Goal: Task Accomplishment & Management: Complete application form

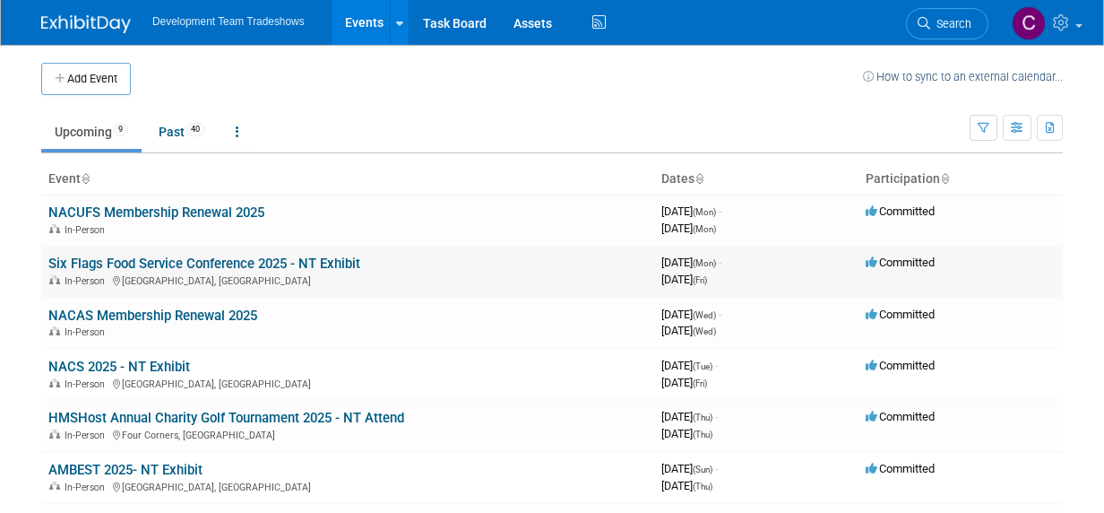
click at [229, 262] on link "Six Flags Food Service Conference 2025 - NT Exhibit" at bounding box center [204, 263] width 312 height 16
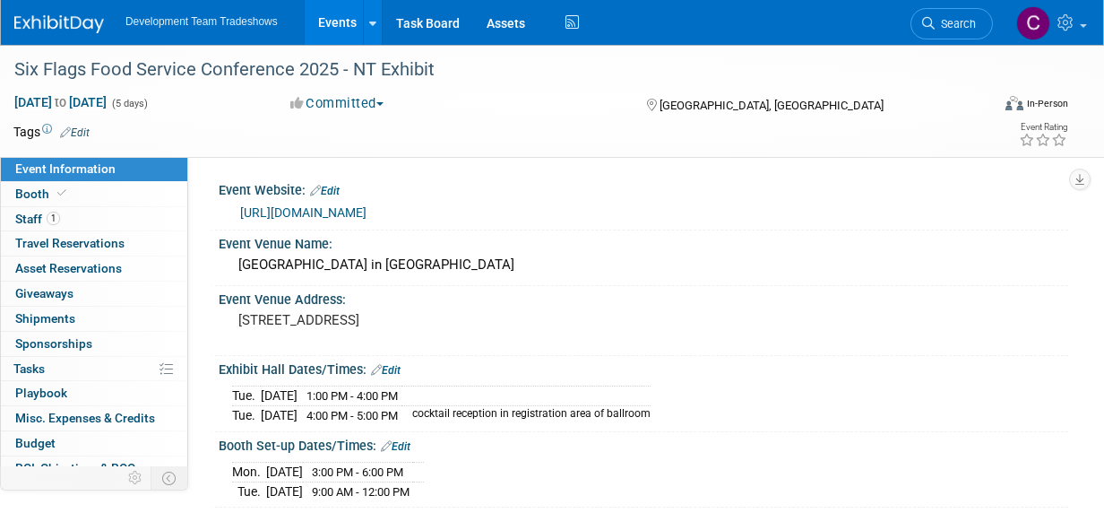
click at [367, 210] on link "http://www.fandbamusementconference.squarespace.com/" at bounding box center [303, 212] width 126 height 14
click at [39, 189] on span "Booth" at bounding box center [42, 193] width 55 height 14
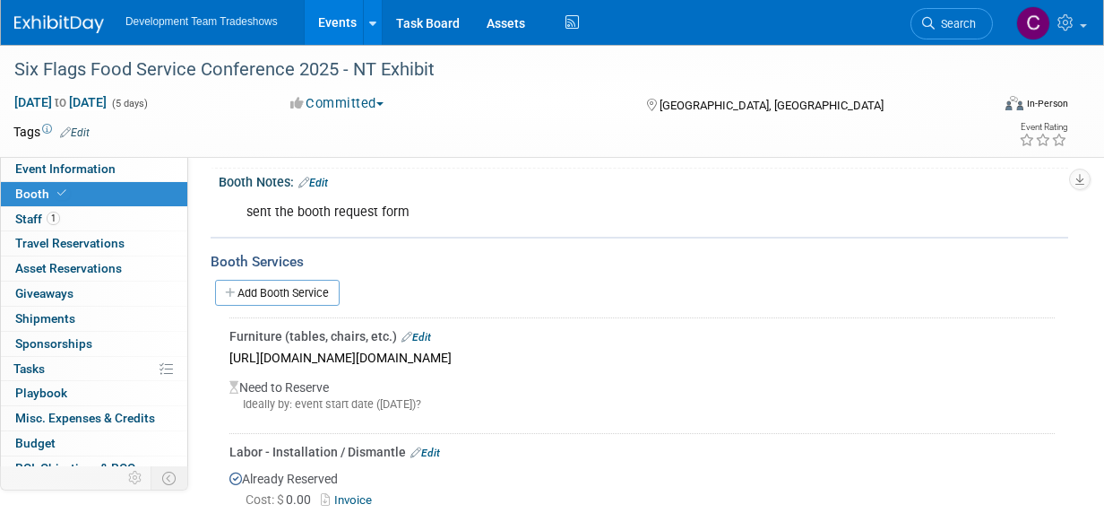
scroll to position [269, 0]
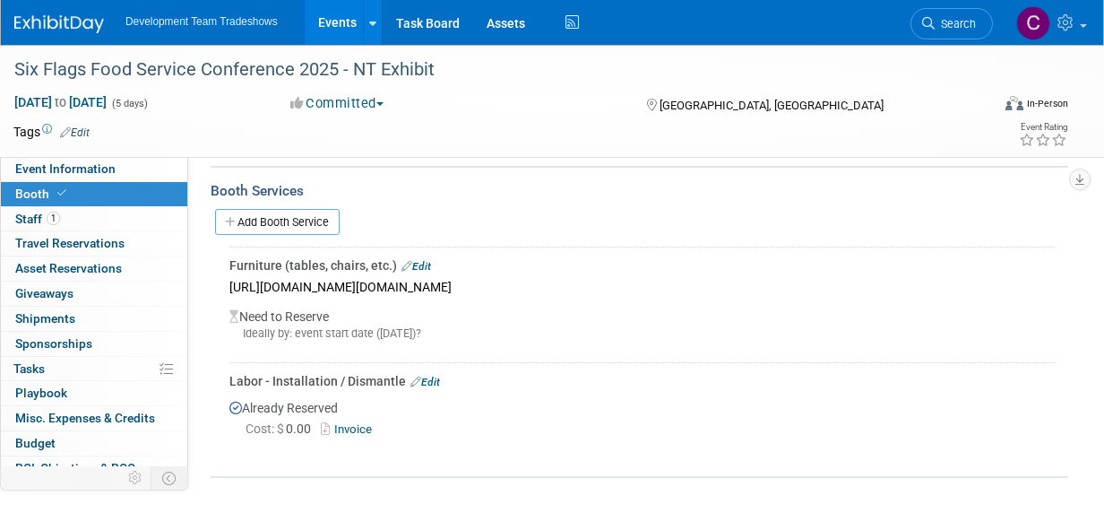
click at [348, 424] on link "Invoice" at bounding box center [350, 428] width 58 height 13
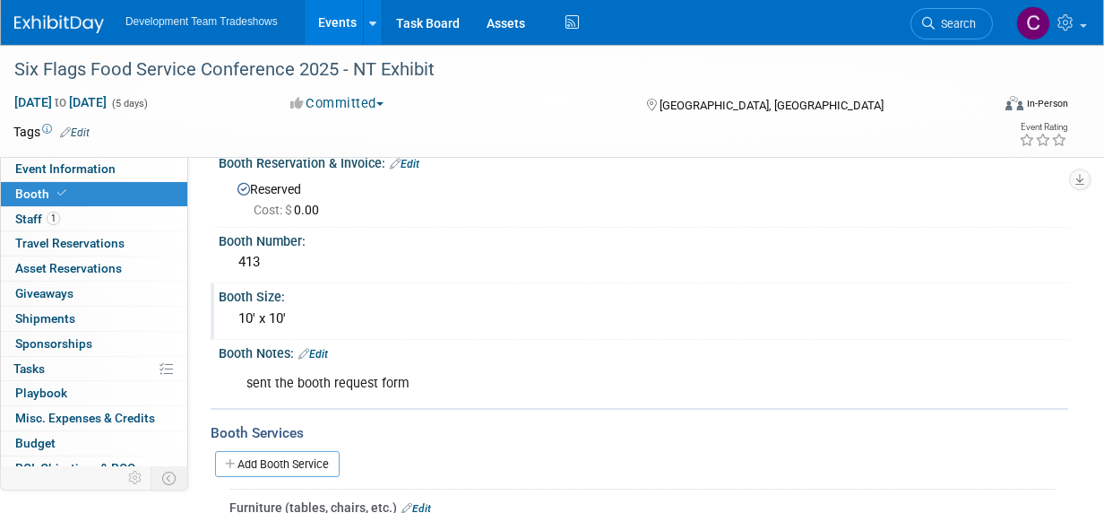
scroll to position [0, 0]
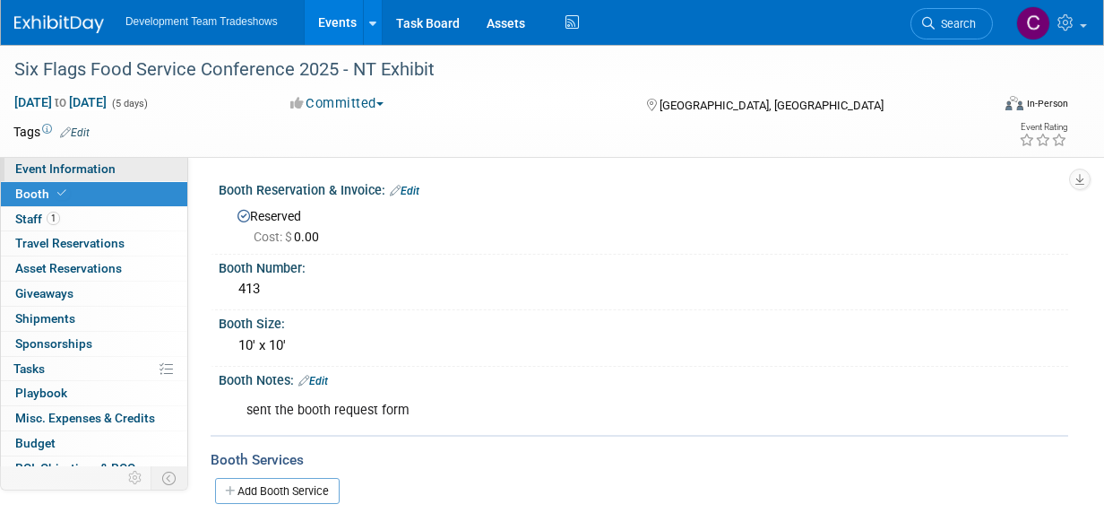
click at [73, 168] on span "Event Information" at bounding box center [65, 168] width 100 height 14
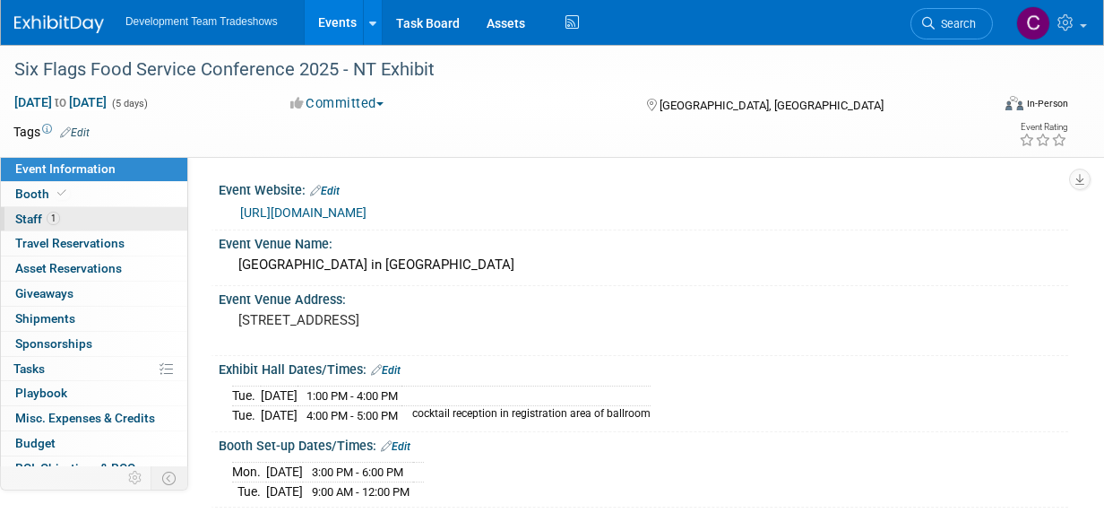
click at [22, 218] on span "Staff 1" at bounding box center [37, 219] width 45 height 14
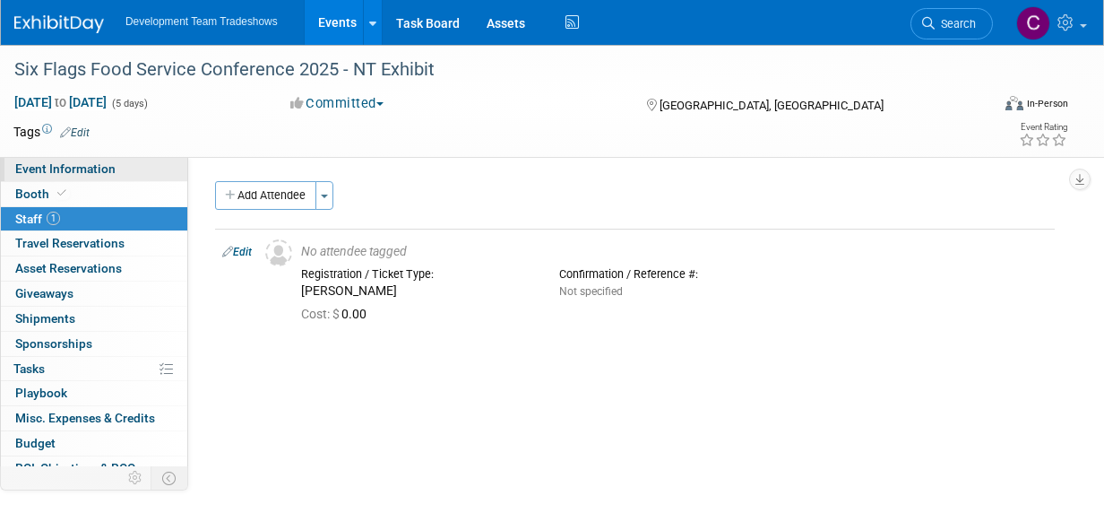
click at [64, 163] on span "Event Information" at bounding box center [65, 168] width 100 height 14
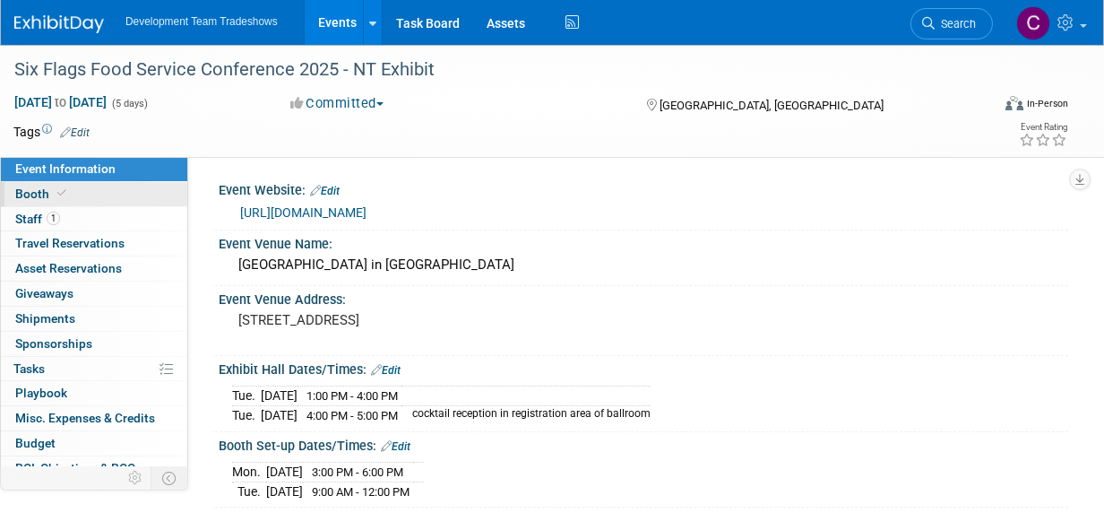
click at [25, 190] on span "Booth" at bounding box center [42, 193] width 55 height 14
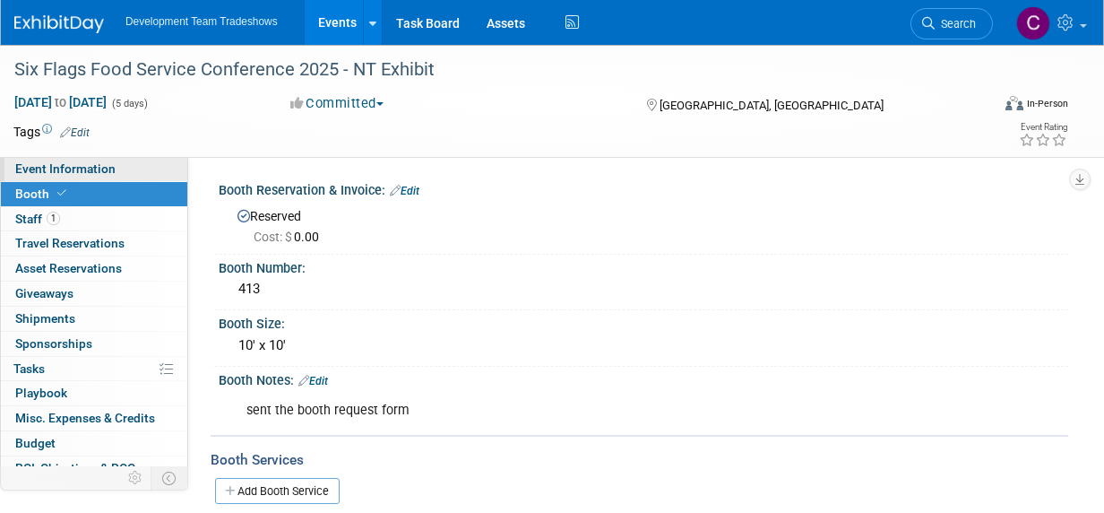
click at [34, 168] on span "Event Information" at bounding box center [65, 168] width 100 height 14
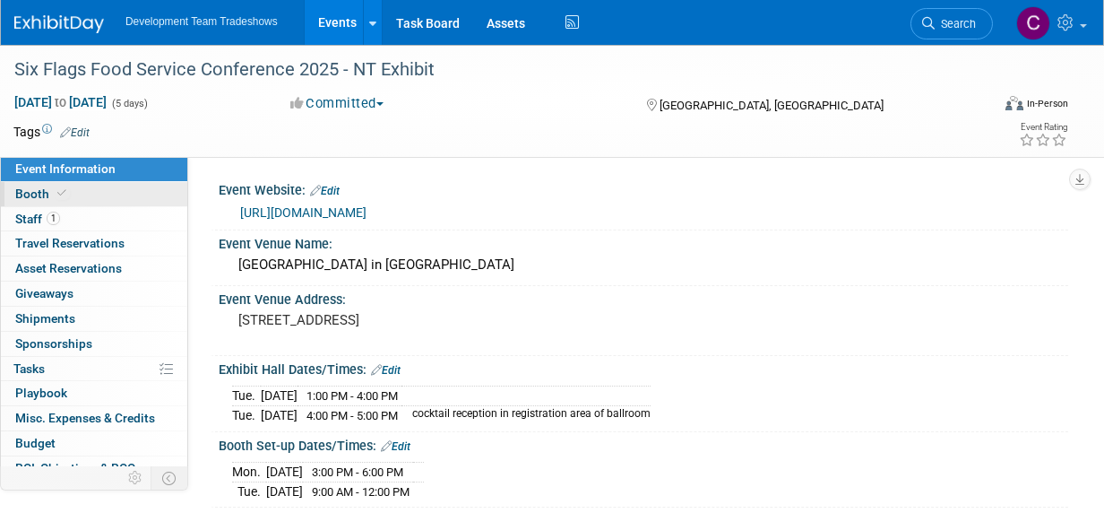
click at [35, 194] on span "Booth" at bounding box center [42, 193] width 55 height 14
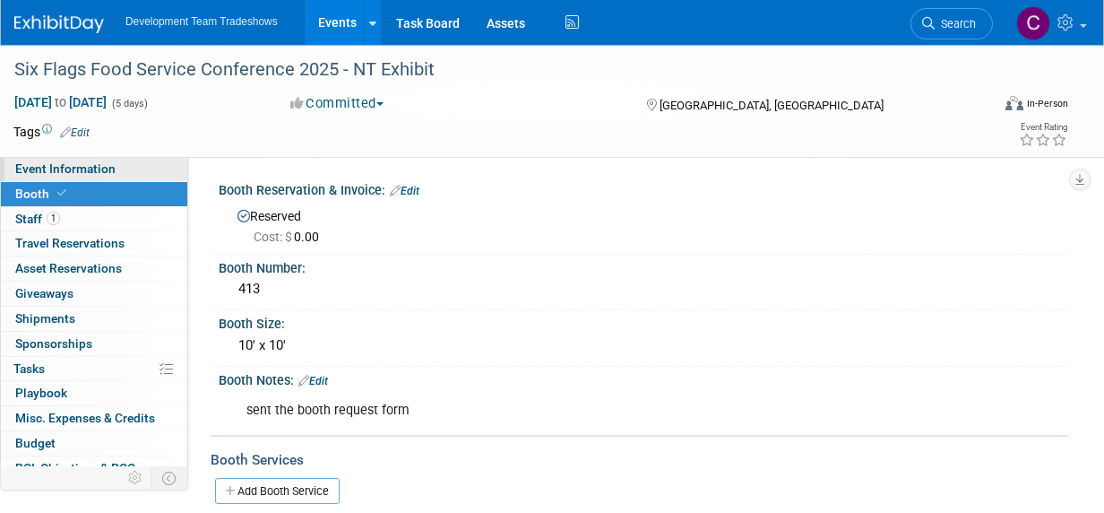
click at [34, 160] on link "Event Information" at bounding box center [94, 169] width 186 height 24
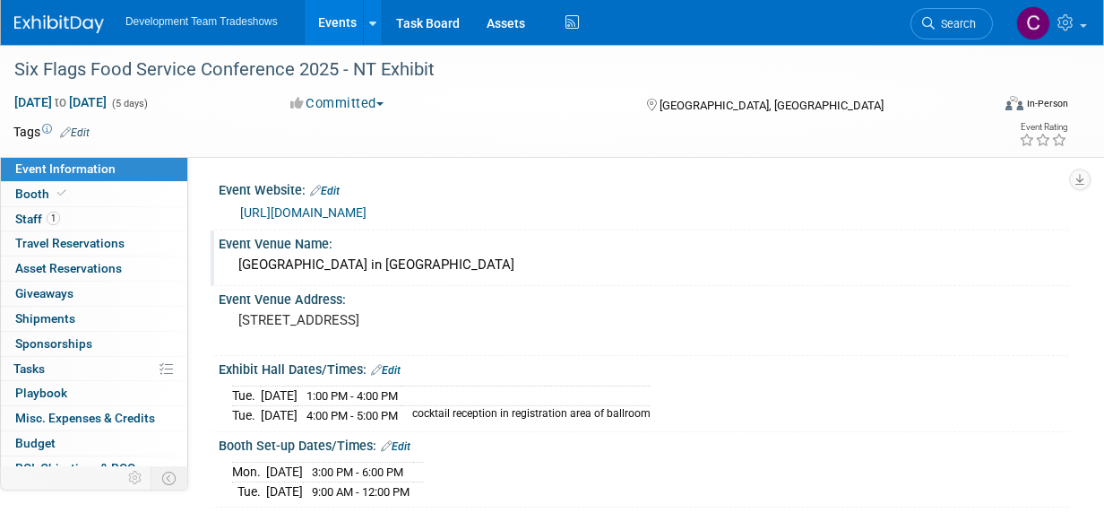
drag, startPoint x: 461, startPoint y: 268, endPoint x: 238, endPoint y: 266, distance: 223.2
click at [238, 266] on div "Grand America Hotel in Salt Lake City" at bounding box center [643, 265] width 823 height 28
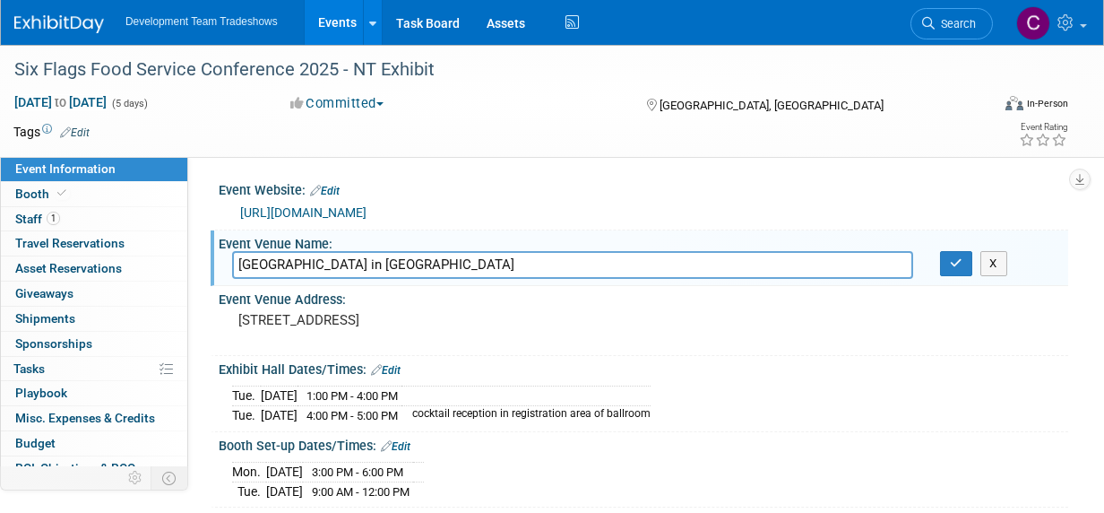
drag, startPoint x: 362, startPoint y: 263, endPoint x: 255, endPoint y: 262, distance: 107.6
click at [240, 262] on input "Grand America Hotel in Salt Lake City" at bounding box center [572, 265] width 681 height 28
click at [952, 264] on icon "button" at bounding box center [956, 263] width 13 height 12
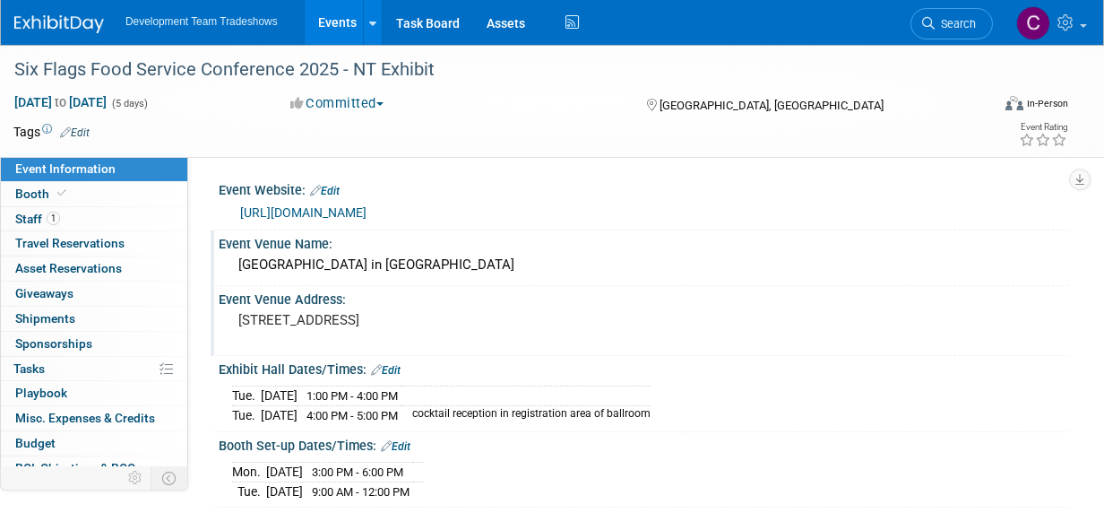
drag, startPoint x: 376, startPoint y: 333, endPoint x: 290, endPoint y: 333, distance: 85.2
click at [290, 328] on pre "555 S Main Street Salt Lake City UT 84111" at bounding box center [395, 320] width 315 height 16
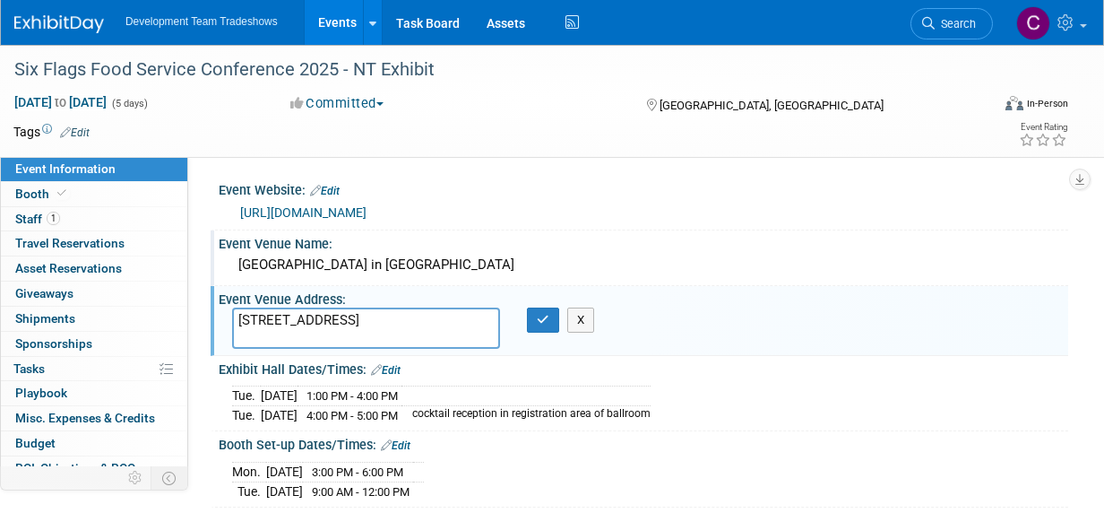
click at [350, 334] on textarea "555 S Main Street Salt Lake City UT 84111" at bounding box center [366, 327] width 268 height 41
drag, startPoint x: 372, startPoint y: 338, endPoint x: 235, endPoint y: 316, distance: 138.8
click at [235, 316] on textarea "555 S Main Street Salt Lake City UT 84111" at bounding box center [366, 327] width 268 height 41
click at [537, 317] on icon "button" at bounding box center [543, 320] width 13 height 12
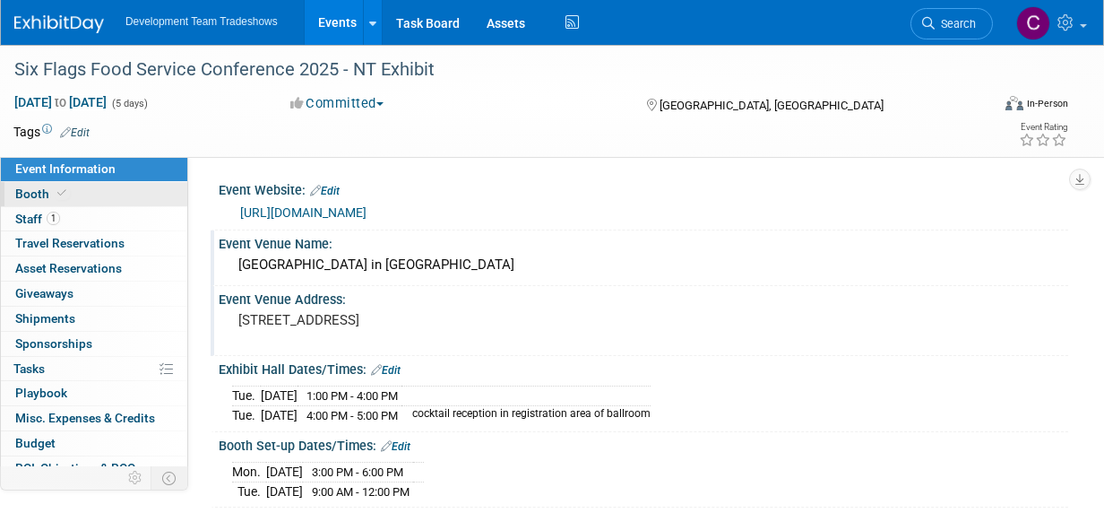
click at [27, 194] on span "Booth" at bounding box center [42, 193] width 55 height 14
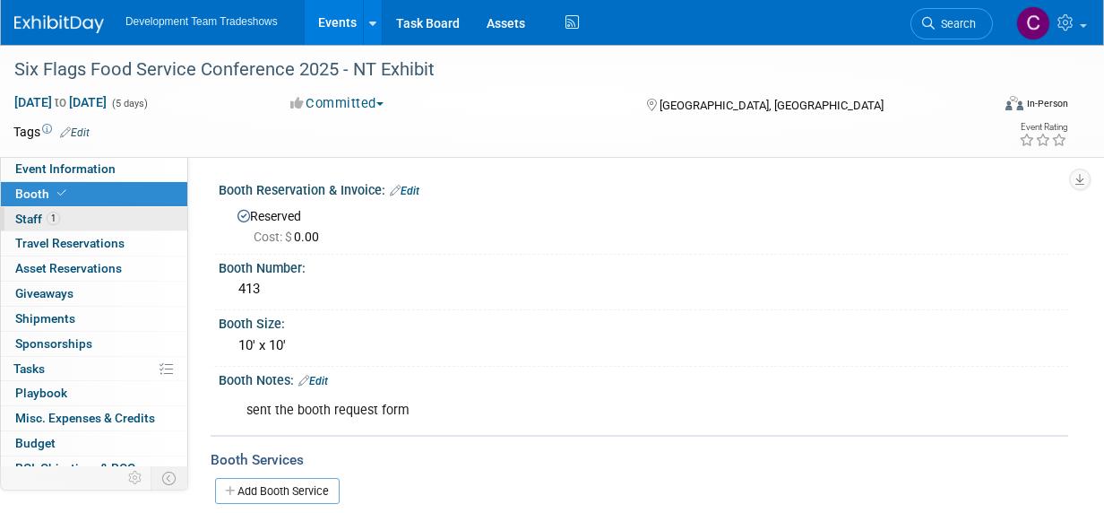
click at [29, 218] on span "Staff 1" at bounding box center [37, 219] width 45 height 14
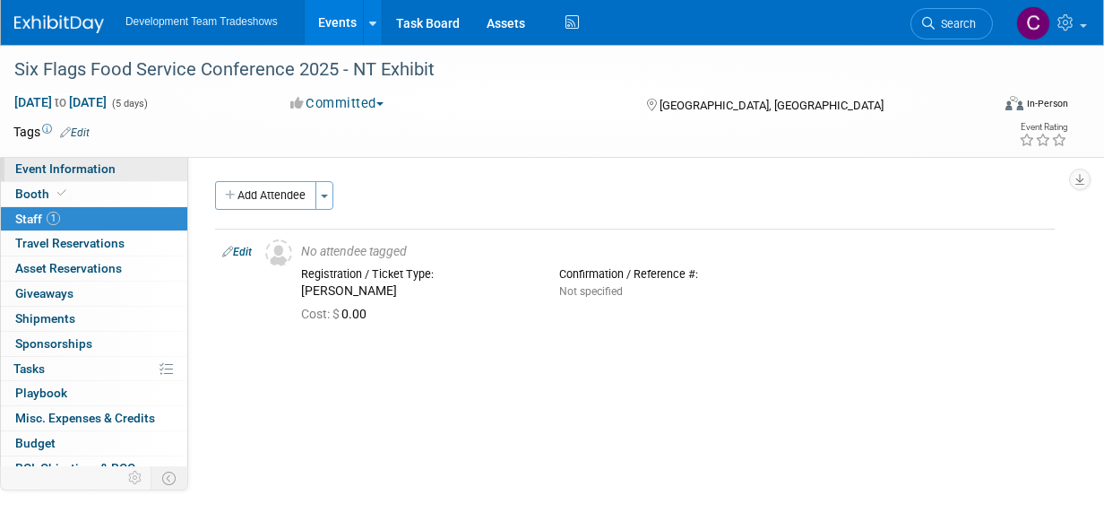
click at [79, 163] on span "Event Information" at bounding box center [65, 168] width 100 height 14
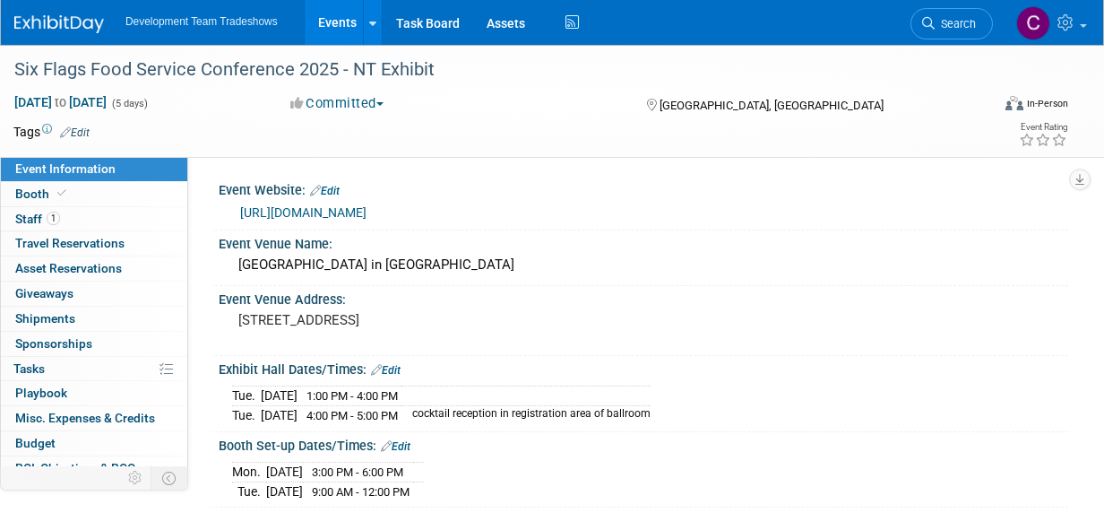
click at [335, 18] on link "Events" at bounding box center [337, 22] width 65 height 45
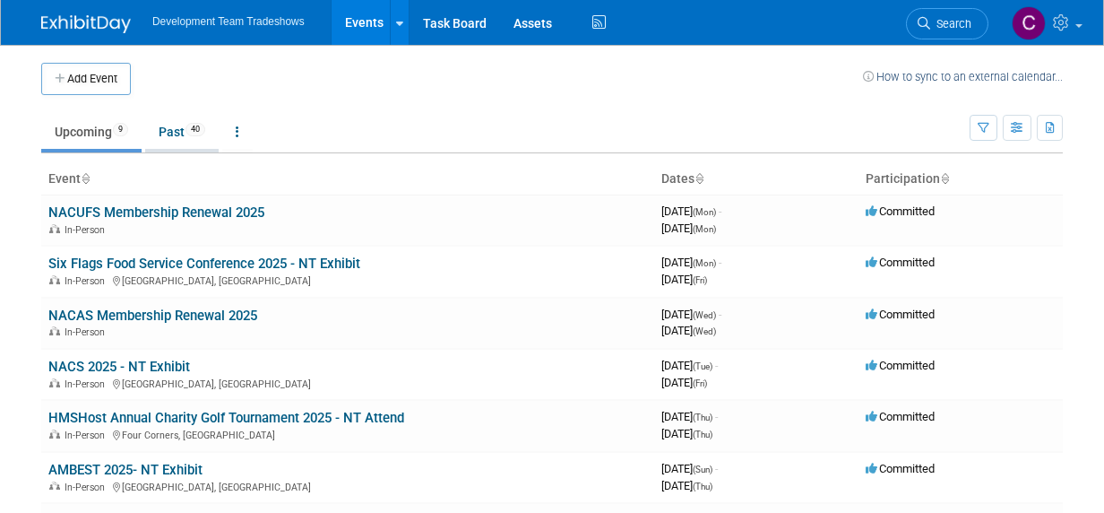
click at [172, 127] on link "Past 40" at bounding box center [181, 132] width 73 height 34
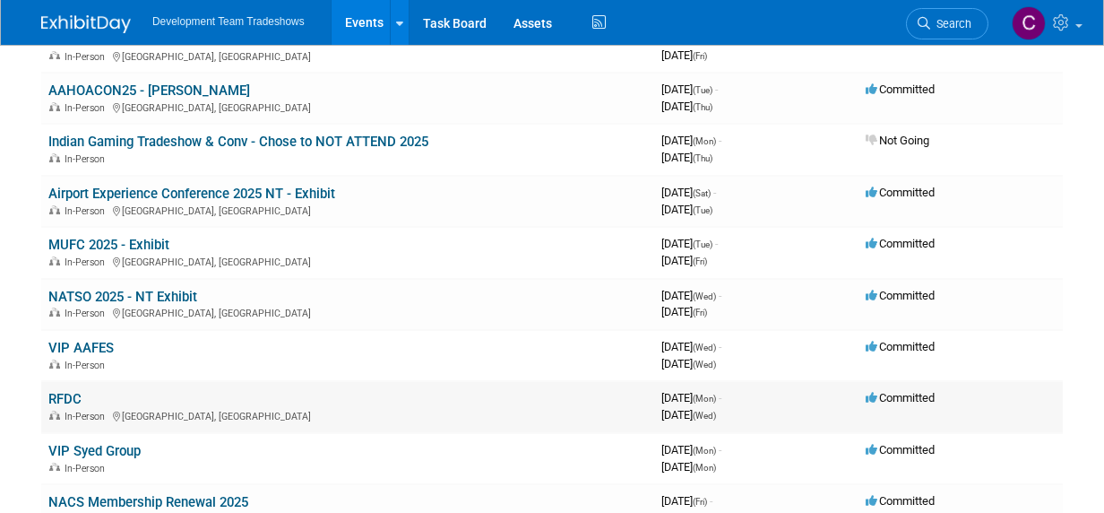
scroll to position [359, 0]
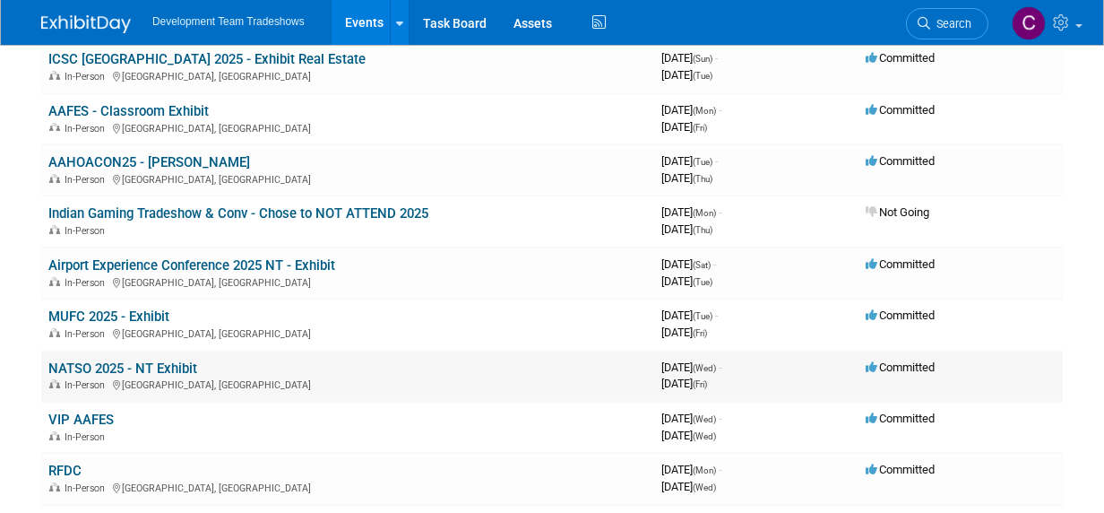
click at [169, 367] on link "NATSO 2025 - NT Exhibit" at bounding box center [122, 368] width 149 height 16
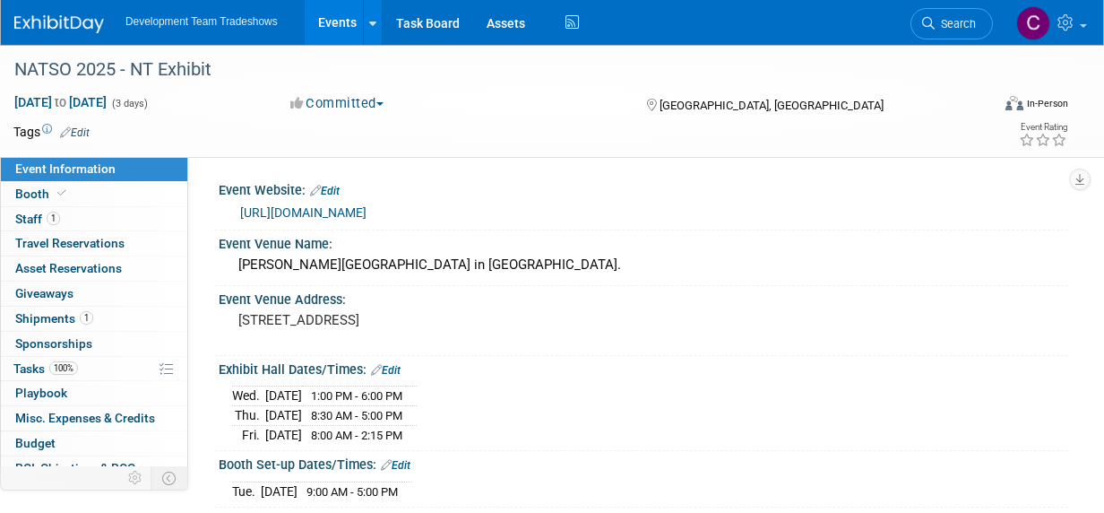
click at [331, 18] on link "Events" at bounding box center [337, 22] width 65 height 45
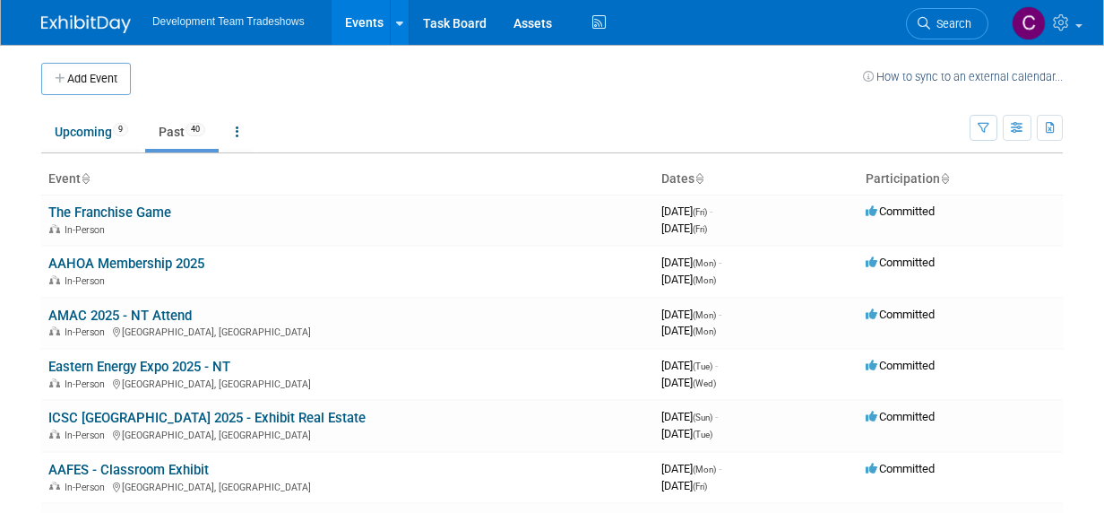
click at [107, 73] on button "Add Event" at bounding box center [86, 79] width 90 height 32
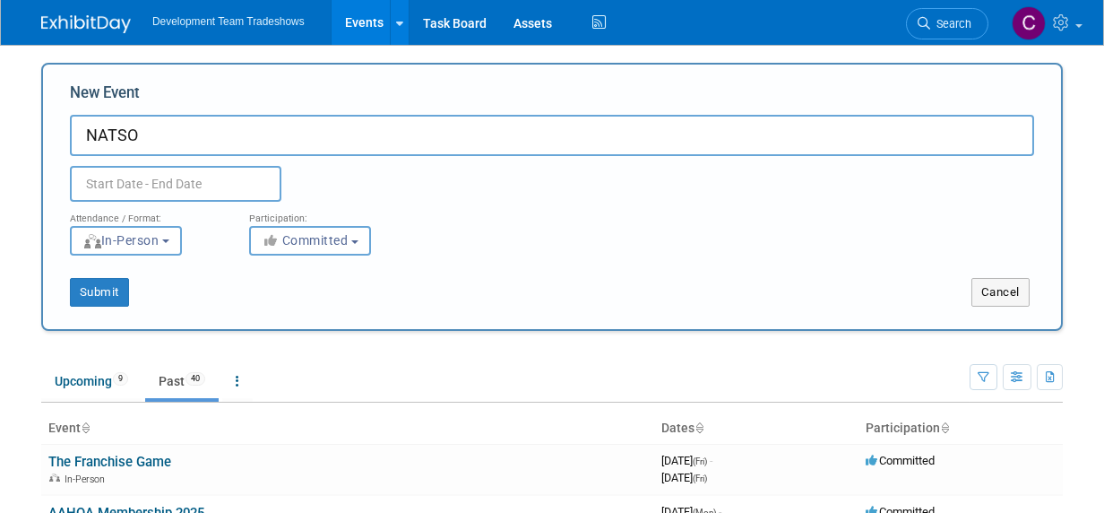
type input "NATSO"
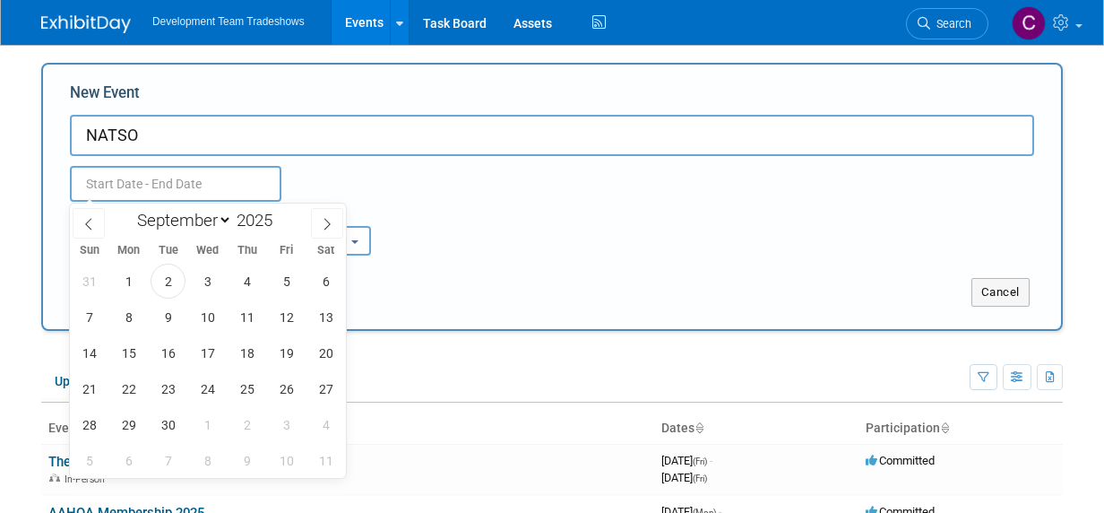
click at [130, 178] on input "text" at bounding box center [176, 184] width 212 height 36
click at [226, 221] on select "January February March April May June July August September October November De…" at bounding box center [180, 220] width 103 height 22
select select "1"
click at [129, 209] on select "January February March April May June July August September October November De…" at bounding box center [180, 220] width 103 height 22
click at [281, 216] on span at bounding box center [279, 215] width 13 height 11
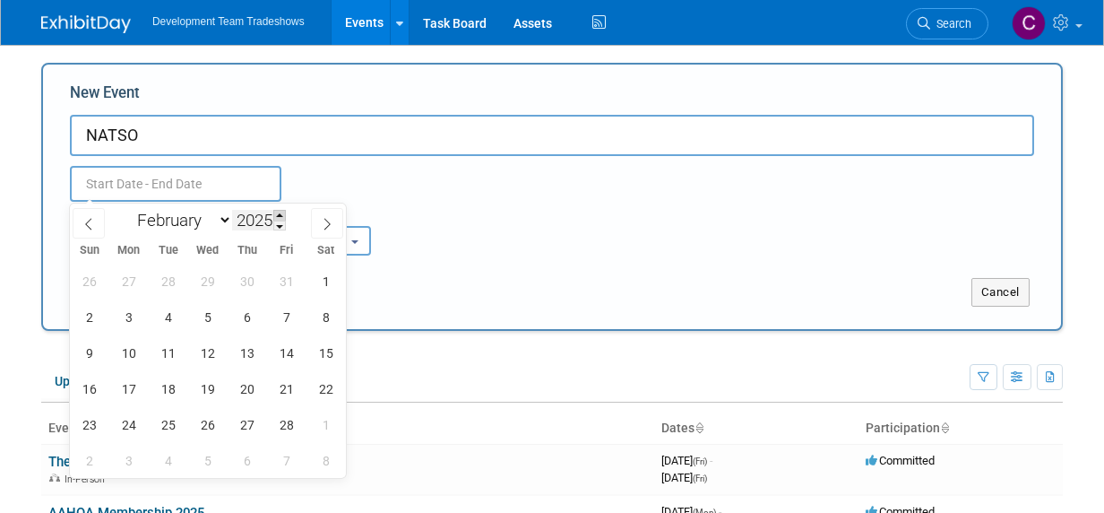
type input "2026"
click at [203, 386] on span "25" at bounding box center [207, 388] width 35 height 35
type input "Feb 25, 2026 to Feb 25, 2026"
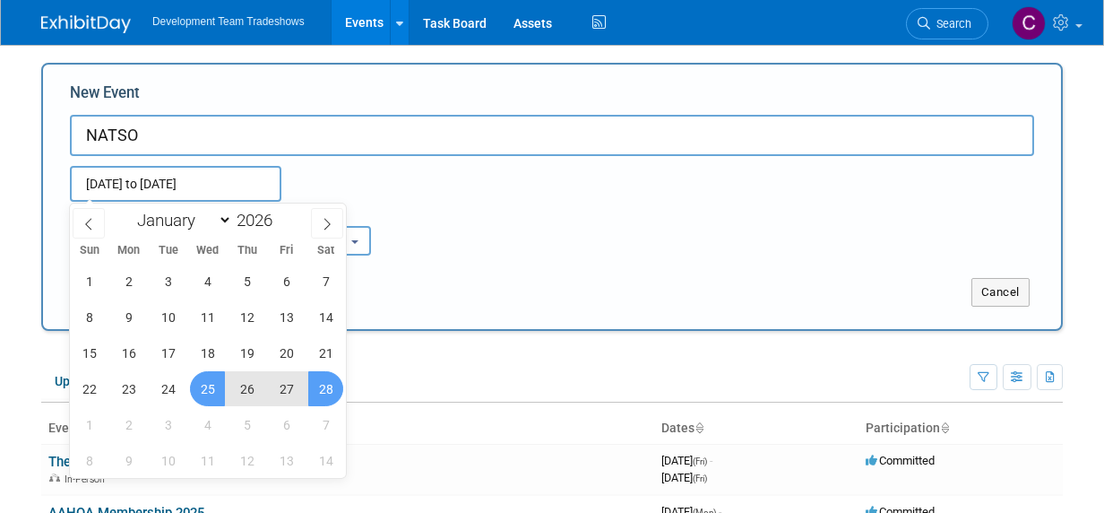
click at [476, 233] on div "Attendance / Format: <img src="https://www.exhibitday.com/Images/Format-InPerso…" at bounding box center [551, 229] width 991 height 54
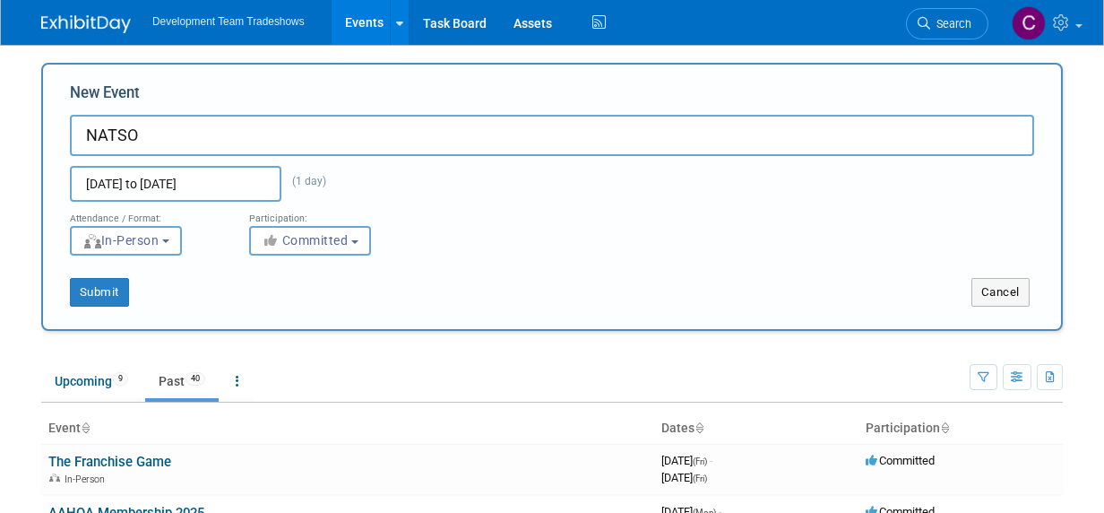
click at [220, 176] on input "Feb 25, 2026 to Feb 25, 2026" at bounding box center [176, 184] width 212 height 36
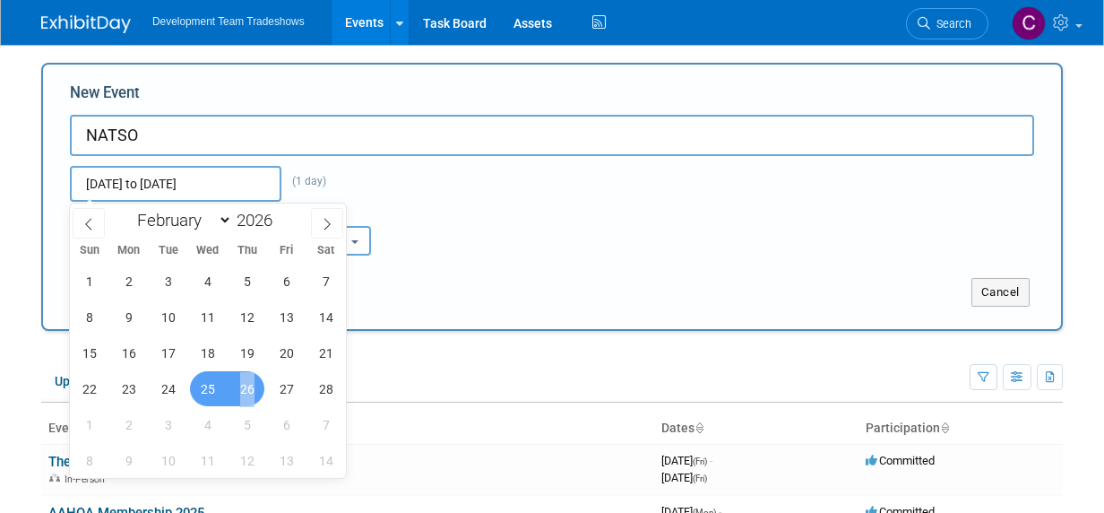
drag, startPoint x: 253, startPoint y: 385, endPoint x: 243, endPoint y: 385, distance: 9.9
click at [243, 385] on span "26" at bounding box center [246, 388] width 35 height 35
type input "[DATE] to [DATE]"
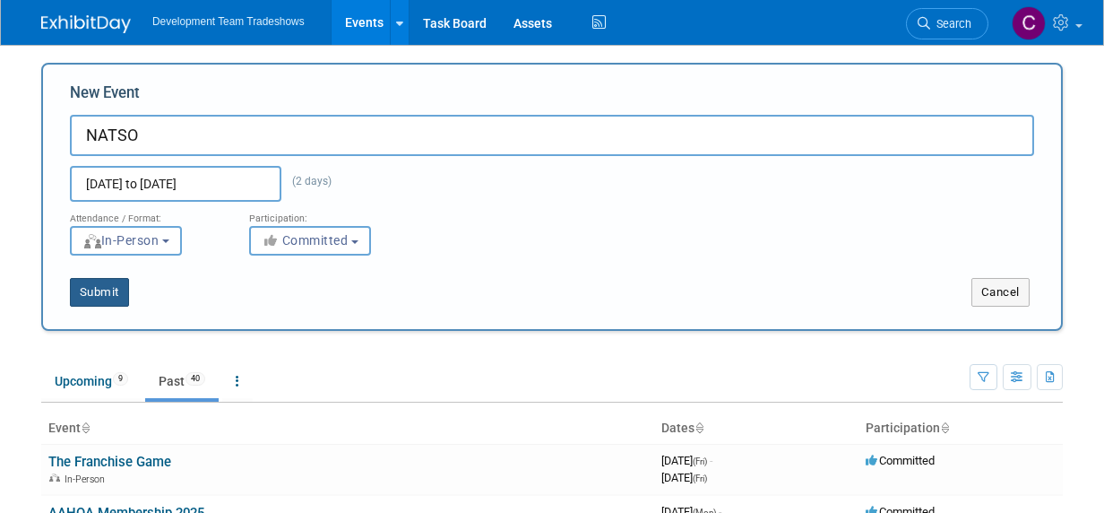
click at [96, 289] on button "Submit" at bounding box center [99, 292] width 59 height 29
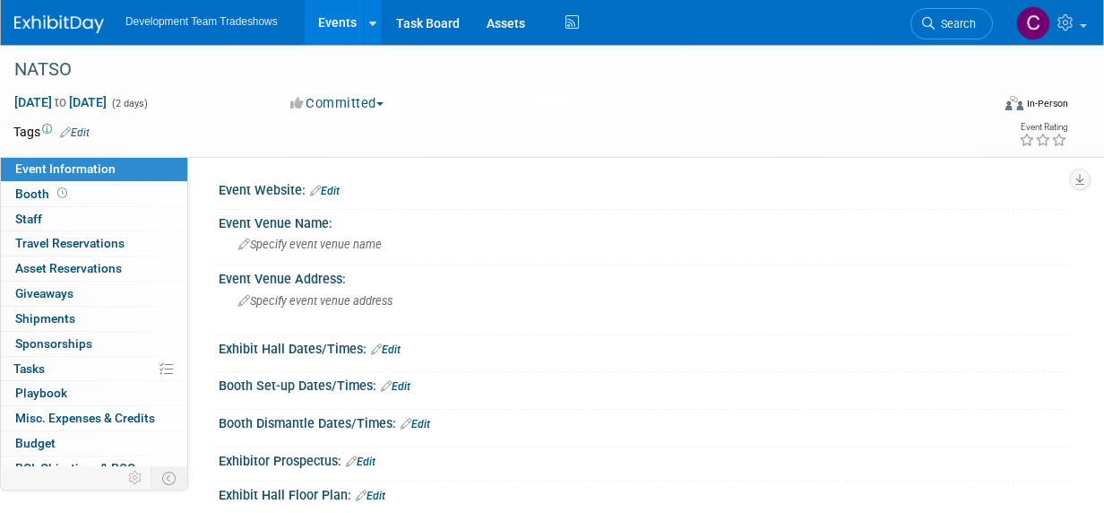
click at [337, 17] on link "Events" at bounding box center [337, 22] width 65 height 45
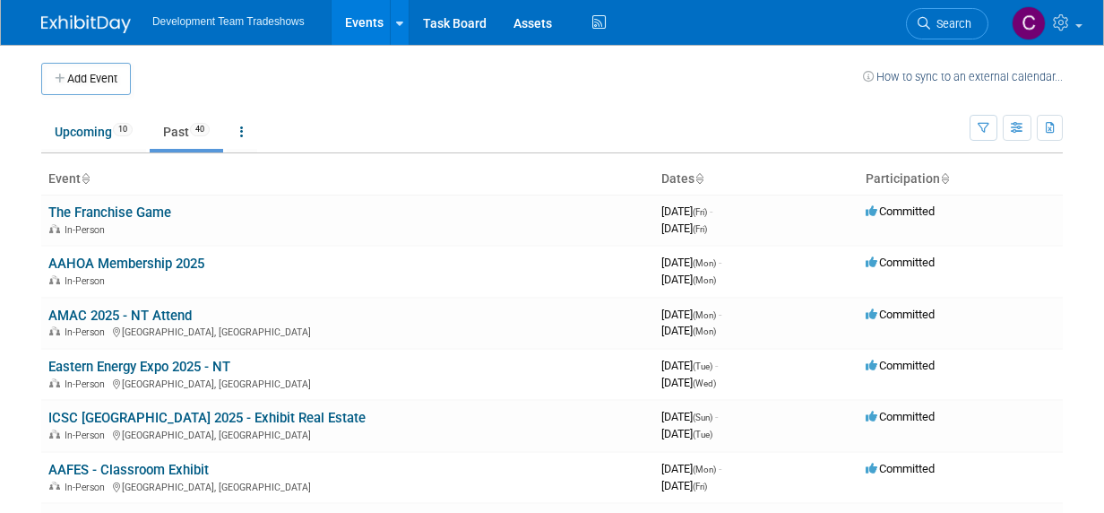
click at [176, 128] on link "Past 40" at bounding box center [186, 132] width 73 height 34
click at [65, 125] on link "Upcoming 10" at bounding box center [93, 132] width 105 height 34
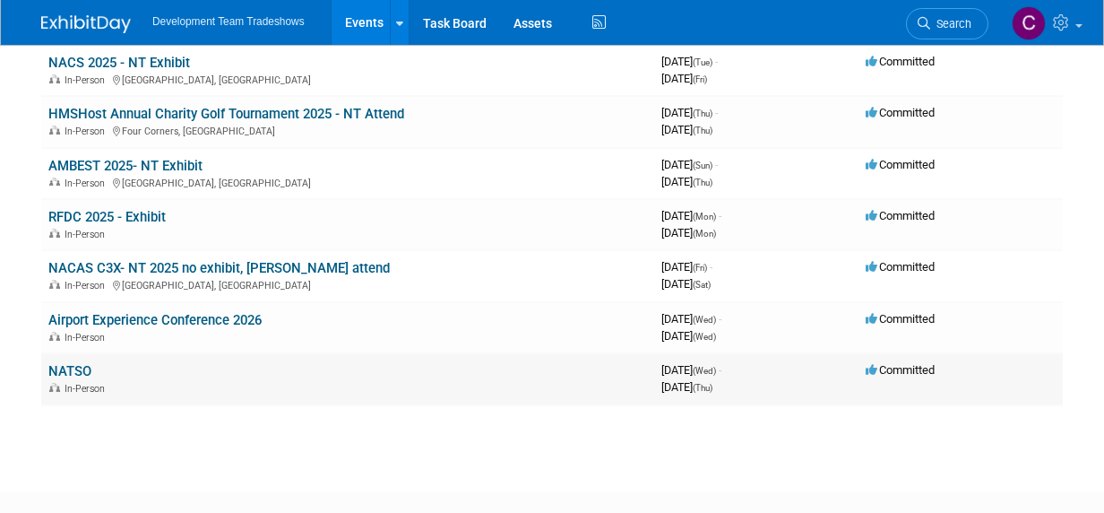
scroll to position [405, 0]
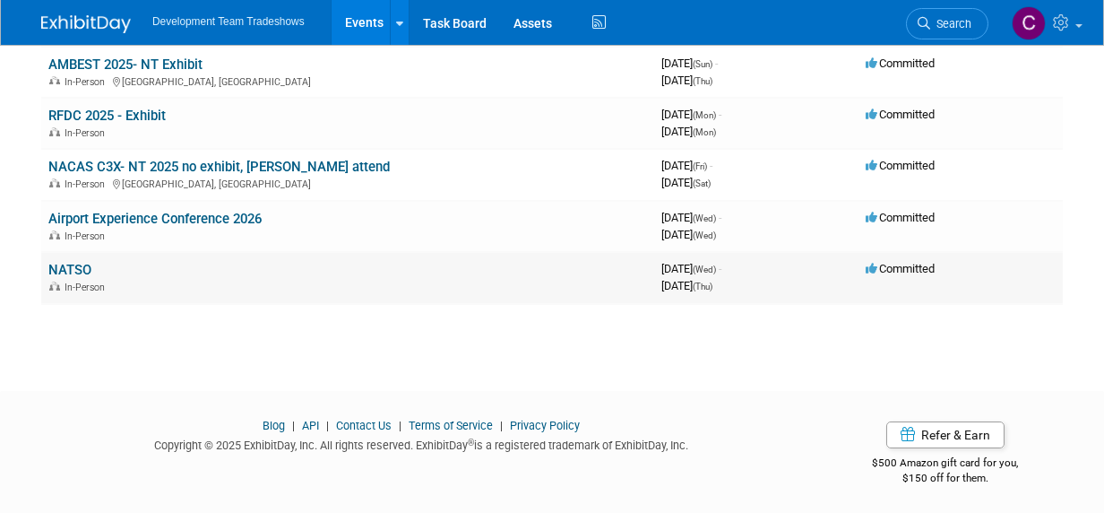
click at [73, 266] on link "NATSO" at bounding box center [69, 270] width 43 height 16
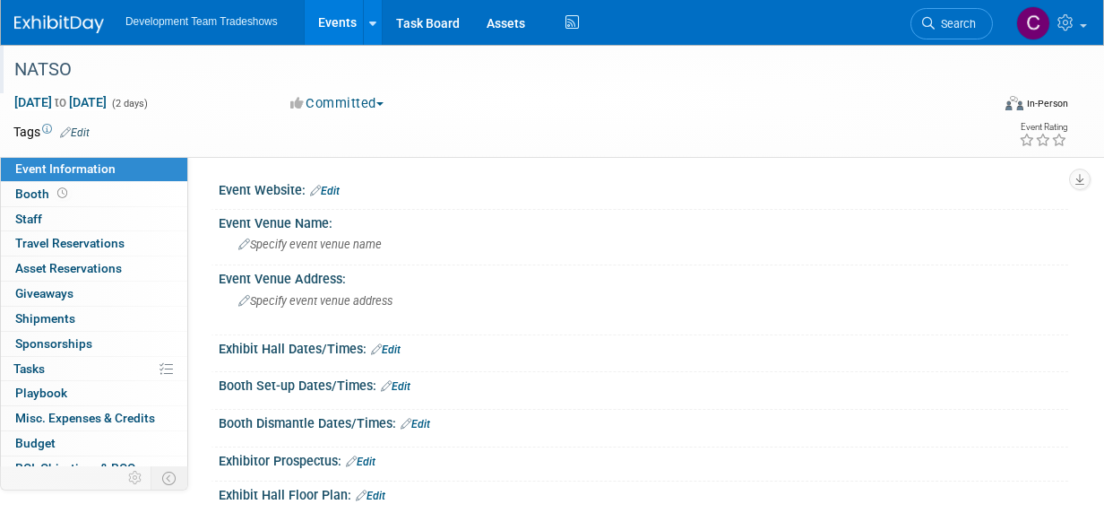
click at [82, 65] on div "NATSO" at bounding box center [493, 70] width 970 height 32
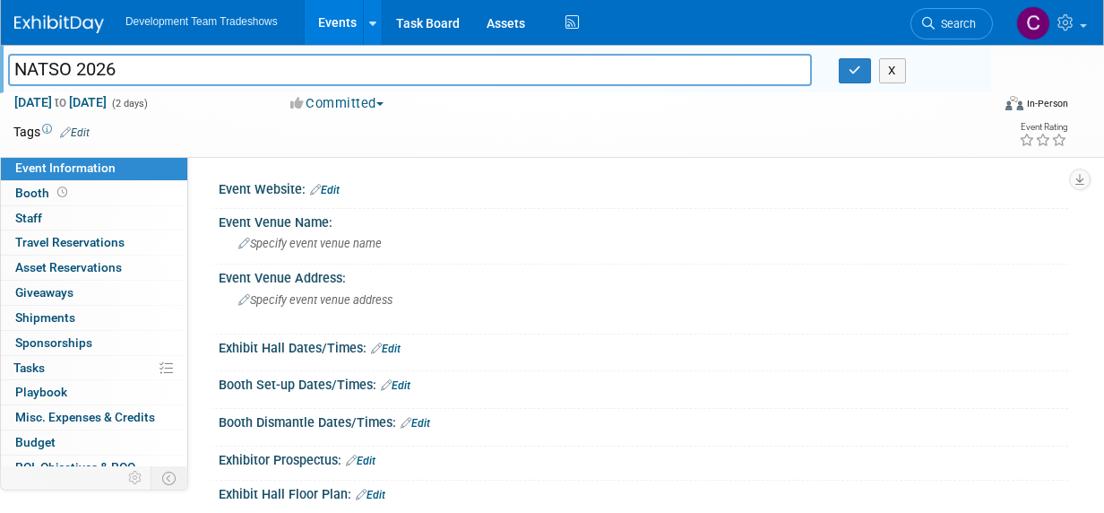
type input "NATSO 2026"
click at [552, 123] on td at bounding box center [489, 132] width 799 height 18
click at [75, 165] on span "Event Information" at bounding box center [65, 167] width 100 height 14
click at [86, 131] on link "Edit" at bounding box center [75, 132] width 30 height 13
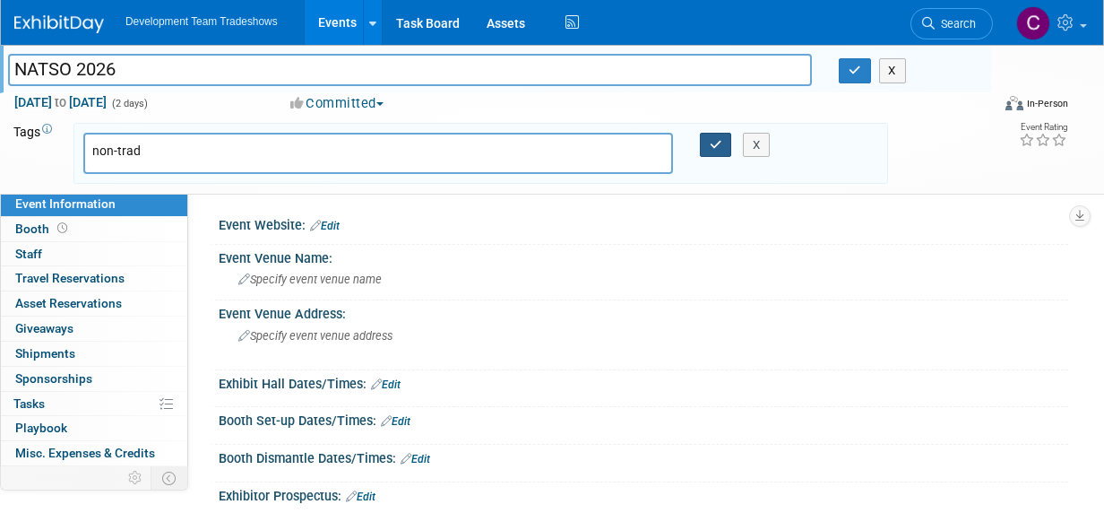
type input "non-trad"
click at [716, 142] on icon "button" at bounding box center [716, 145] width 13 height 12
type input "non-trad"
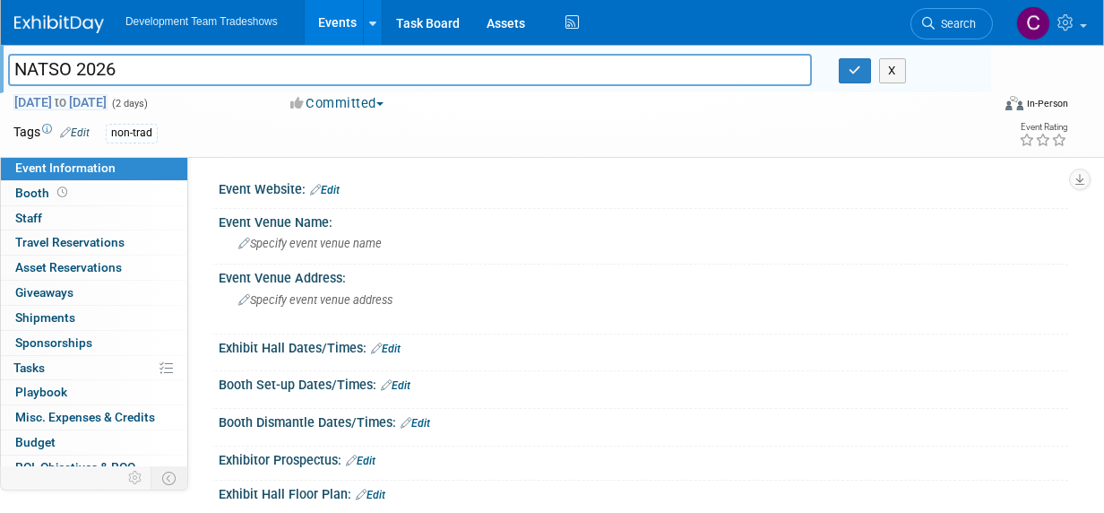
click at [69, 100] on span "to" at bounding box center [60, 102] width 17 height 14
select select "1"
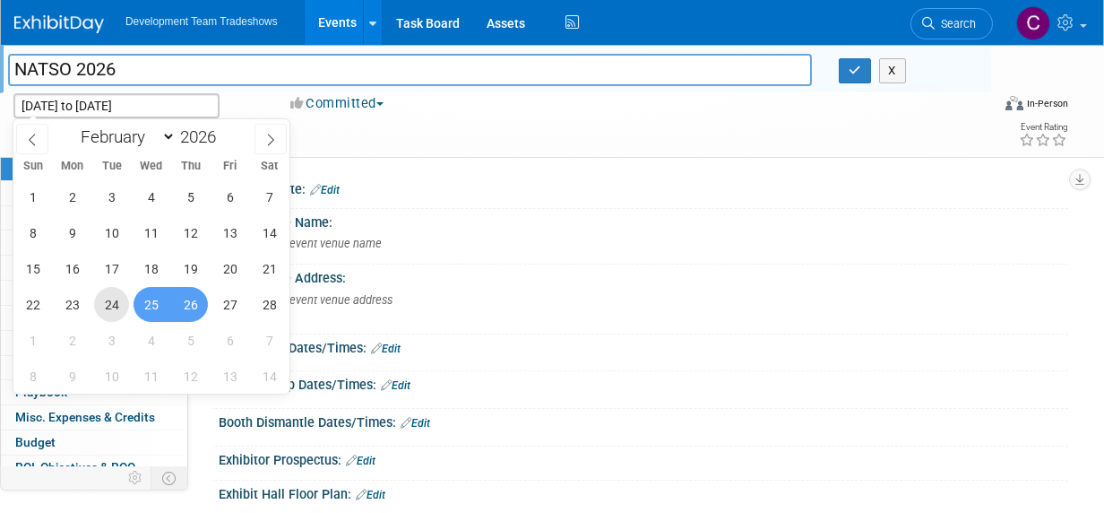
click at [113, 307] on span "24" at bounding box center [111, 304] width 35 height 35
type input "Feb 24, 2026"
click at [186, 303] on span "26" at bounding box center [190, 304] width 35 height 35
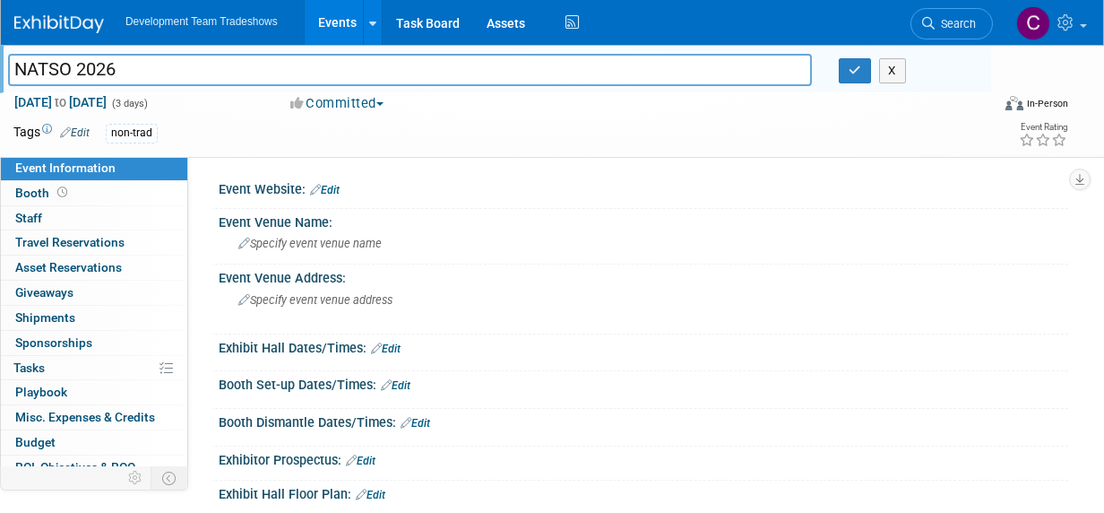
click at [333, 190] on link "Edit" at bounding box center [325, 190] width 30 height 13
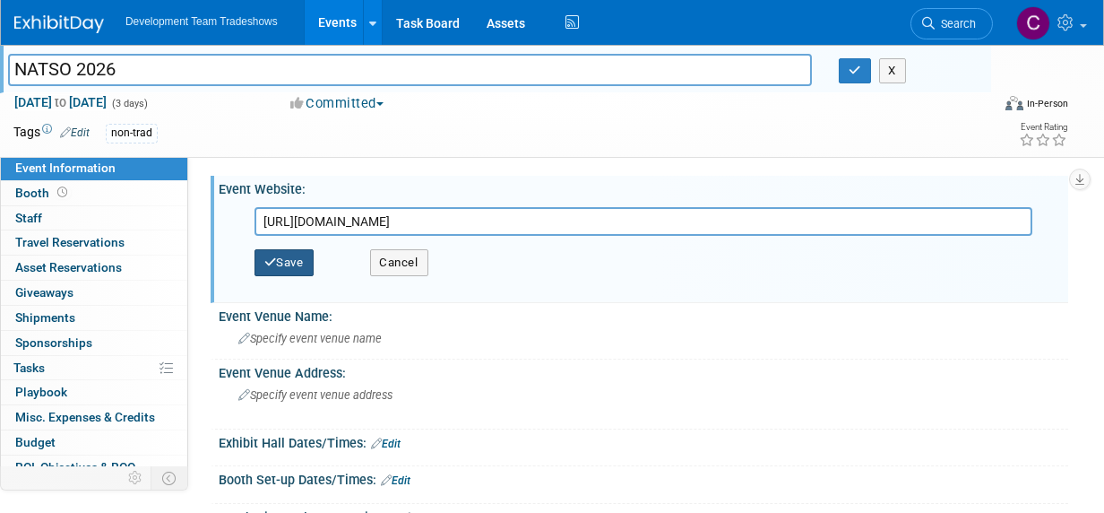
type input "[URL][DOMAIN_NAME]"
click at [290, 255] on button "Save" at bounding box center [284, 262] width 59 height 27
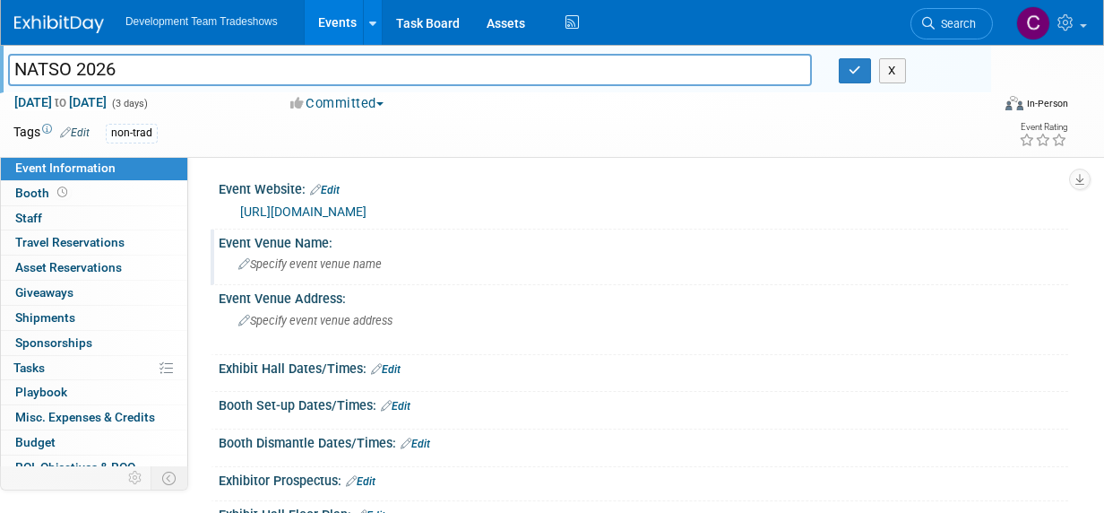
click at [310, 265] on span "Specify event venue name" at bounding box center [309, 263] width 143 height 13
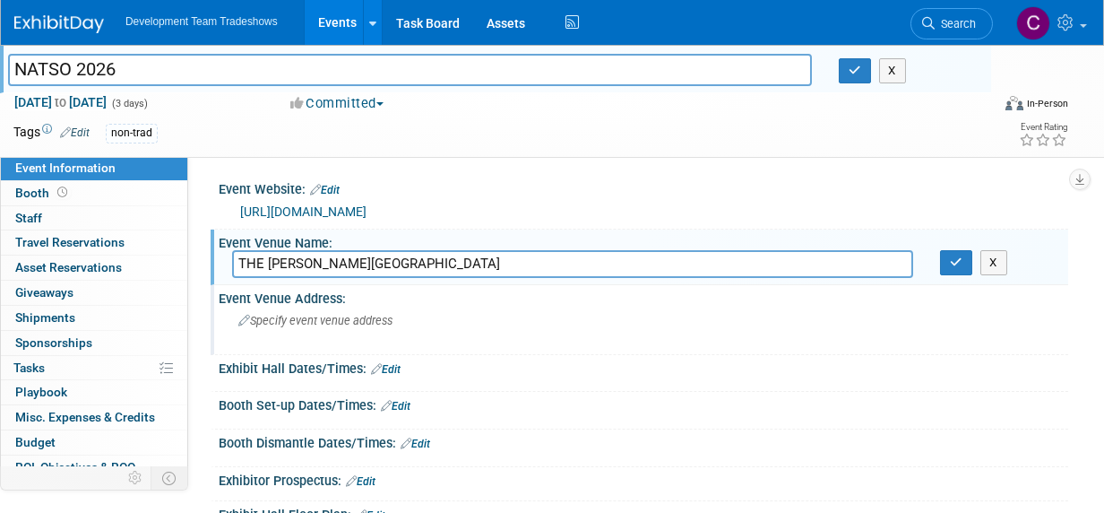
type input "THE CLYDE HOTEL"
click at [293, 319] on span "Specify event venue address" at bounding box center [315, 320] width 154 height 13
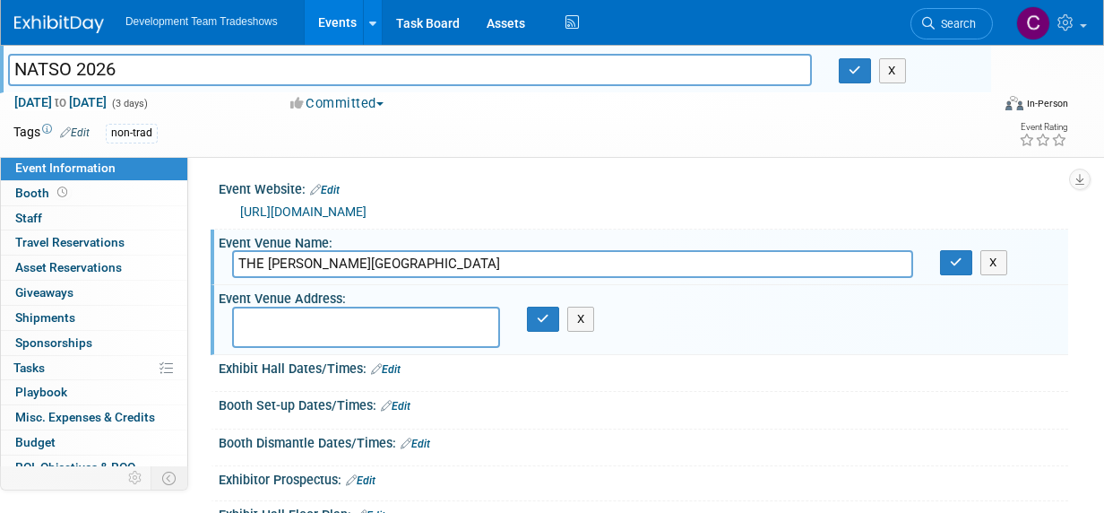
click at [250, 320] on textarea at bounding box center [366, 327] width 268 height 41
paste textarea "330 Tijeras Avenue NW, Albuquerque, New Mexico, United States, 87102"
click at [382, 320] on textarea "330 Tijeras Avenue NW, Albuquerque, New Mexico, United States, 87102" at bounding box center [366, 327] width 268 height 41
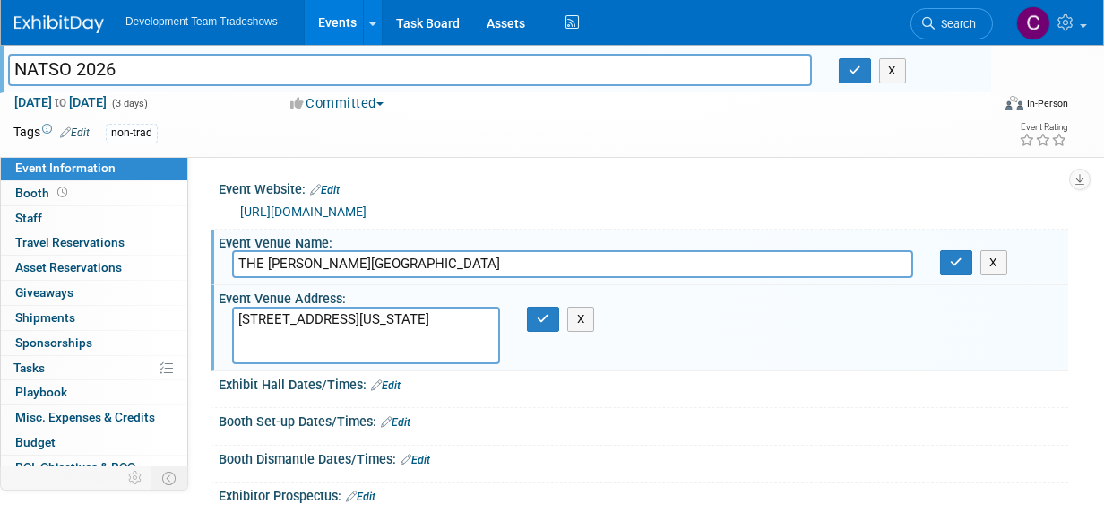
drag, startPoint x: 488, startPoint y: 334, endPoint x: 329, endPoint y: 336, distance: 158.7
click at [329, 336] on textarea "330 Tijeras Avenue NW, Albuquerque, New Mexico, United States, 87102" at bounding box center [366, 335] width 268 height 57
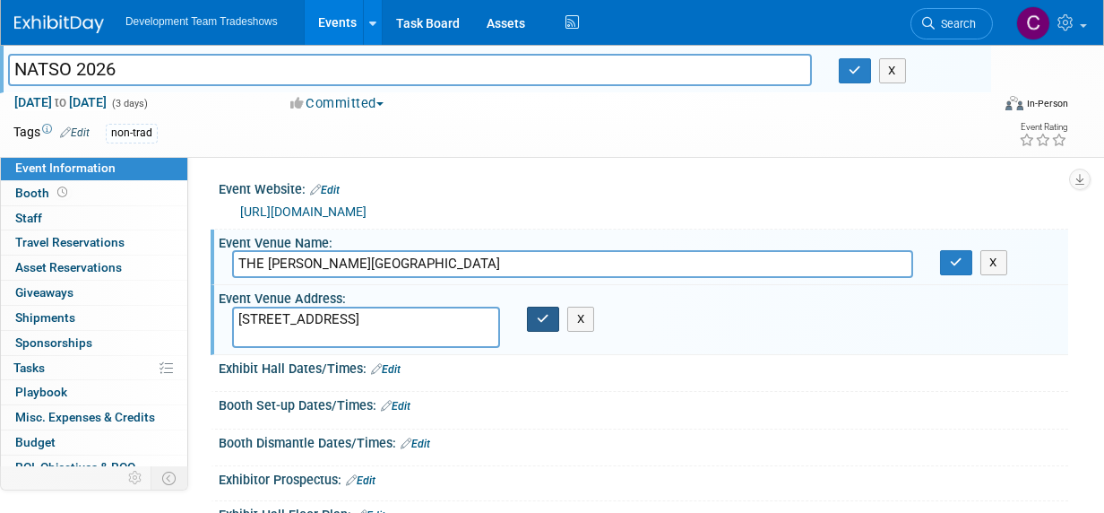
type textarea "330 Tijeras Avenue NW, Albuquerque, NM 87102"
click at [548, 313] on icon "button" at bounding box center [543, 319] width 13 height 12
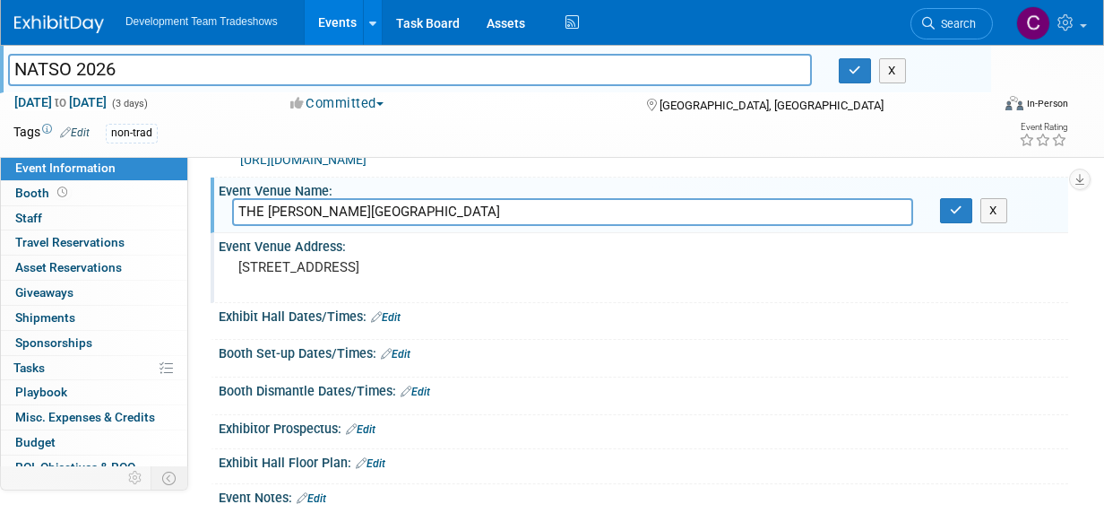
scroll to position [90, 0]
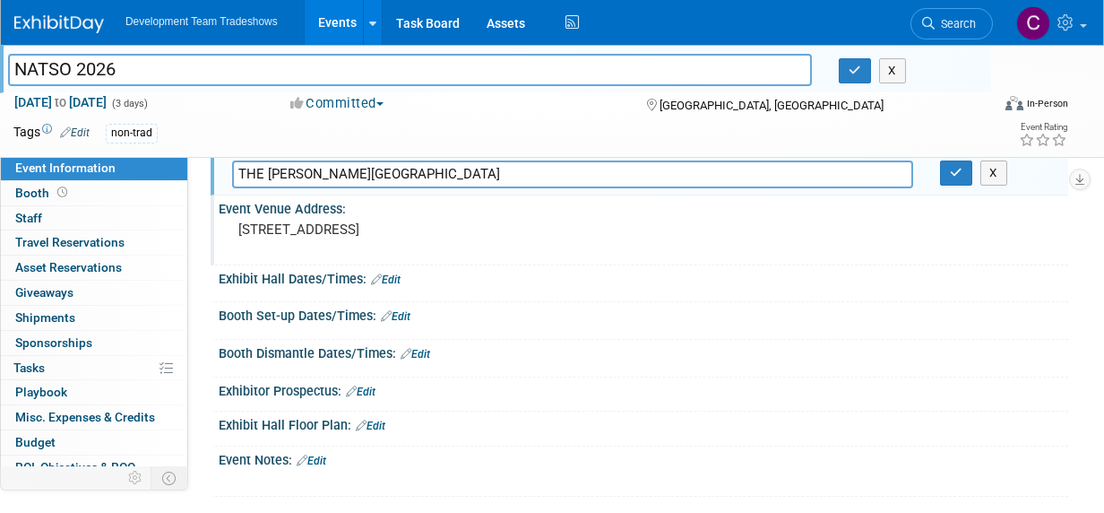
click at [357, 388] on icon at bounding box center [351, 391] width 11 height 12
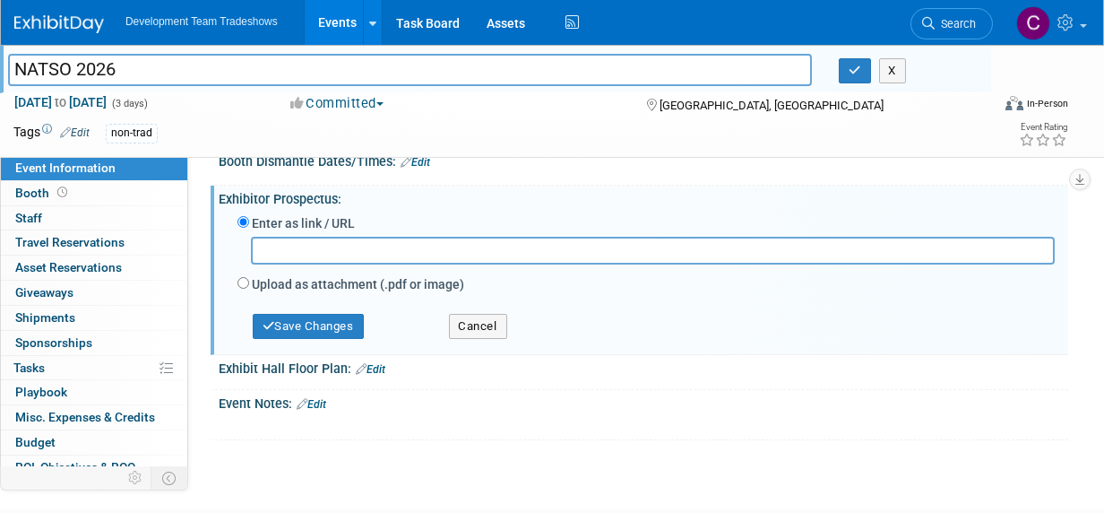
scroll to position [220, 0]
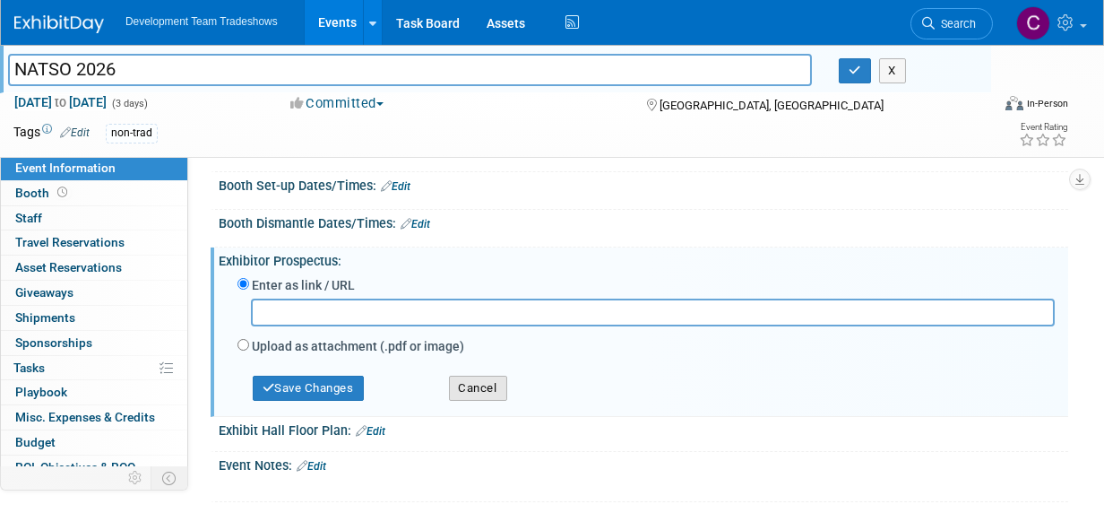
click at [480, 384] on button "Cancel" at bounding box center [478, 388] width 58 height 25
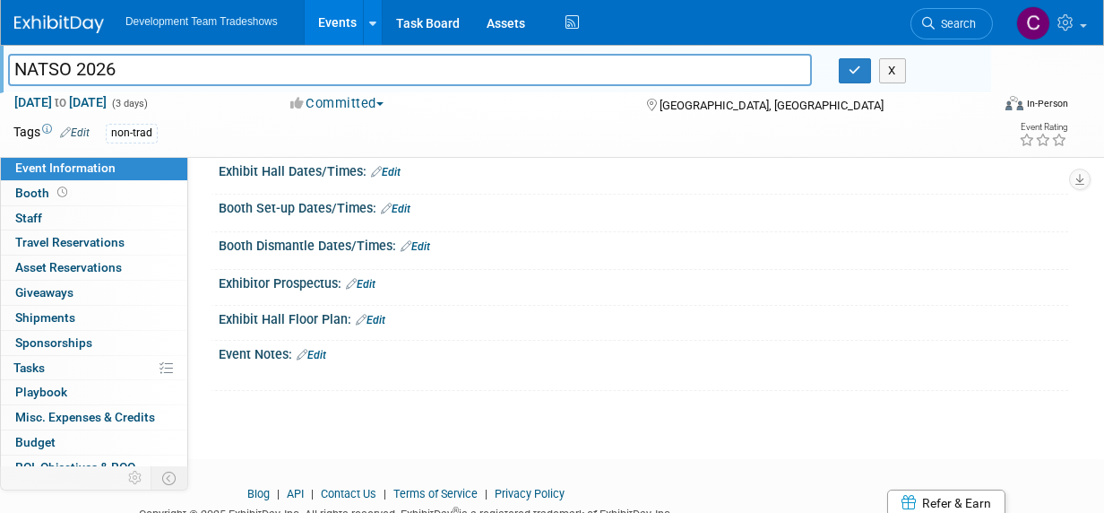
scroll to position [85, 0]
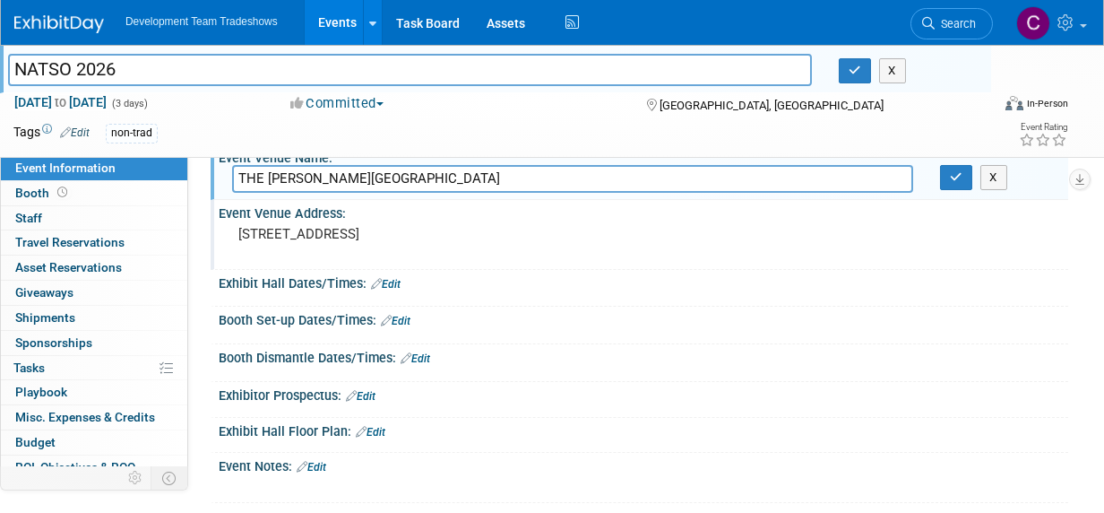
click at [397, 278] on link "Edit" at bounding box center [386, 284] width 30 height 13
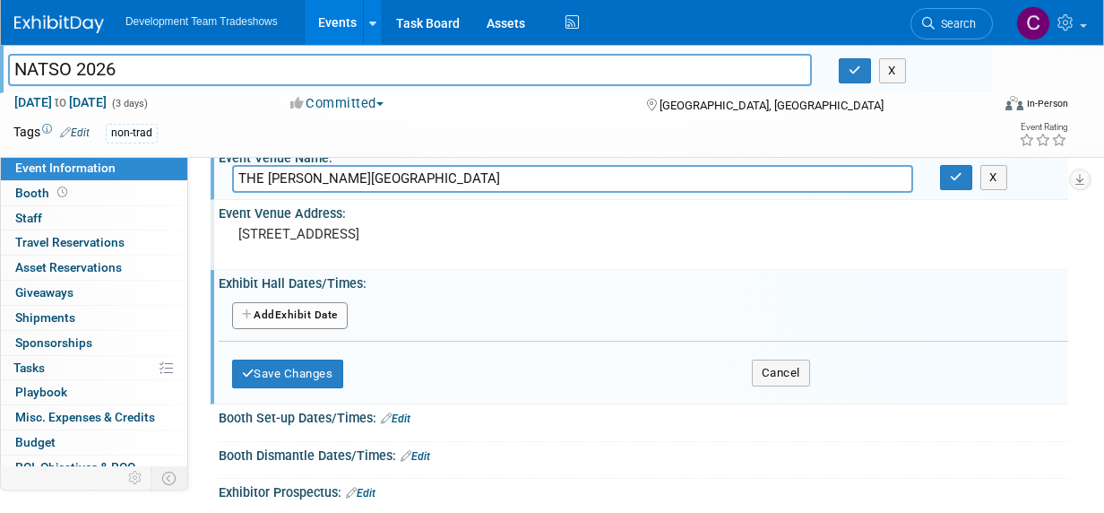
click at [311, 312] on button "Add Another Exhibit Date" at bounding box center [290, 315] width 116 height 27
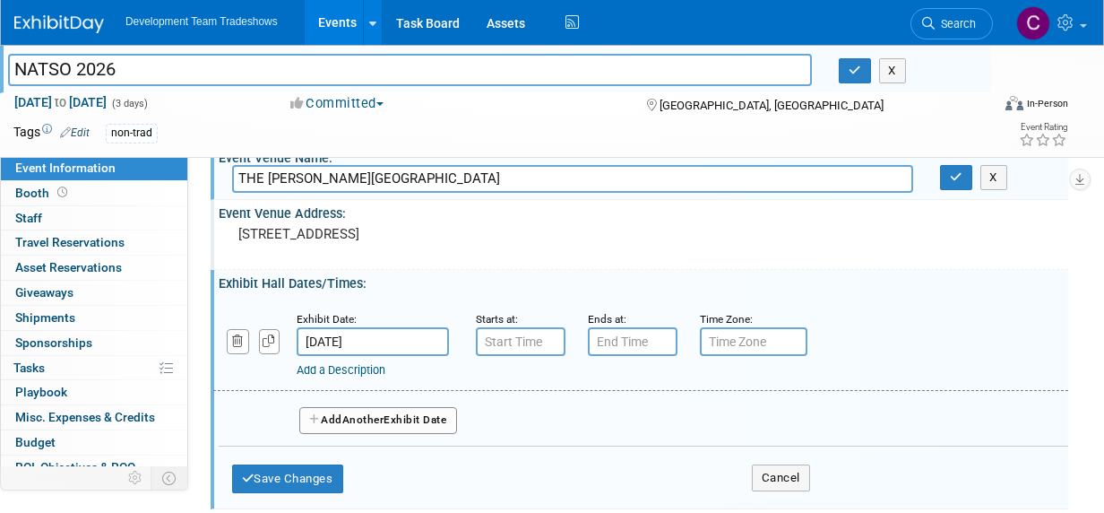
click at [332, 16] on link "Events" at bounding box center [337, 22] width 65 height 45
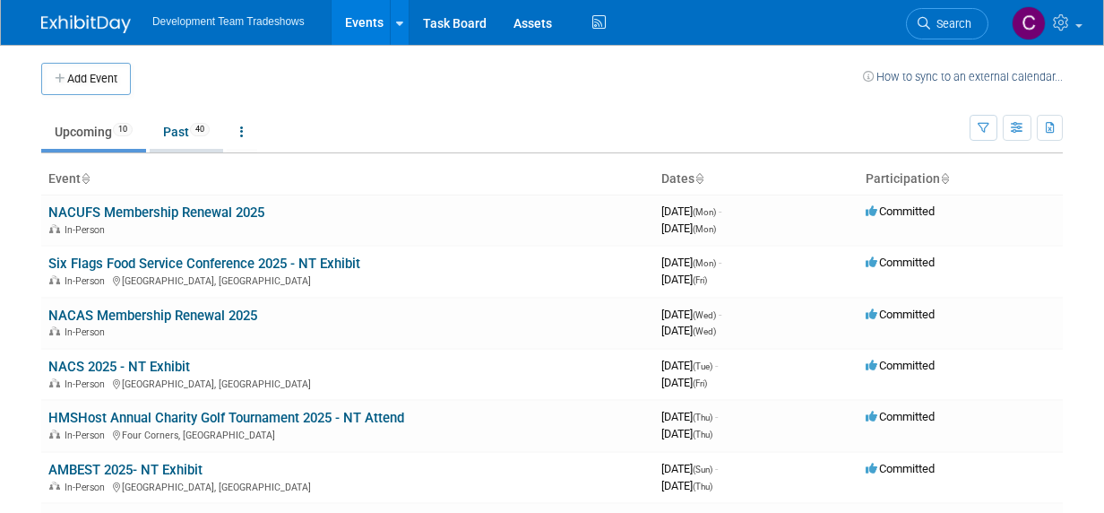
click at [174, 130] on link "Past 40" at bounding box center [186, 132] width 73 height 34
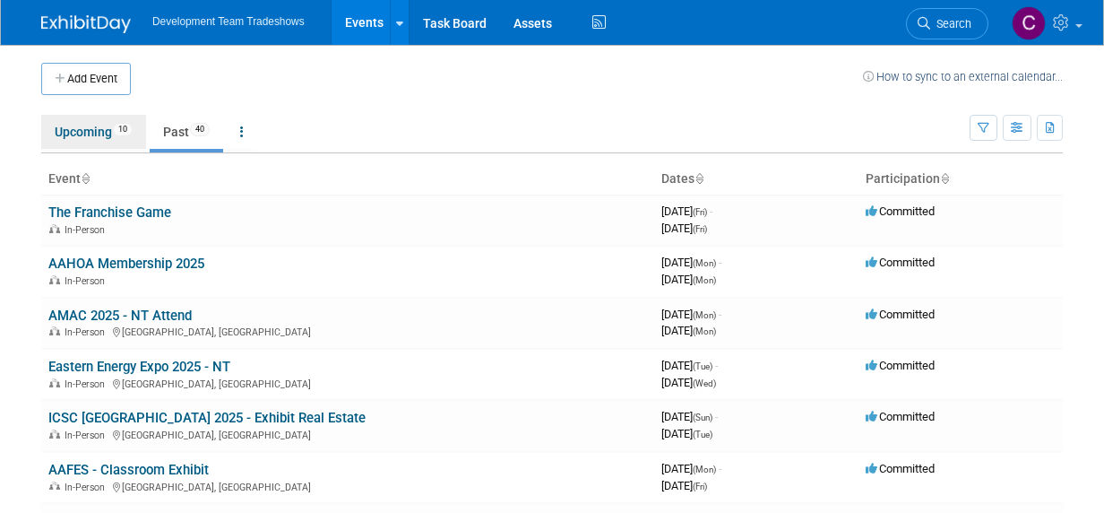
click at [66, 133] on link "Upcoming 10" at bounding box center [93, 132] width 105 height 34
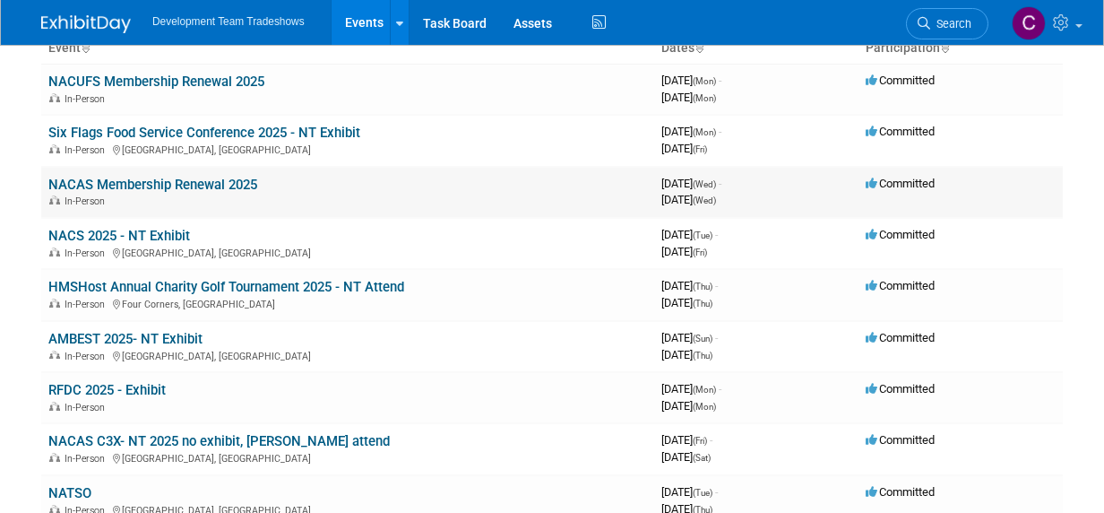
scroll to position [179, 0]
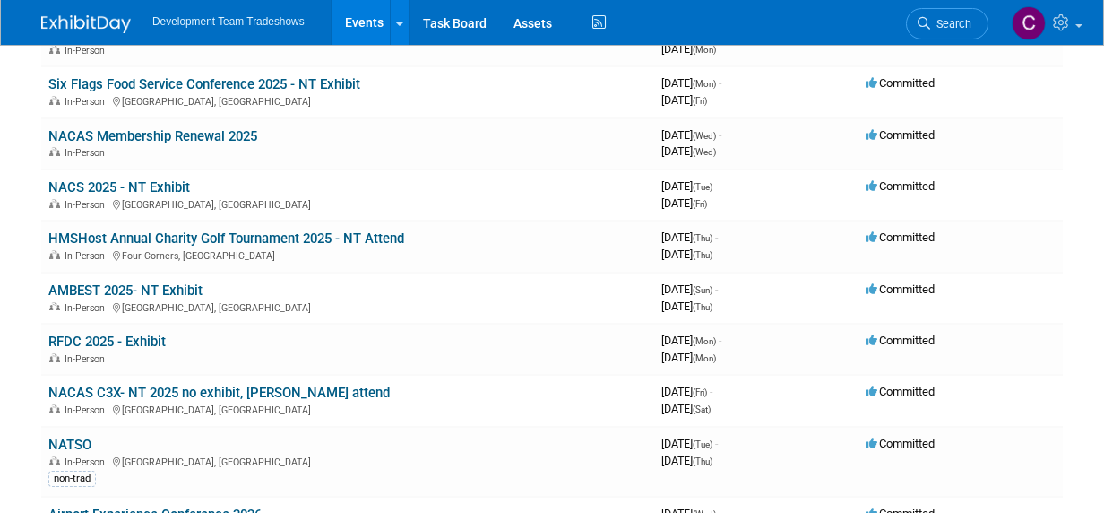
click at [82, 445] on link "NATSO" at bounding box center [69, 444] width 43 height 16
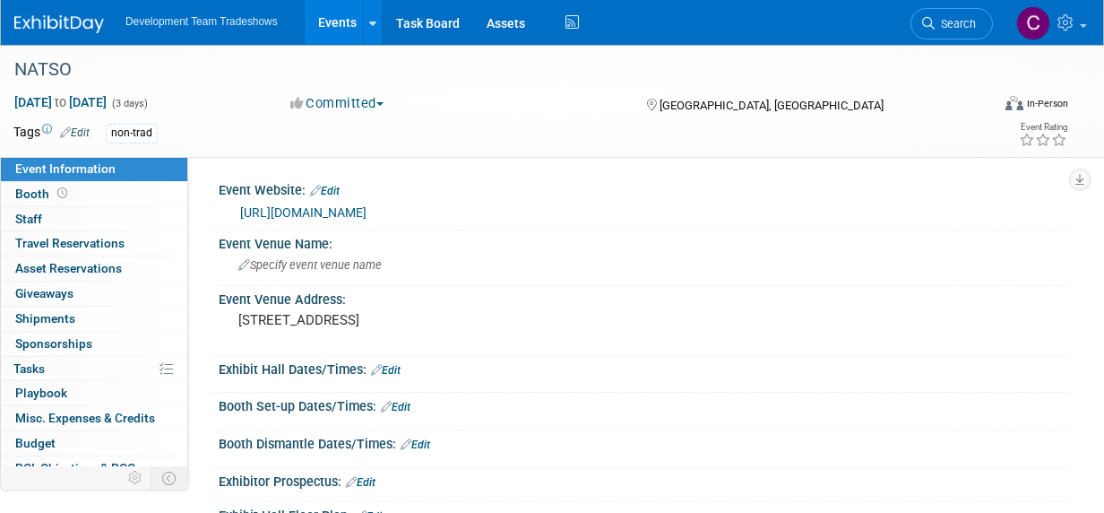
click at [62, 169] on span "Event Information" at bounding box center [65, 168] width 100 height 14
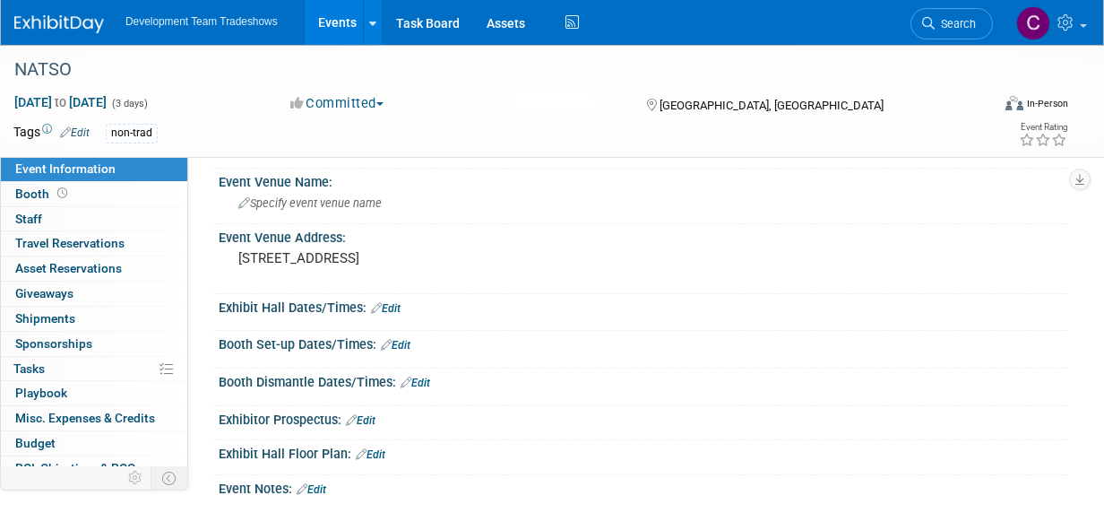
scroll to position [90, 0]
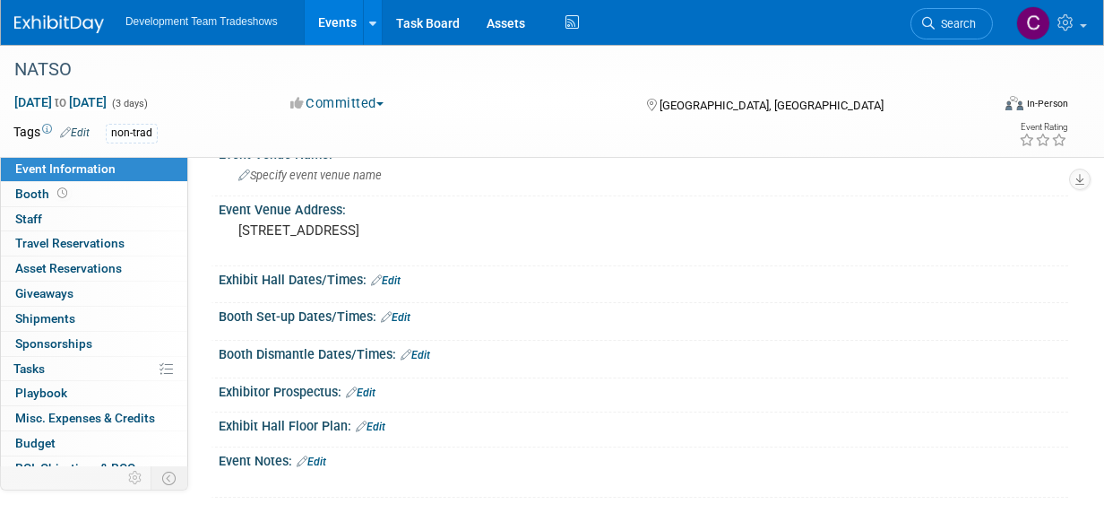
click at [374, 389] on link "Edit" at bounding box center [361, 392] width 30 height 13
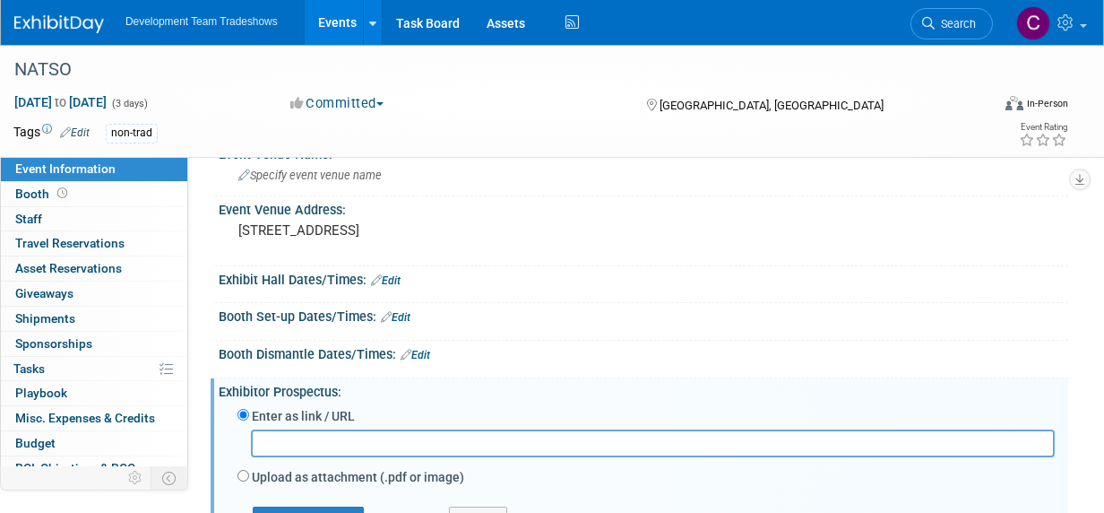
scroll to position [359, 0]
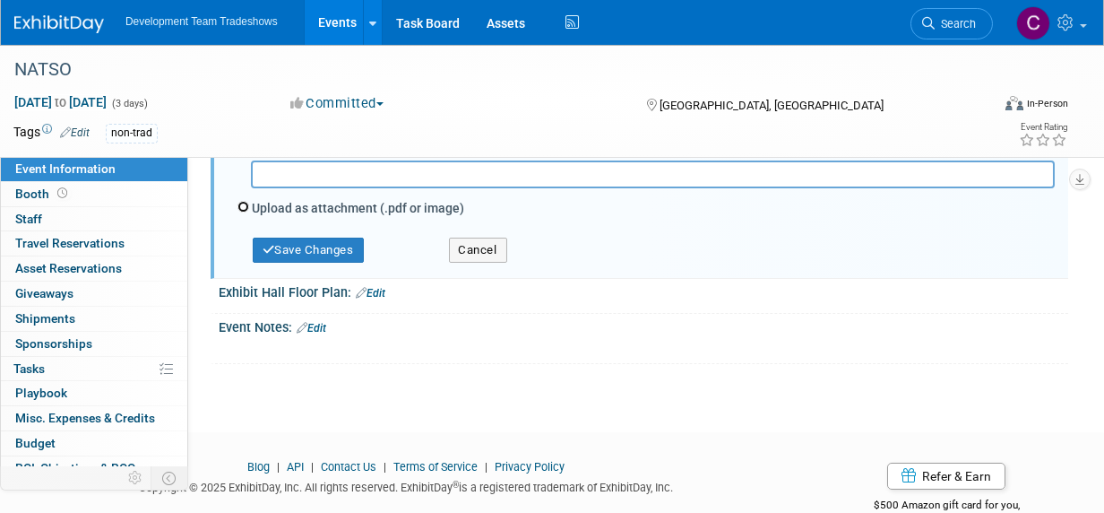
click at [239, 203] on input "Upload as attachment (.pdf or image)" at bounding box center [244, 207] width 12 height 12
radio input "true"
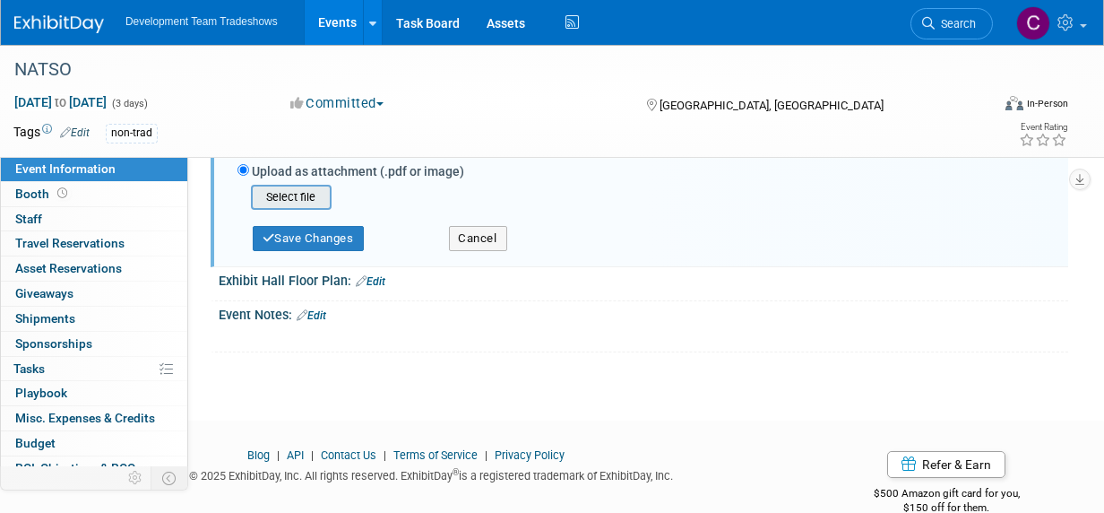
click at [281, 191] on input "file" at bounding box center [223, 197] width 213 height 22
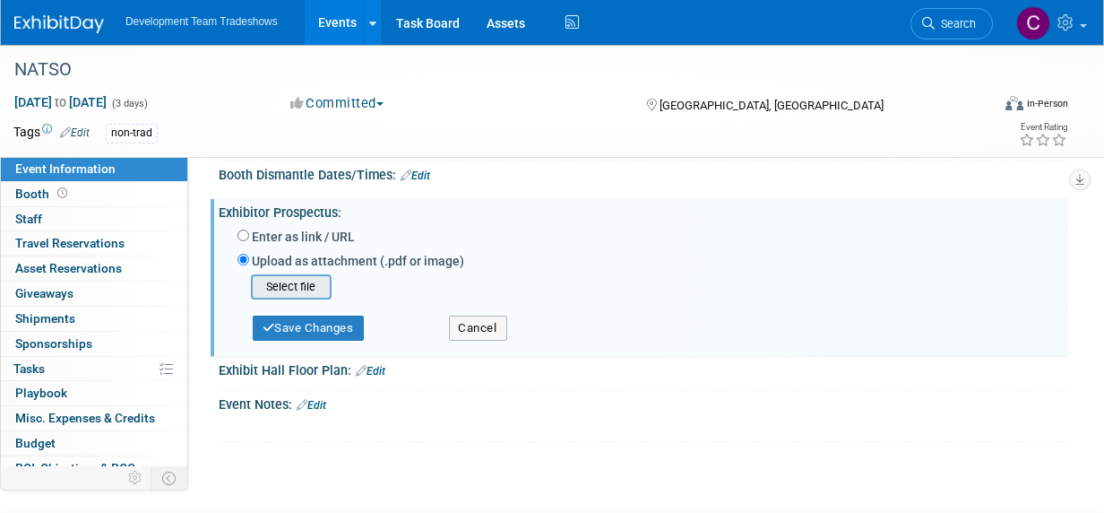
click at [287, 283] on input "file" at bounding box center [223, 287] width 213 height 22
click at [294, 281] on input "file" at bounding box center [223, 287] width 213 height 22
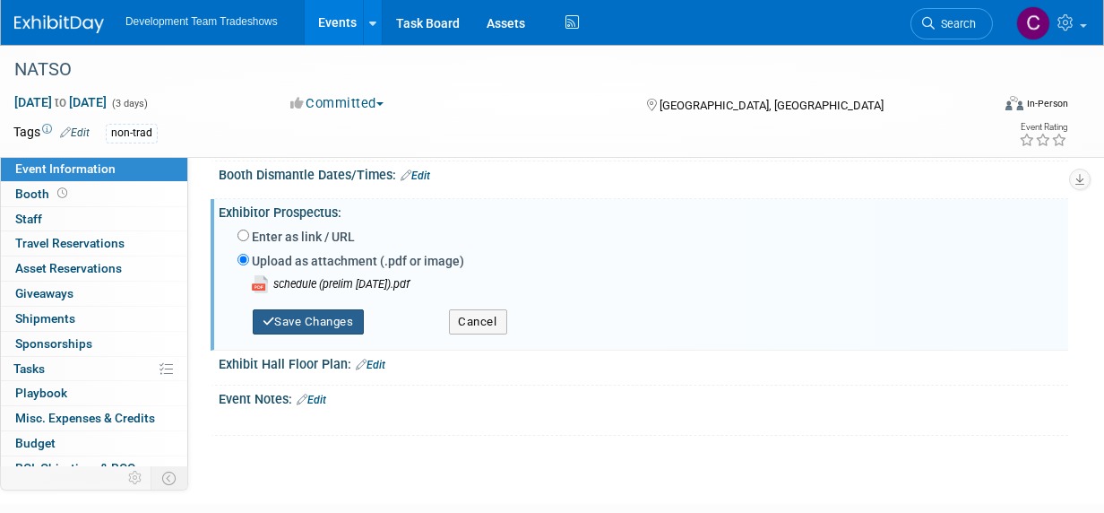
click at [327, 317] on button "Save Changes" at bounding box center [308, 321] width 111 height 25
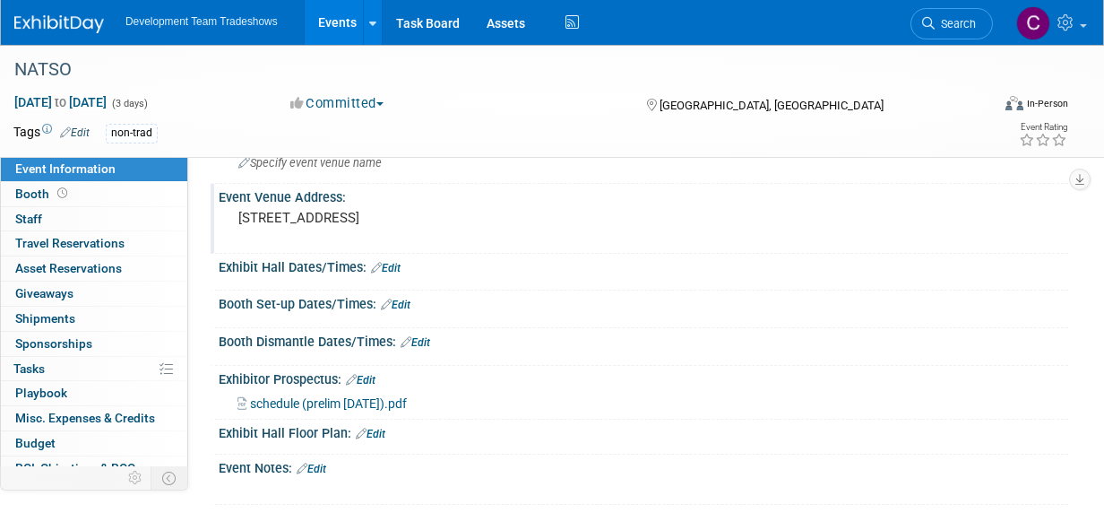
scroll to position [0, 0]
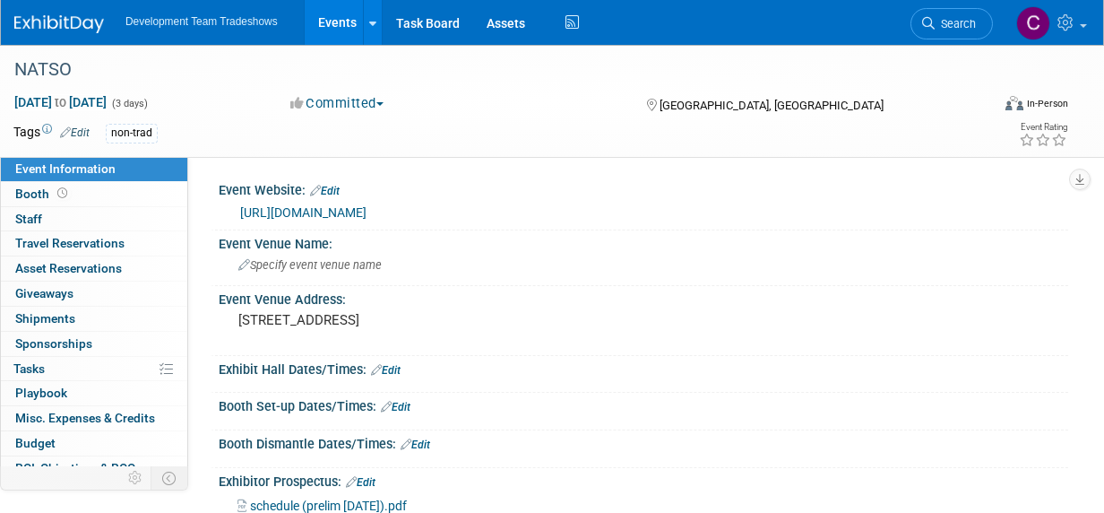
click at [392, 368] on link "Edit" at bounding box center [386, 370] width 30 height 13
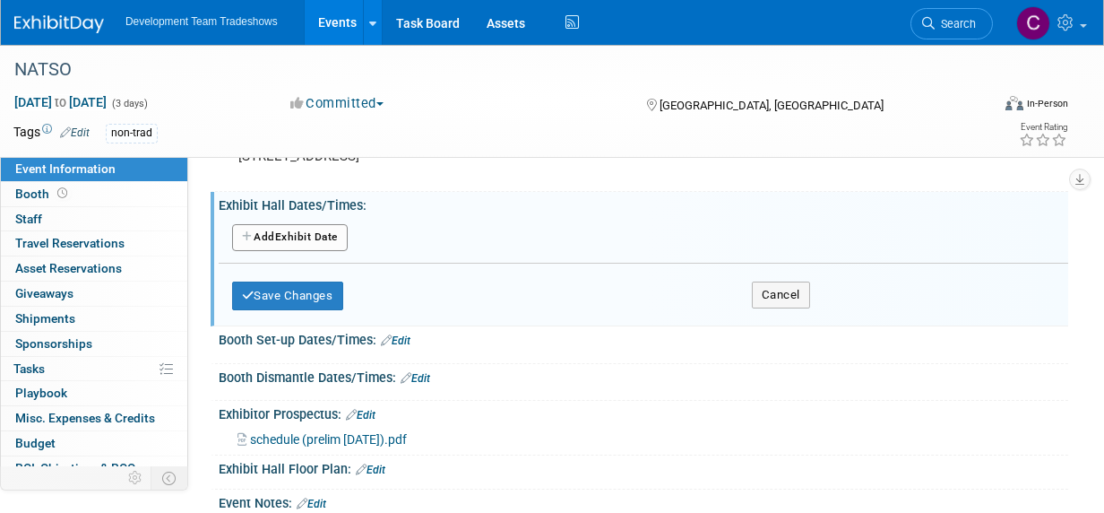
scroll to position [179, 0]
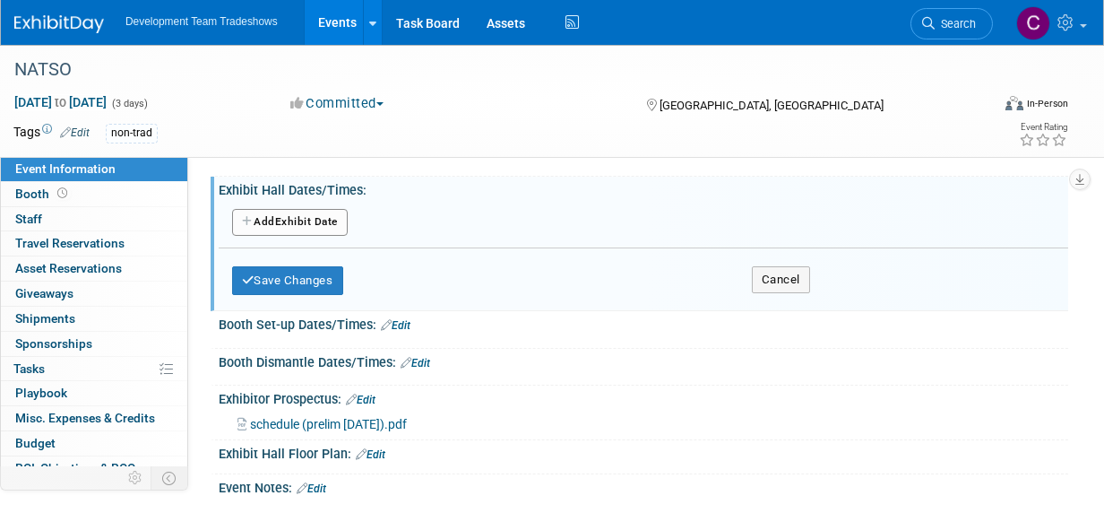
click at [319, 220] on button "Add Another Exhibit Date" at bounding box center [290, 222] width 116 height 27
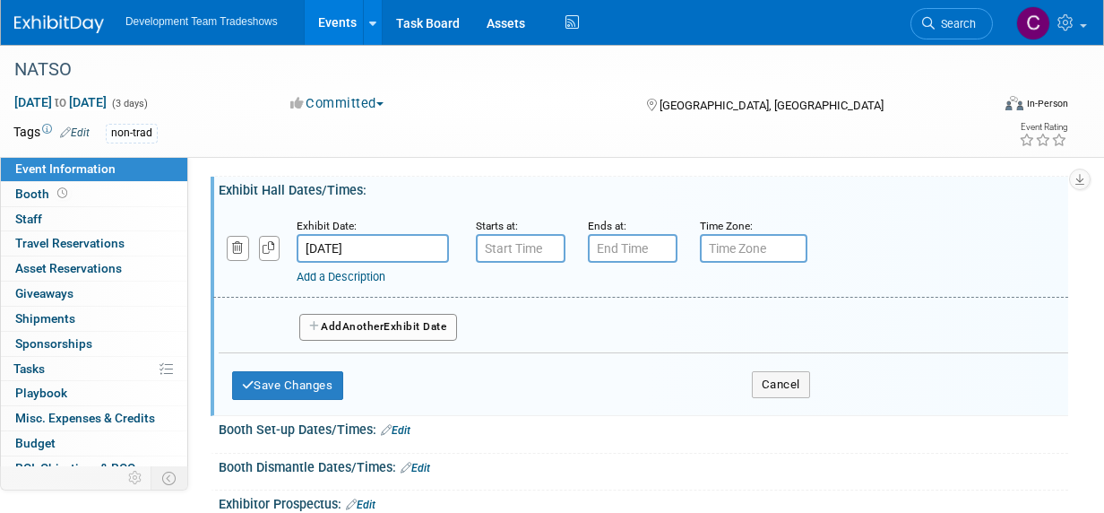
click at [403, 424] on link "Edit" at bounding box center [396, 430] width 30 height 13
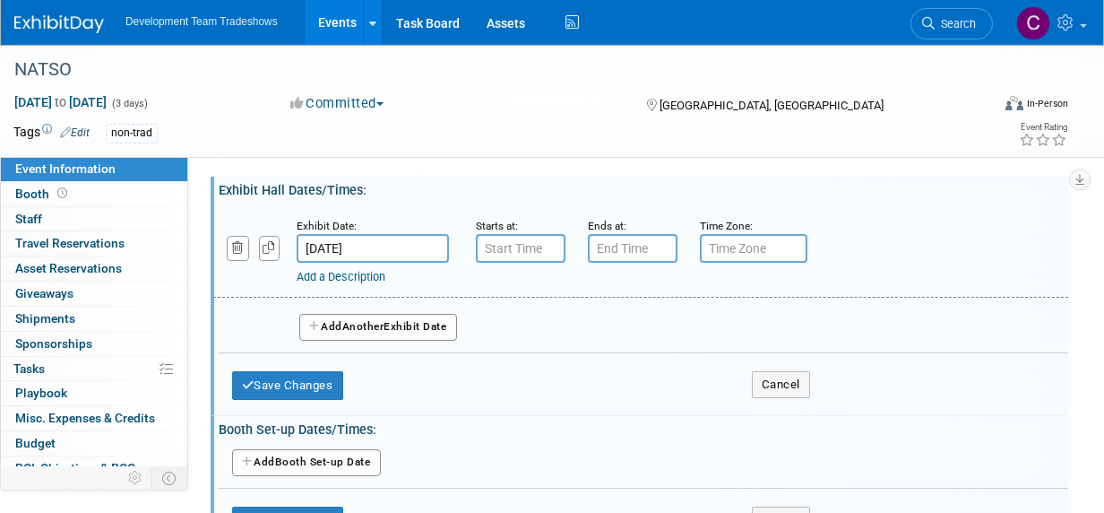
click at [297, 456] on button "Add Another Booth Set-up Date" at bounding box center [306, 462] width 149 height 27
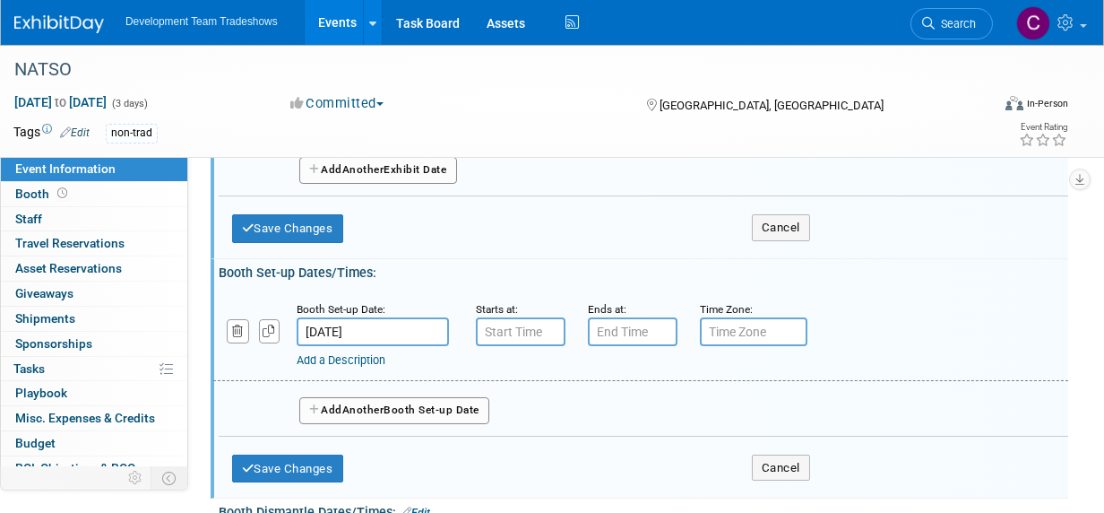
scroll to position [448, 0]
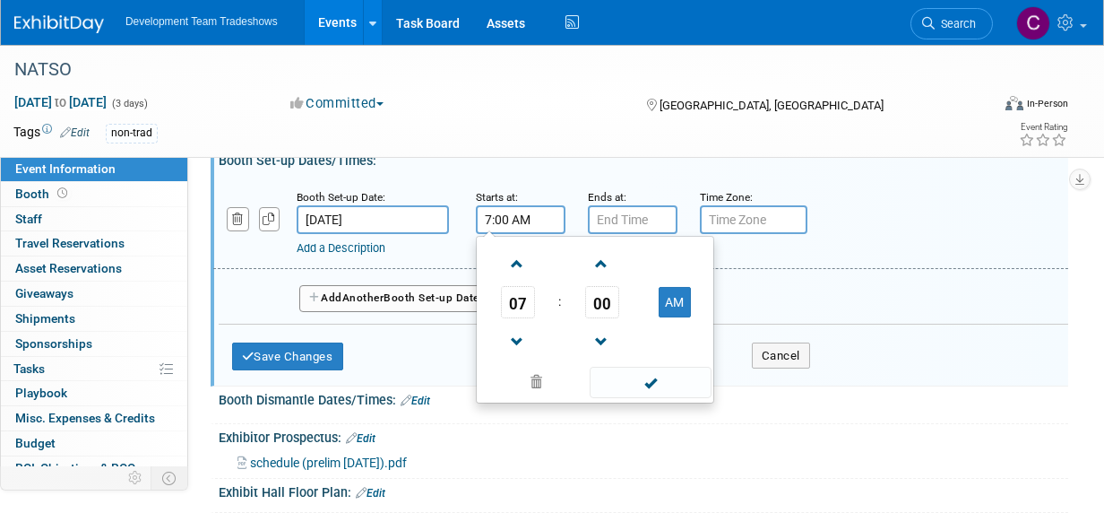
click at [497, 207] on input "7:00 AM" at bounding box center [521, 219] width 90 height 29
click at [521, 262] on span at bounding box center [517, 263] width 31 height 31
type input "8:00 AM"
click at [642, 376] on span at bounding box center [650, 382] width 121 height 31
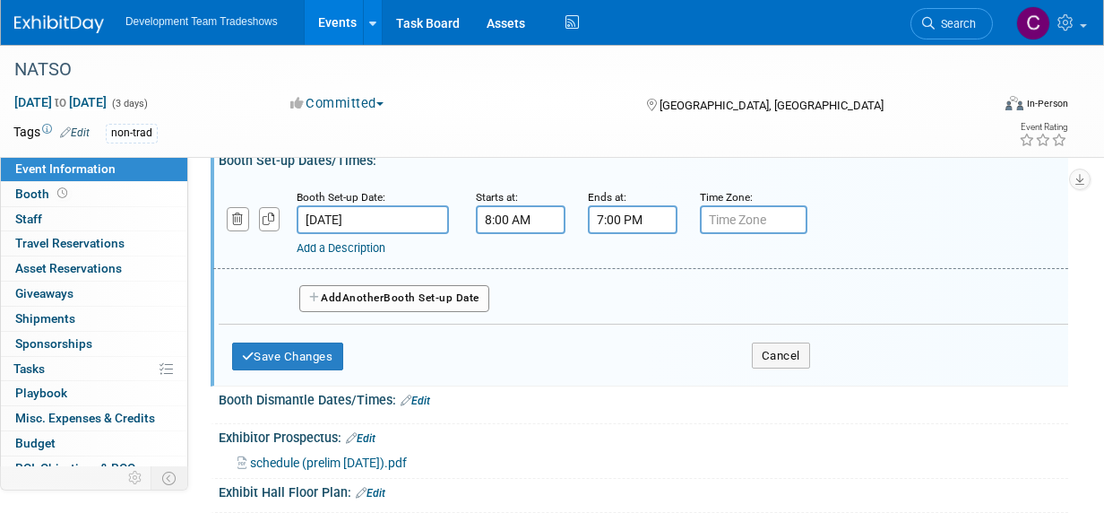
click at [645, 210] on input "7:00 PM" at bounding box center [633, 219] width 90 height 29
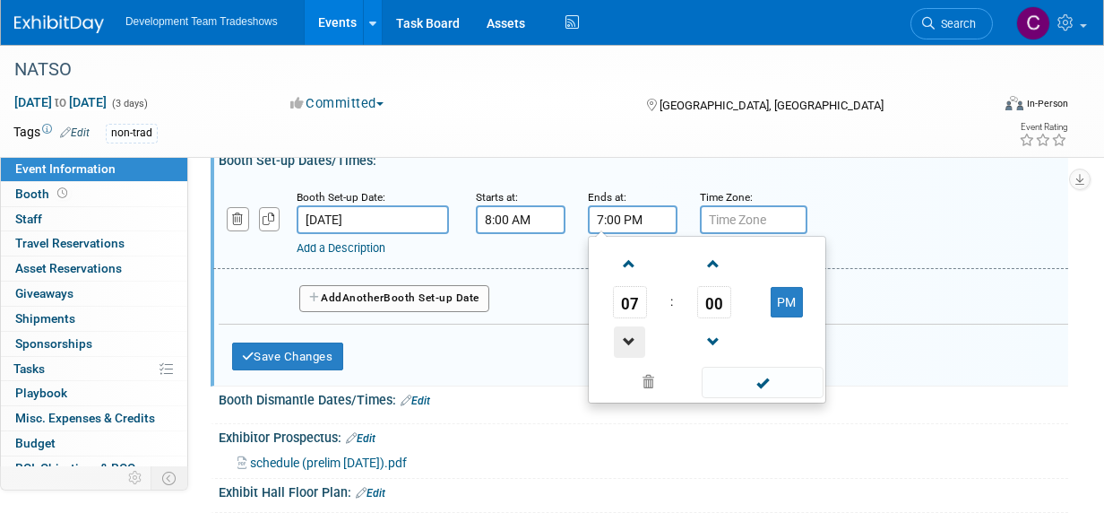
click at [626, 336] on span at bounding box center [629, 341] width 31 height 31
type input "5:00 PM"
click at [754, 382] on span at bounding box center [762, 382] width 121 height 31
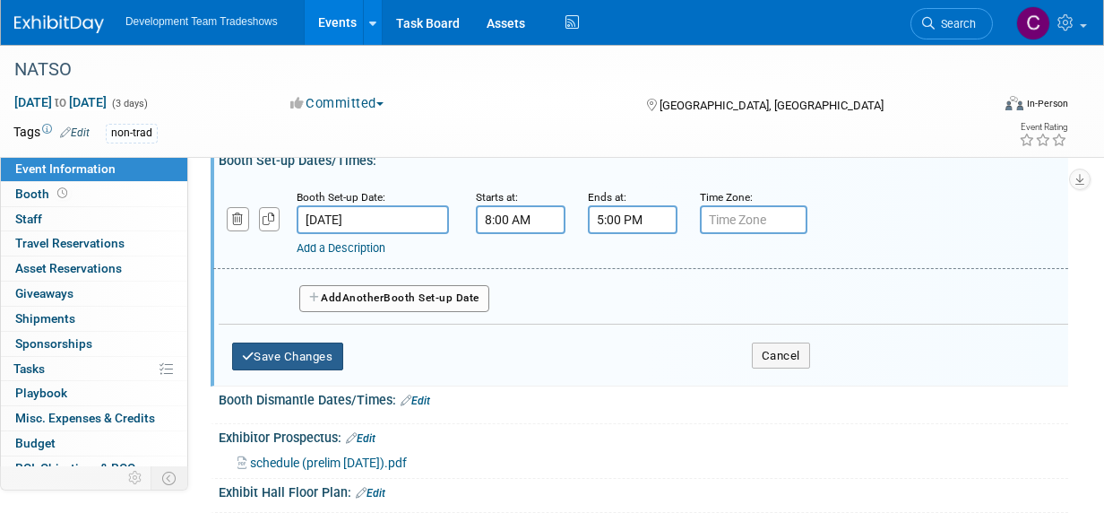
click at [275, 347] on button "Save Changes" at bounding box center [287, 356] width 111 height 29
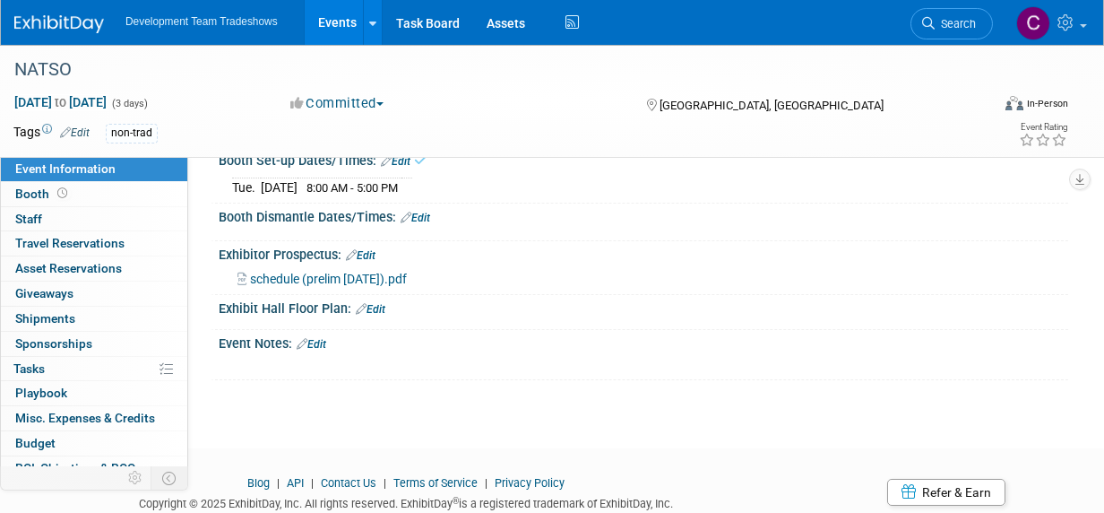
click at [419, 212] on link "Edit" at bounding box center [416, 218] width 30 height 13
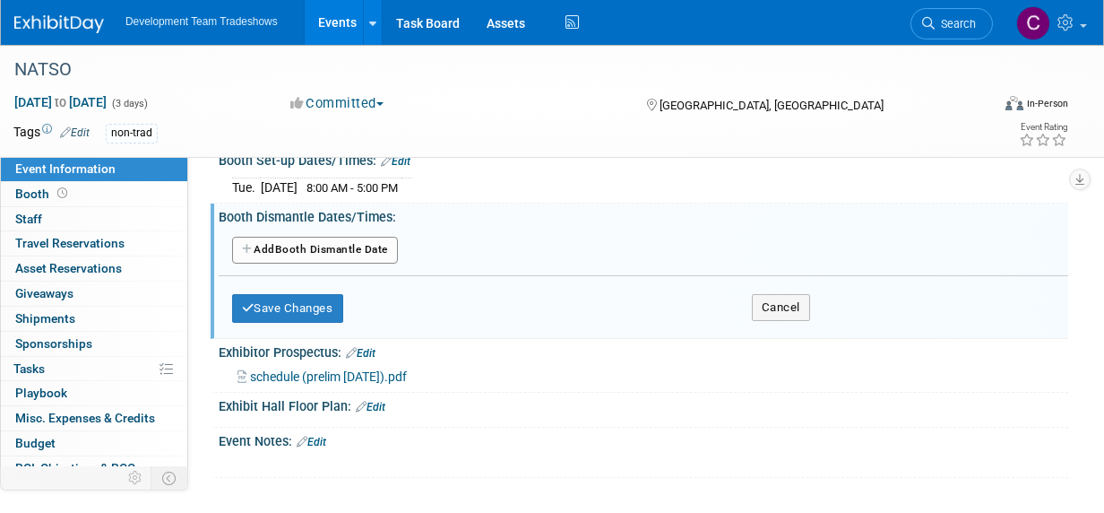
click at [290, 244] on button "Add Another Booth Dismantle Date" at bounding box center [315, 250] width 166 height 27
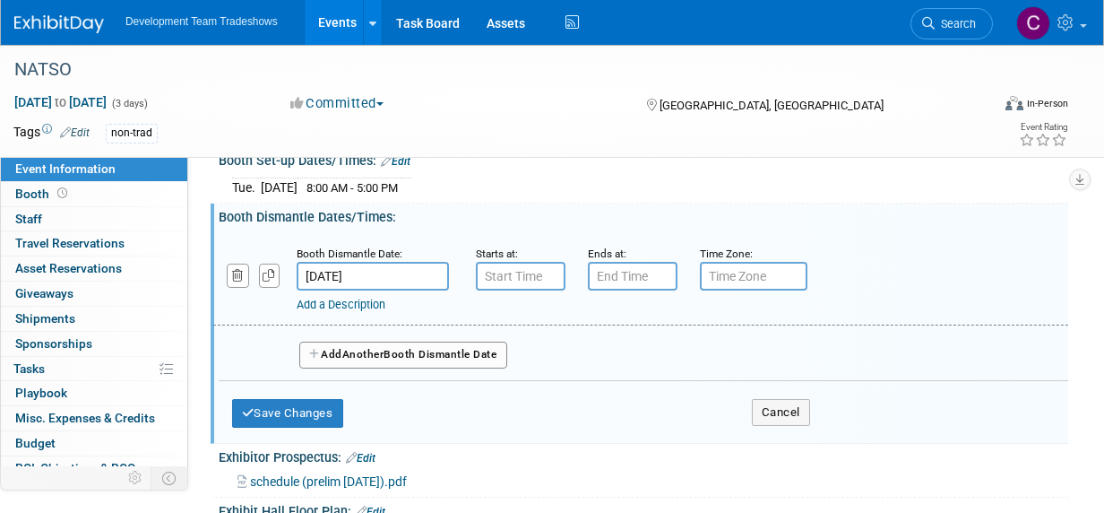
click at [395, 265] on input "Feb 26, 2026" at bounding box center [373, 276] width 152 height 29
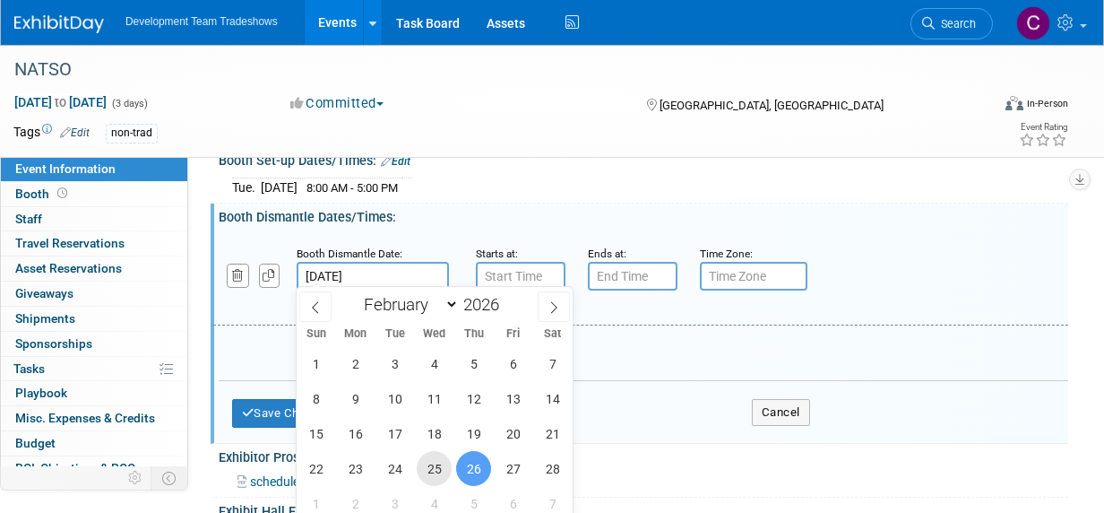
click at [437, 464] on span "25" at bounding box center [434, 468] width 35 height 35
type input "Feb 25, 2026"
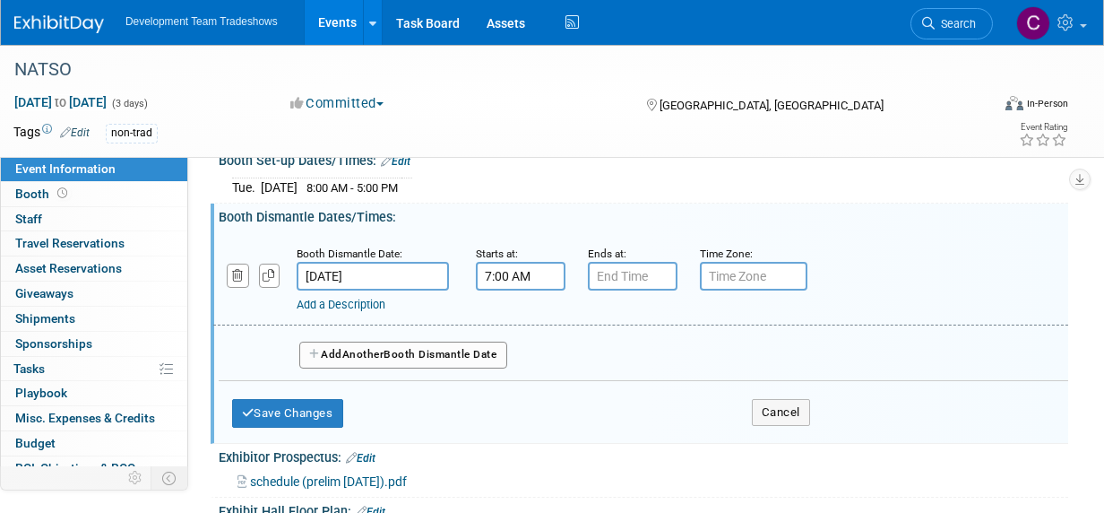
click at [509, 266] on input "7:00 AM" at bounding box center [521, 276] width 90 height 29
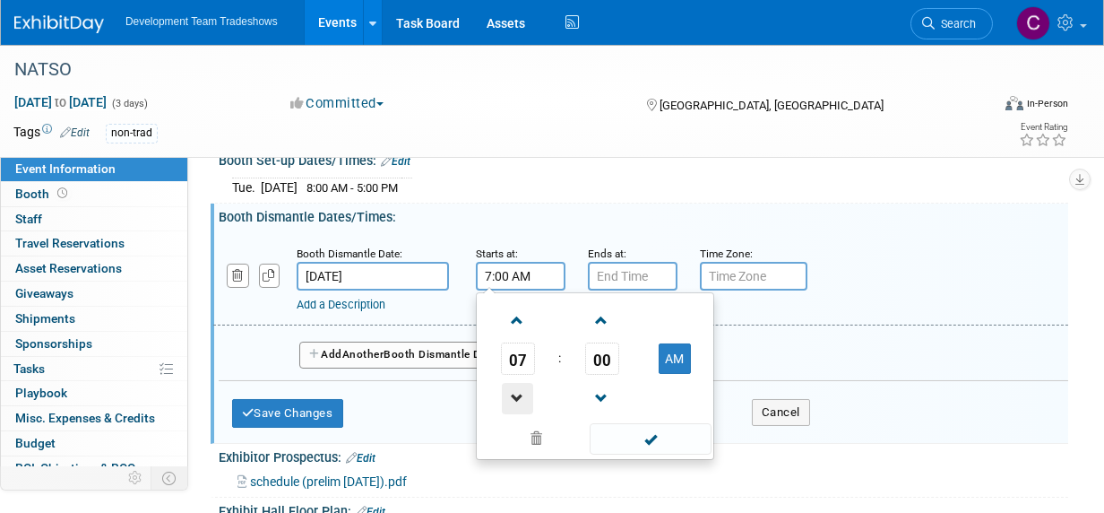
click at [520, 388] on span at bounding box center [517, 398] width 31 height 31
click at [520, 392] on span at bounding box center [517, 398] width 31 height 31
click at [603, 317] on span at bounding box center [601, 320] width 31 height 31
click at [601, 314] on span at bounding box center [601, 320] width 31 height 31
click at [609, 351] on span "02" at bounding box center [602, 358] width 34 height 32
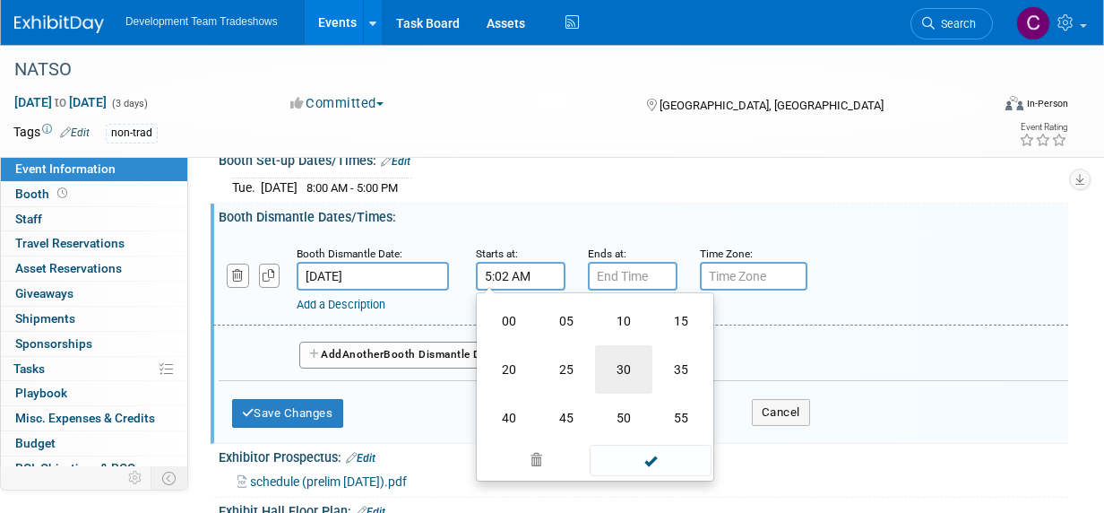
click at [632, 365] on td "30" at bounding box center [623, 369] width 57 height 48
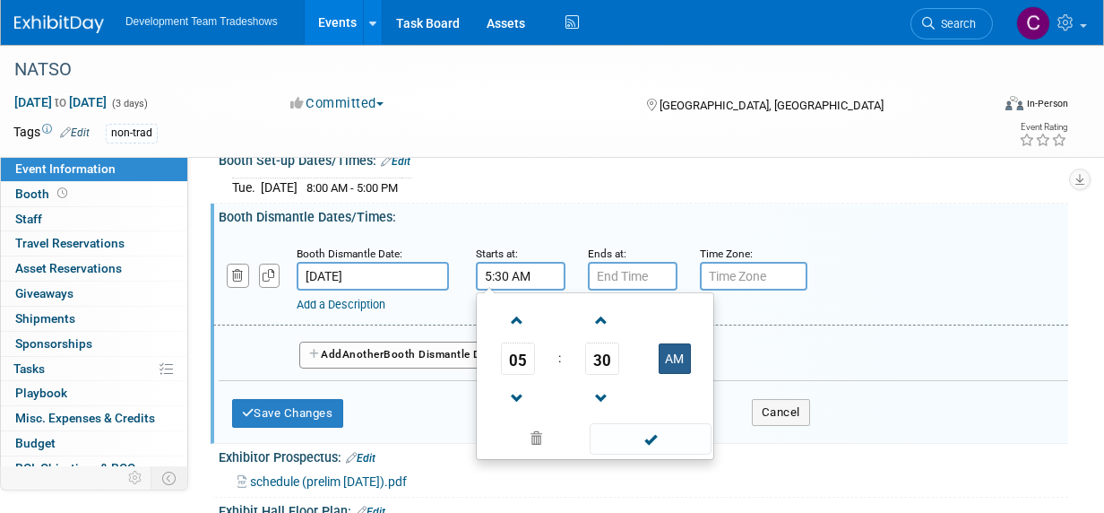
click at [672, 350] on button "AM" at bounding box center [675, 358] width 32 height 30
type input "5:30 PM"
click at [652, 430] on span at bounding box center [650, 438] width 121 height 31
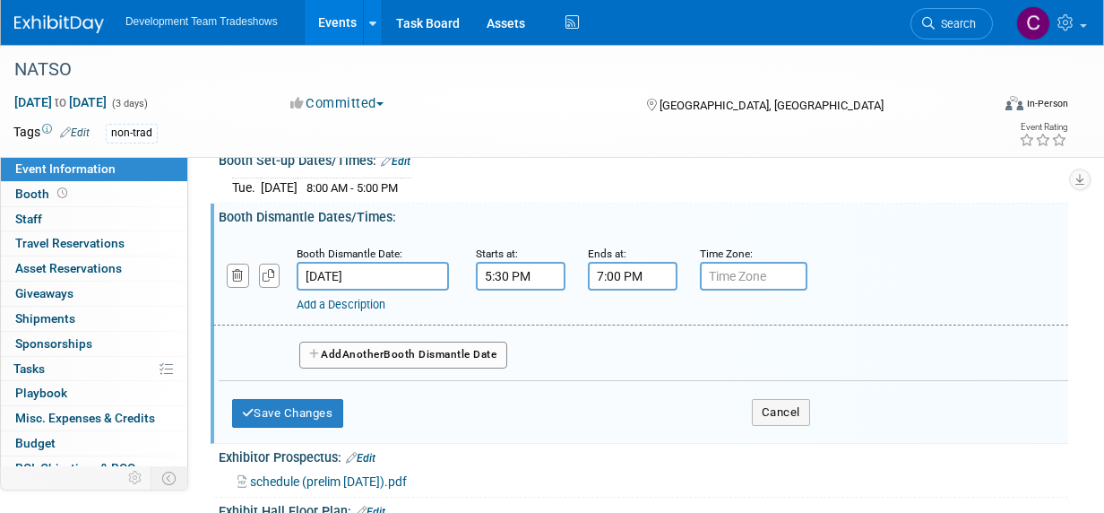
click at [621, 270] on input "7:00 PM" at bounding box center [633, 276] width 90 height 29
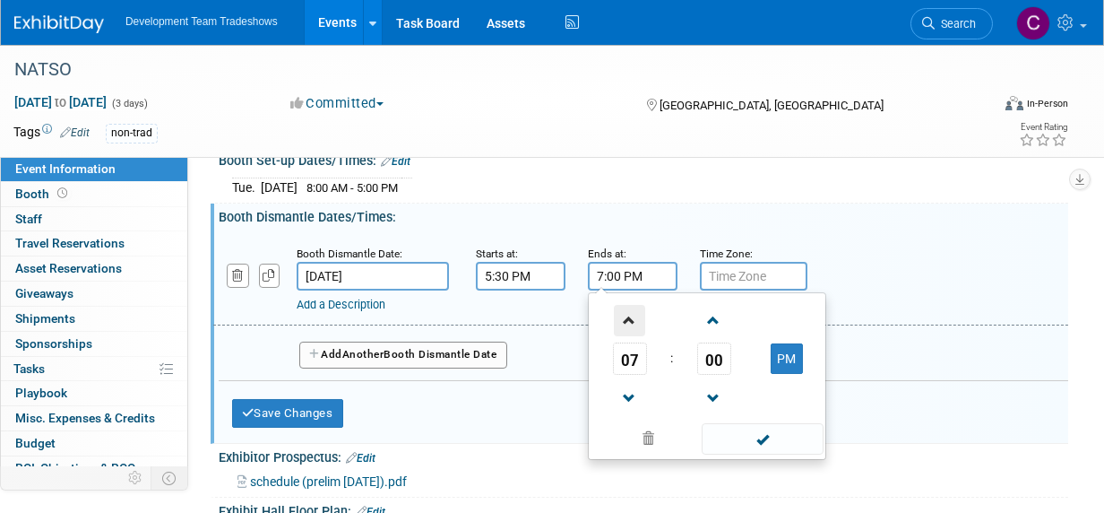
click at [629, 317] on span at bounding box center [629, 320] width 31 height 31
click at [629, 316] on span at bounding box center [629, 320] width 31 height 31
type input "9:00 PM"
click at [771, 428] on span at bounding box center [762, 438] width 121 height 31
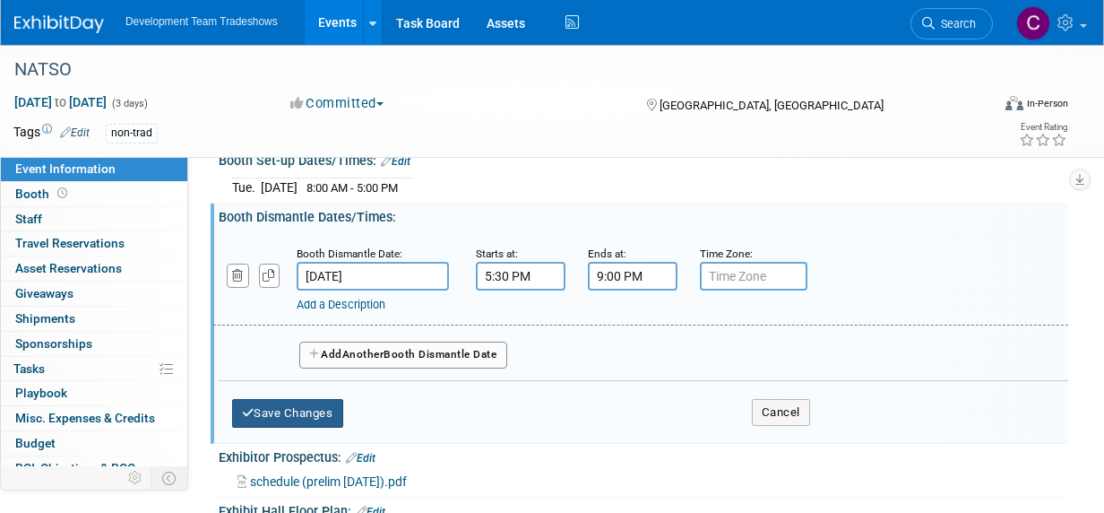
click at [281, 405] on button "Save Changes" at bounding box center [287, 413] width 111 height 29
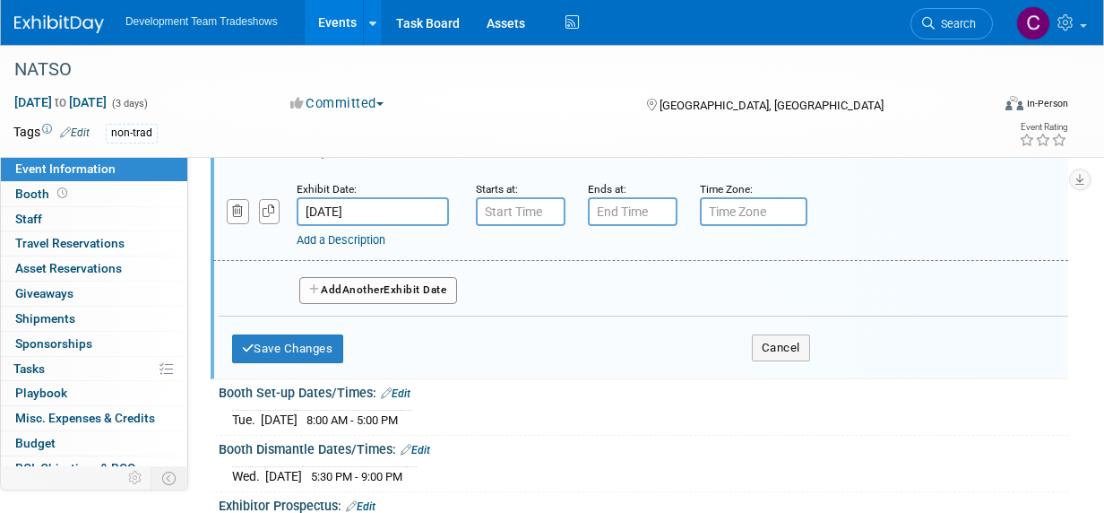
scroll to position [179, 0]
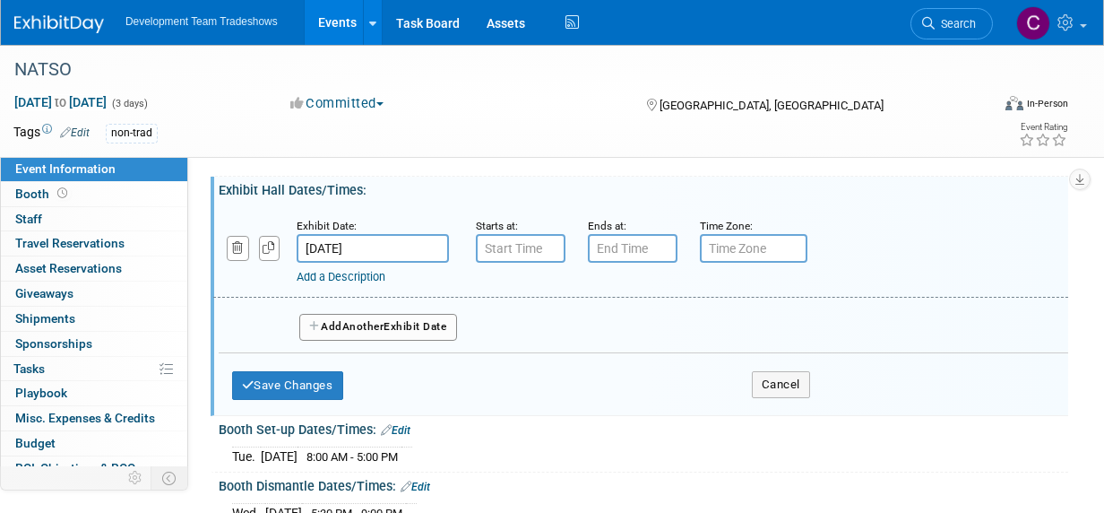
click at [398, 239] on input "Feb 24, 2026" at bounding box center [373, 248] width 152 height 29
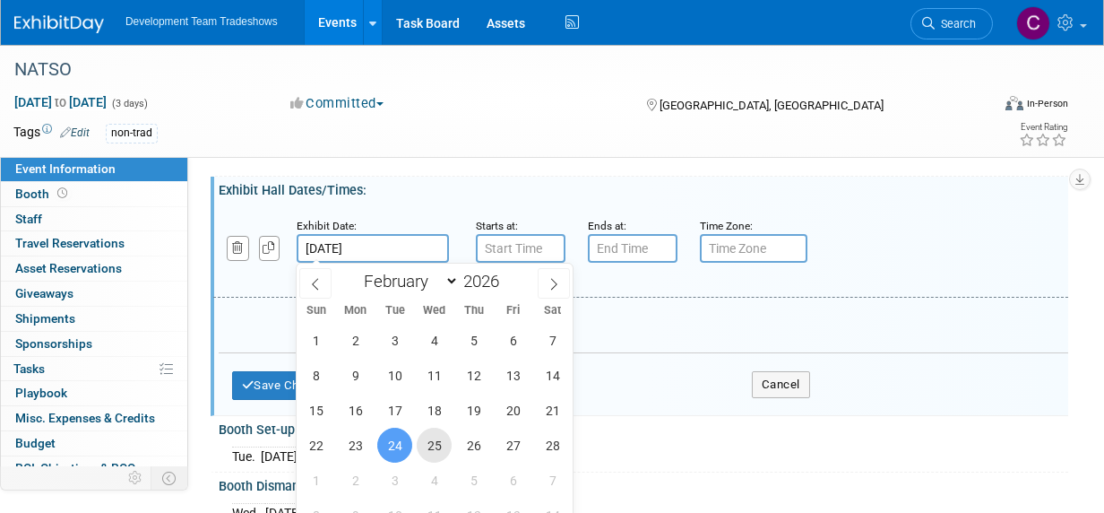
click at [433, 447] on span "25" at bounding box center [434, 445] width 35 height 35
type input "Feb 25, 2026"
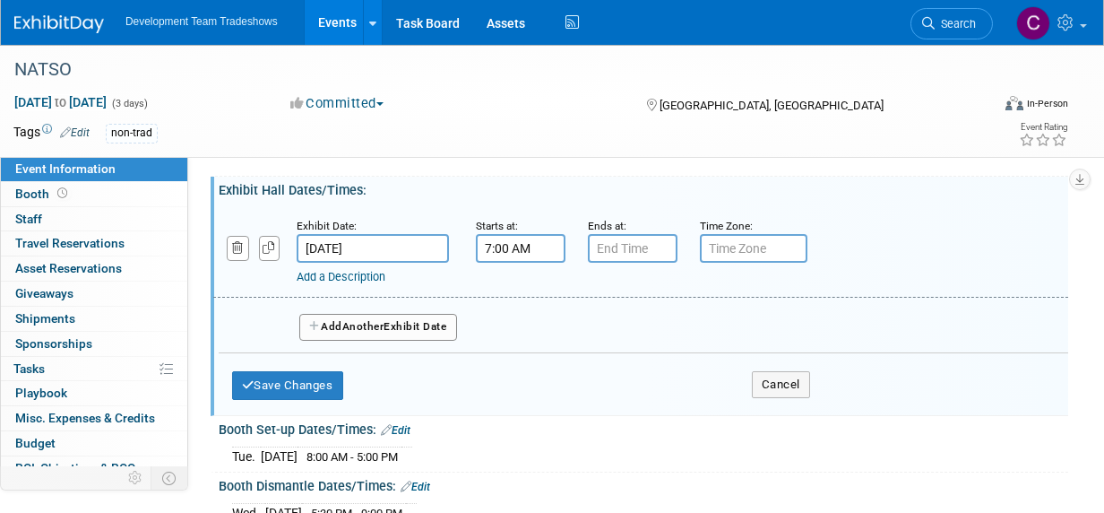
click at [531, 245] on input "7:00 AM" at bounding box center [521, 248] width 90 height 29
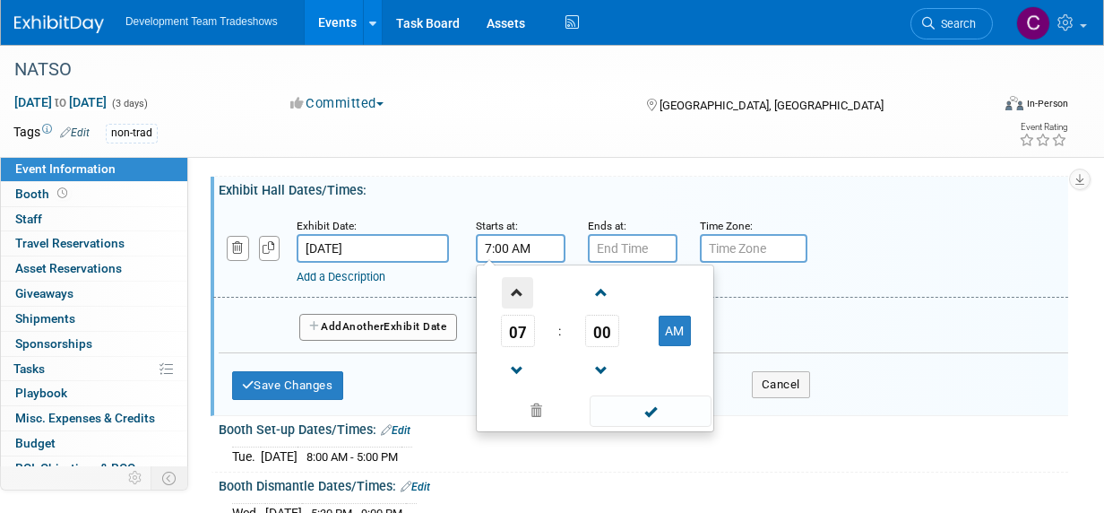
click at [517, 289] on span at bounding box center [517, 292] width 31 height 31
click at [609, 325] on span "00" at bounding box center [602, 331] width 34 height 32
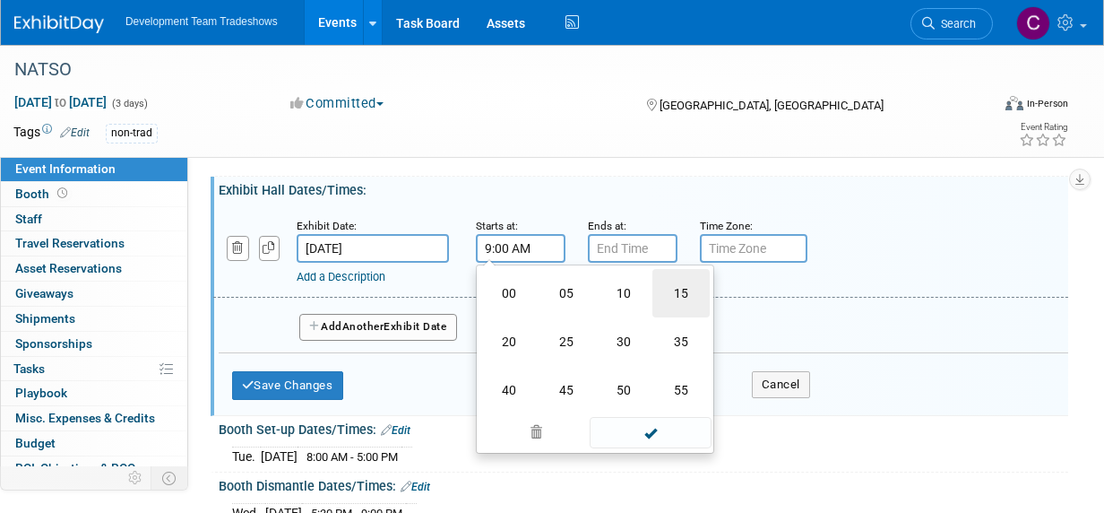
click at [687, 284] on td "15" at bounding box center [680, 293] width 57 height 48
type input "9:15 AM"
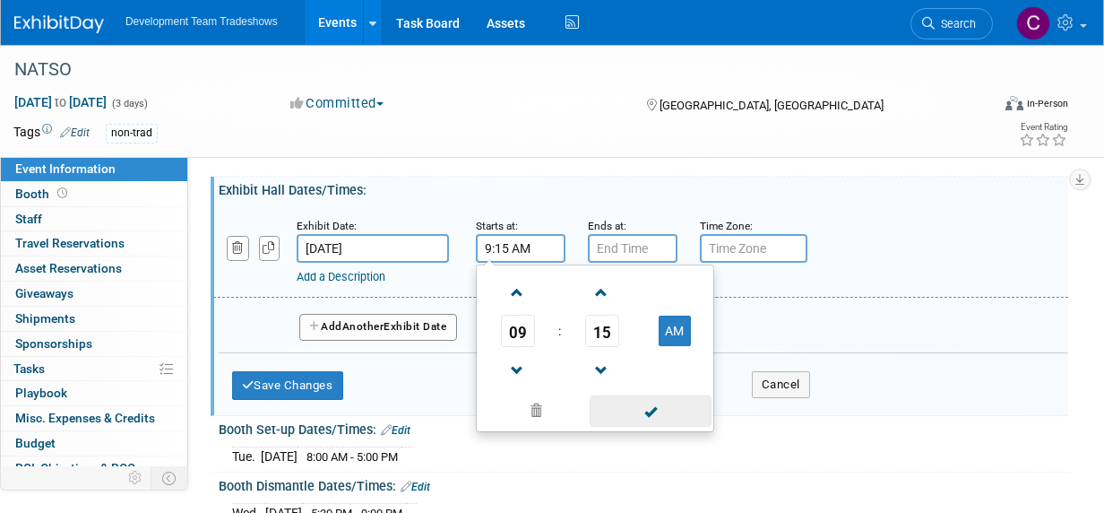
click at [643, 409] on span at bounding box center [650, 410] width 121 height 31
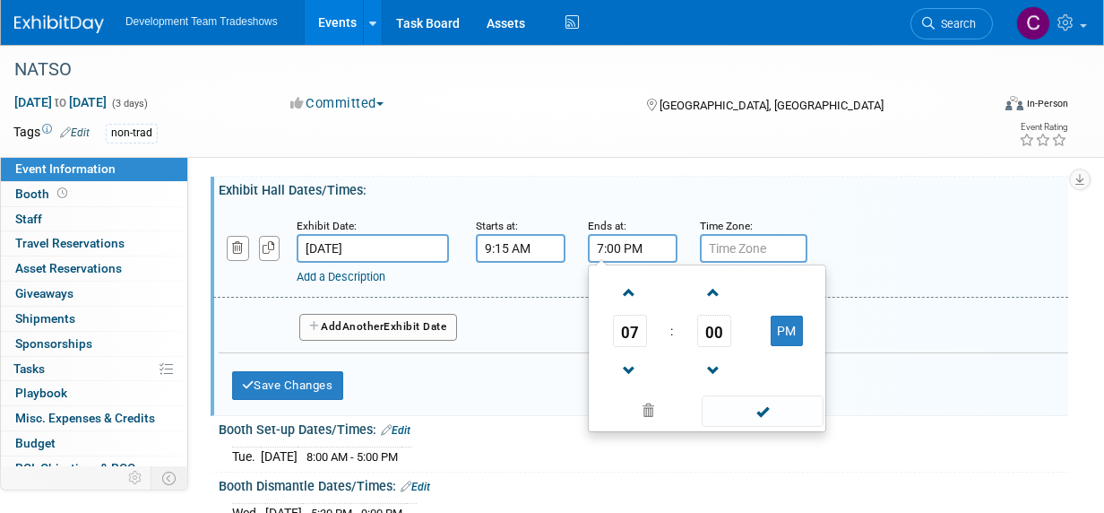
click at [634, 248] on input "7:00 PM" at bounding box center [633, 248] width 90 height 29
click at [629, 289] on span at bounding box center [629, 292] width 31 height 31
click at [629, 290] on span at bounding box center [629, 292] width 31 height 31
click at [628, 289] on span at bounding box center [629, 292] width 31 height 31
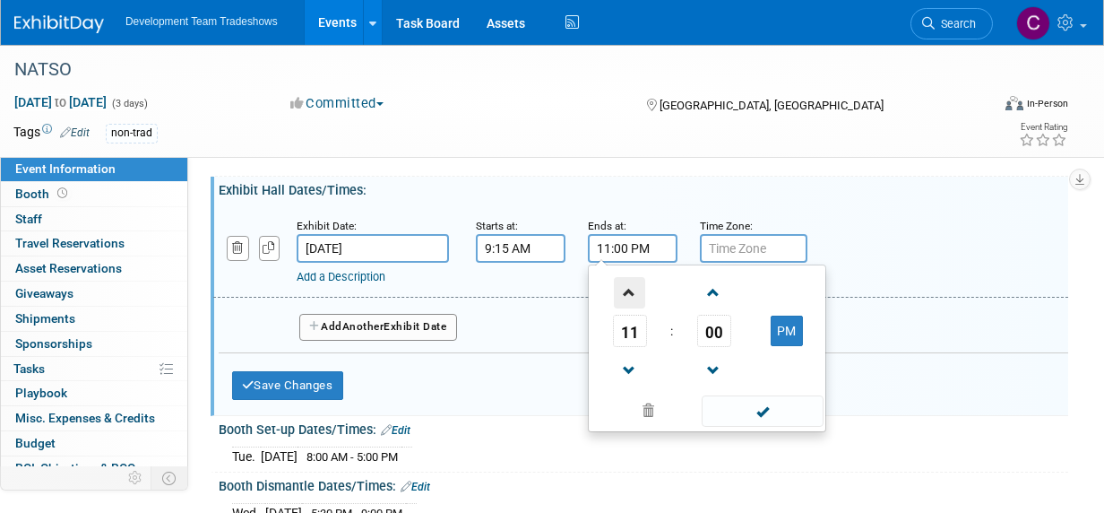
click at [628, 289] on span at bounding box center [629, 292] width 31 height 31
click at [779, 326] on button "AM" at bounding box center [787, 330] width 32 height 30
type input "12:00 PM"
click at [773, 409] on span at bounding box center [762, 410] width 121 height 31
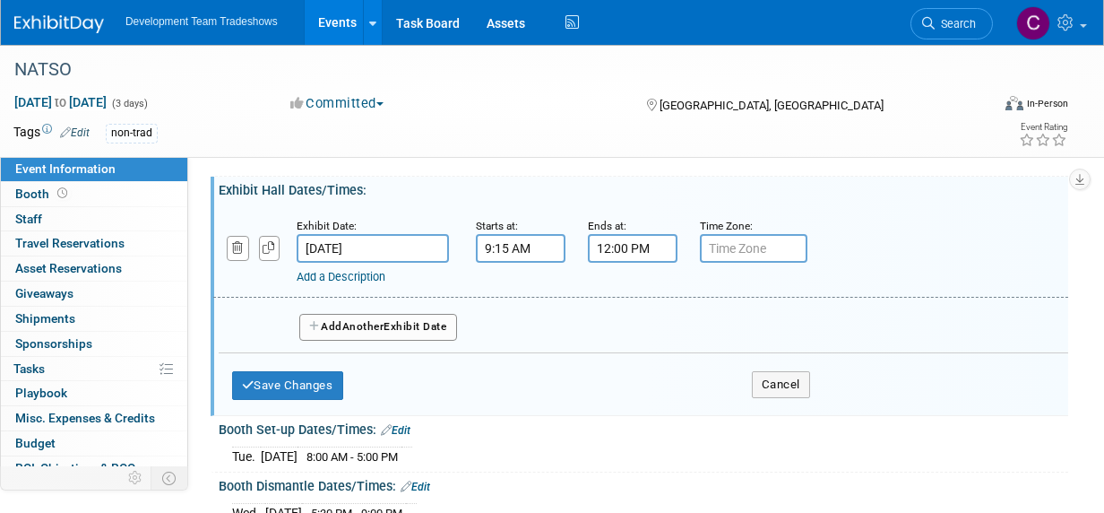
click at [336, 273] on link "Add a Description" at bounding box center [341, 276] width 89 height 13
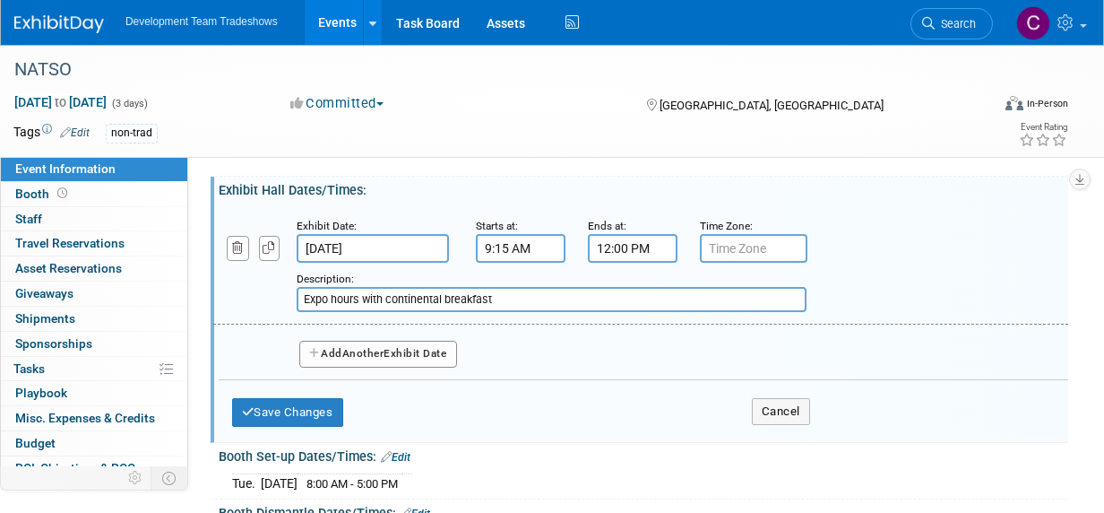
type input "Expo hours with continental breakfast"
click at [352, 350] on span "Another" at bounding box center [363, 353] width 42 height 13
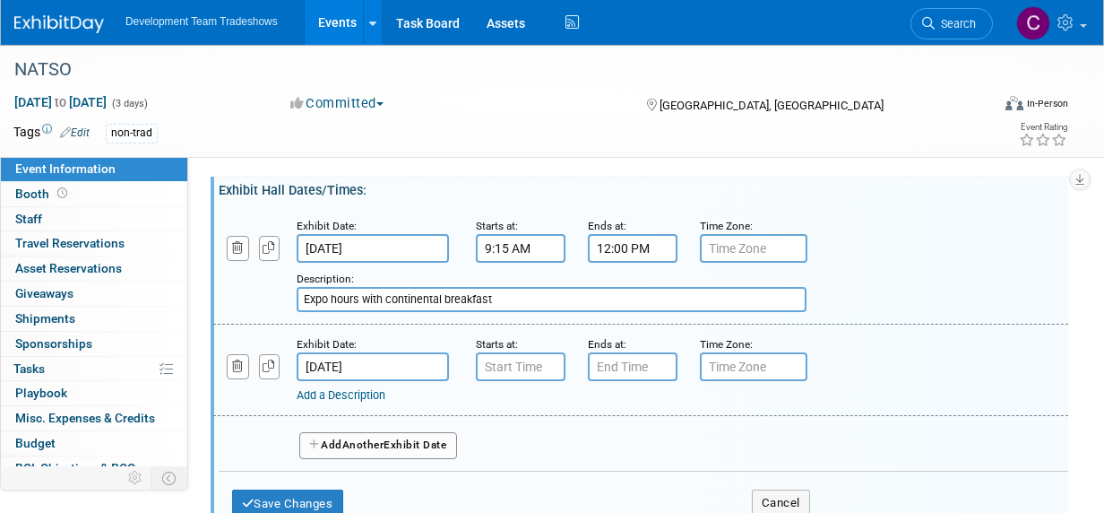
click at [393, 362] on input "Feb 26, 2026" at bounding box center [373, 366] width 152 height 29
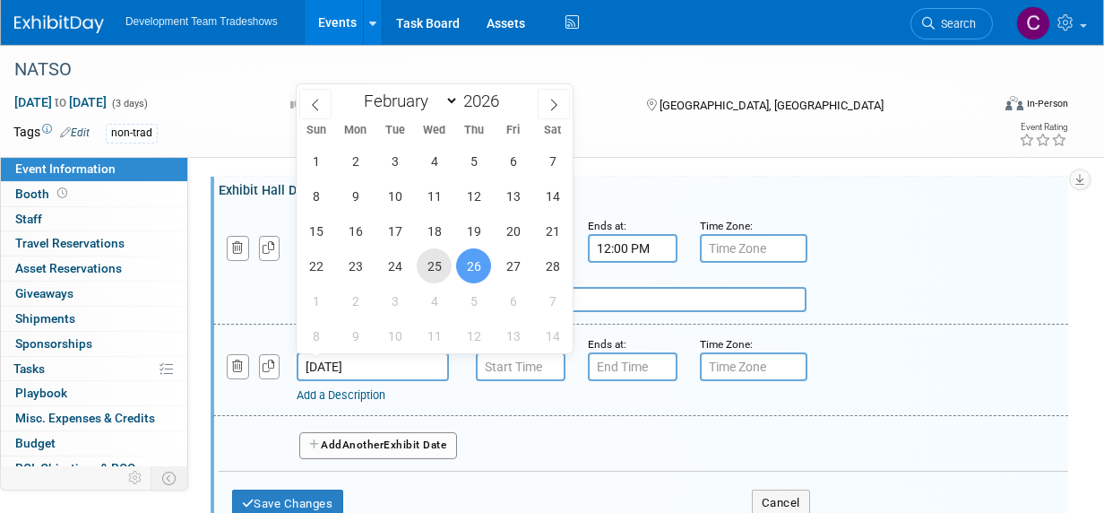
click at [436, 258] on span "25" at bounding box center [434, 265] width 35 height 35
type input "Feb 25, 2026"
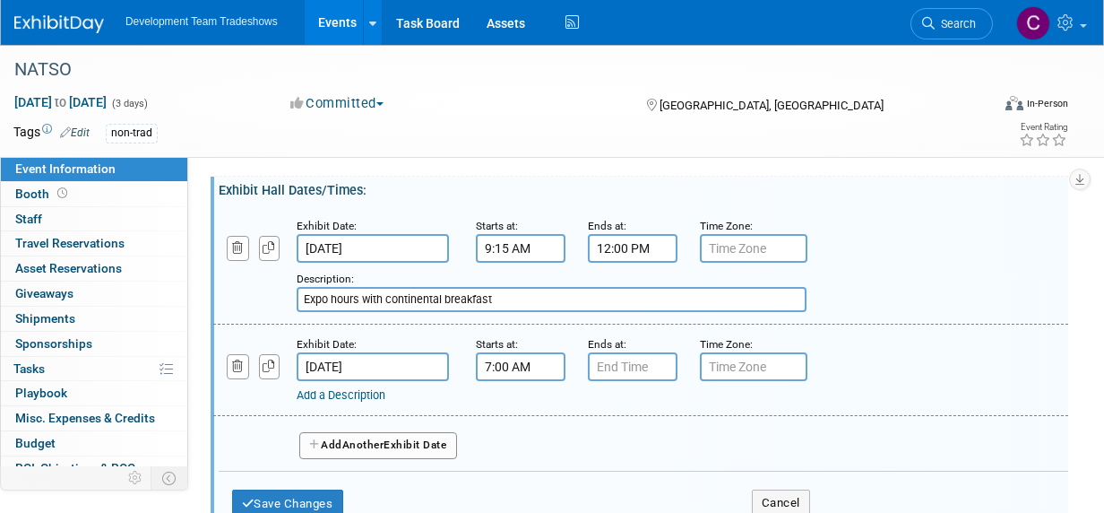
click at [506, 363] on input "7:00 AM" at bounding box center [521, 366] width 90 height 29
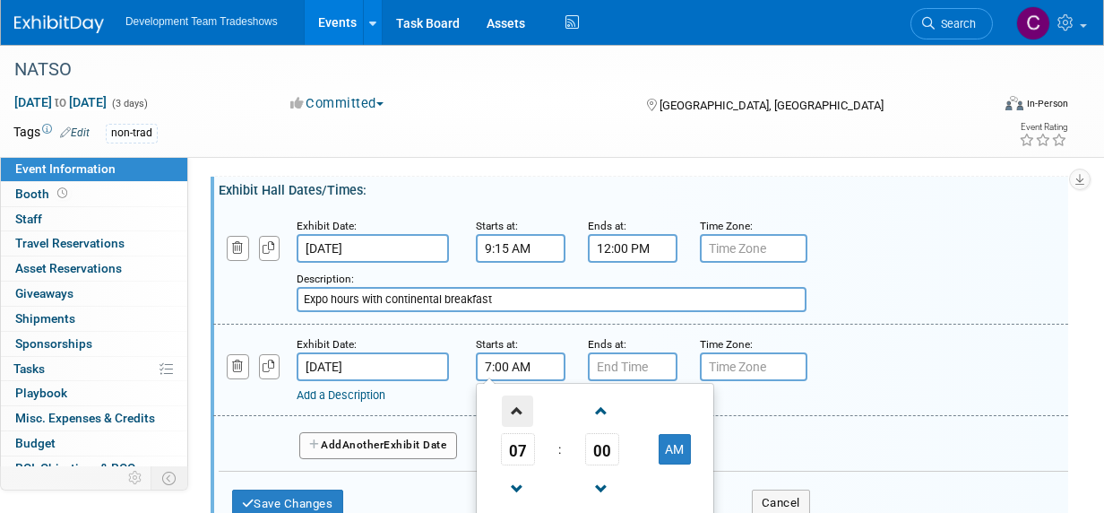
click at [518, 409] on span at bounding box center [517, 410] width 31 height 31
click at [518, 408] on span at bounding box center [517, 410] width 31 height 31
click at [518, 407] on span at bounding box center [517, 410] width 31 height 31
click at [518, 408] on span at bounding box center [517, 410] width 31 height 31
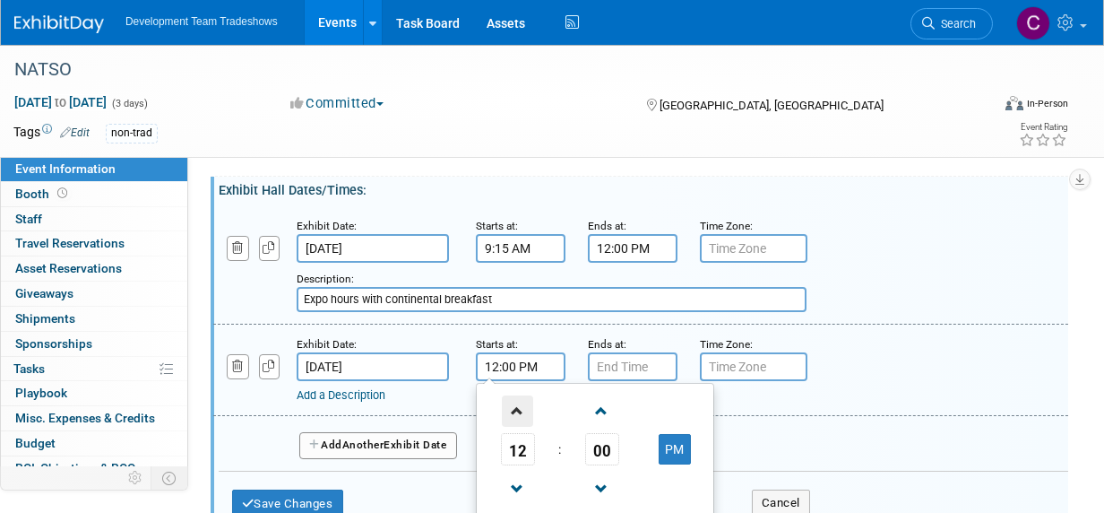
click at [518, 409] on span at bounding box center [517, 410] width 31 height 31
type input "1:00 PM"
click at [623, 361] on input "7:00 PM" at bounding box center [633, 366] width 90 height 29
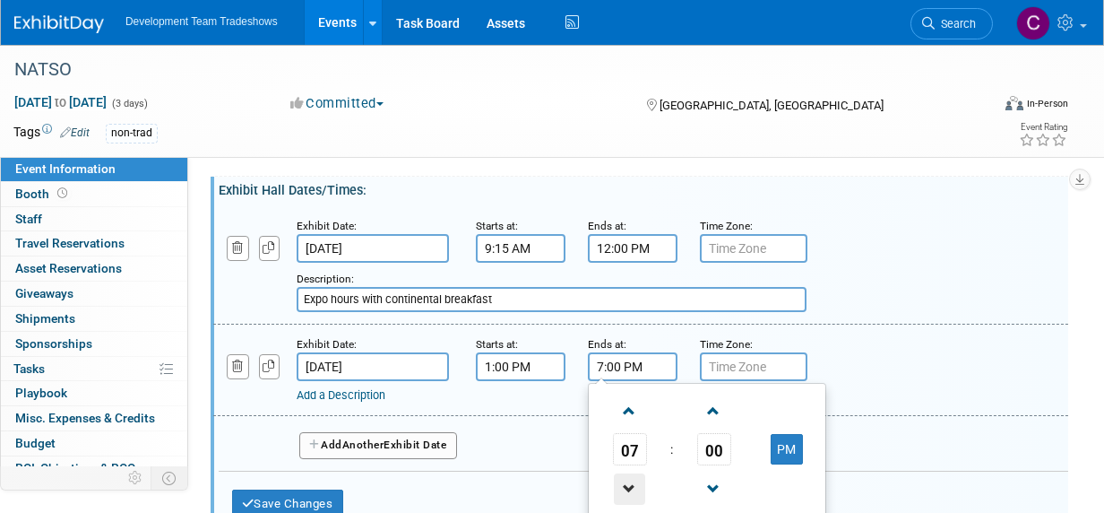
click at [629, 483] on span at bounding box center [629, 488] width 31 height 31
click at [629, 482] on span at bounding box center [629, 488] width 31 height 31
type input "5:00 PM"
click at [745, 363] on input "text" at bounding box center [754, 366] width 108 height 29
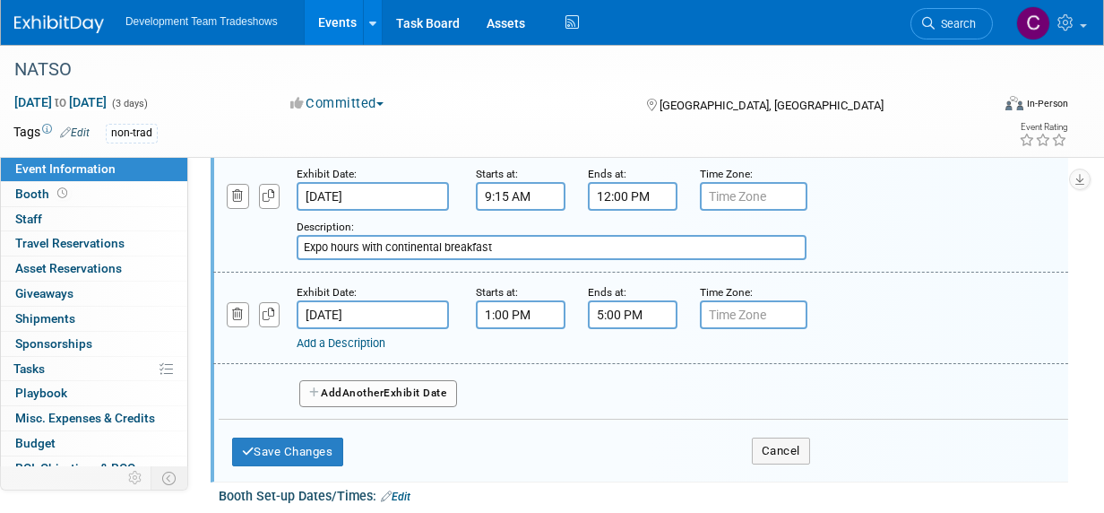
scroll to position [269, 0]
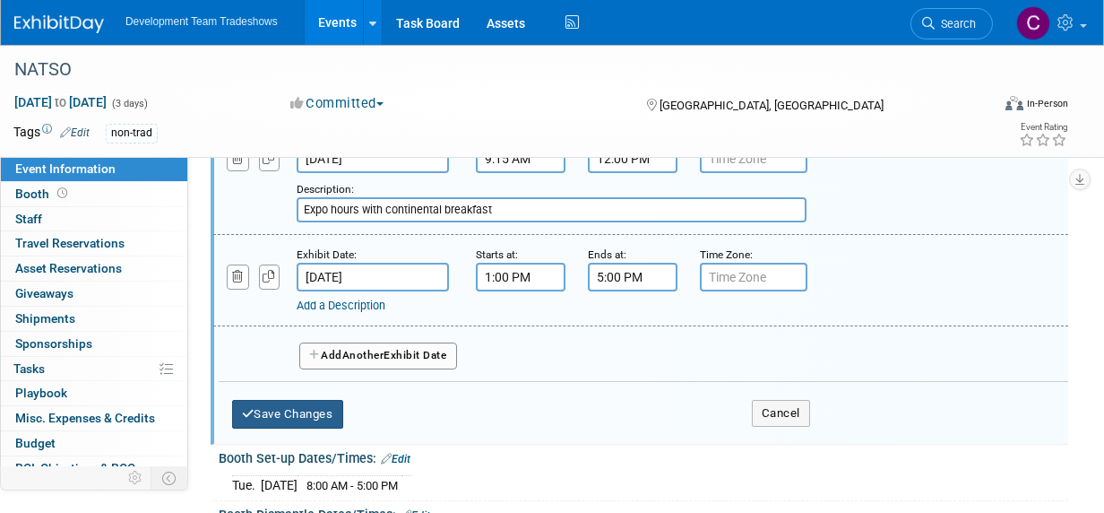
click at [304, 411] on button "Save Changes" at bounding box center [287, 414] width 111 height 29
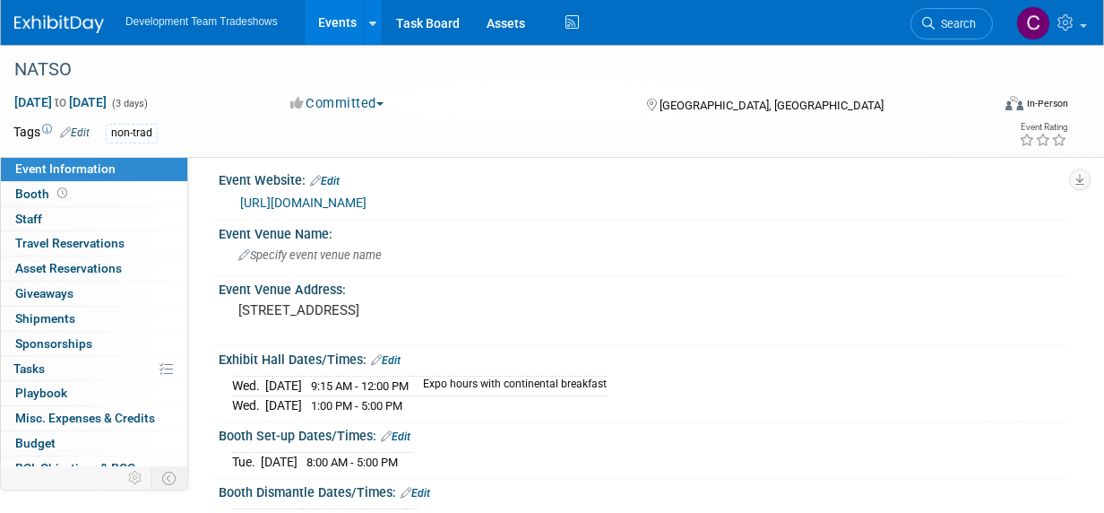
scroll to position [0, 0]
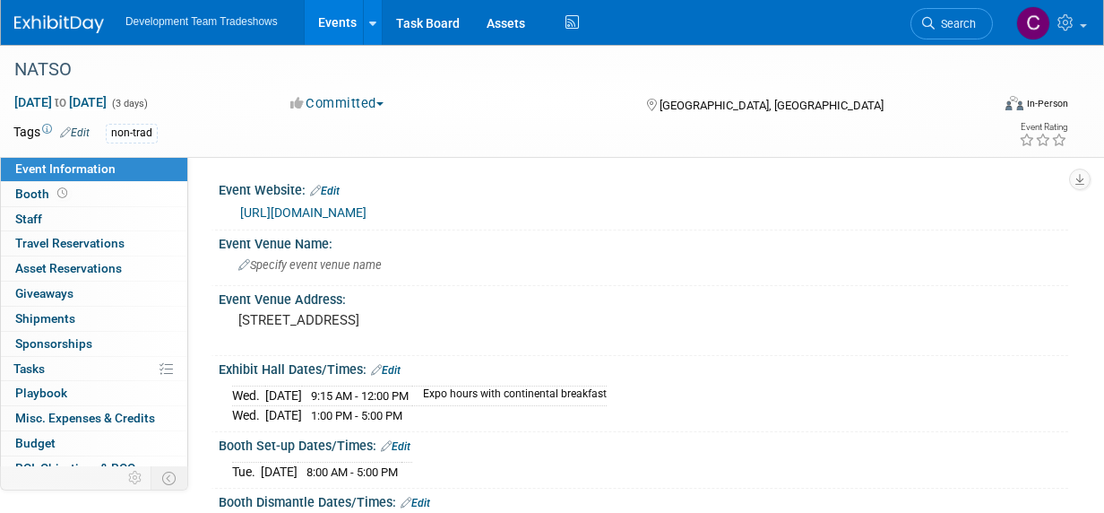
click at [73, 165] on span "Event Information" at bounding box center [65, 168] width 100 height 14
click at [318, 258] on span "Specify event venue name" at bounding box center [309, 264] width 143 height 13
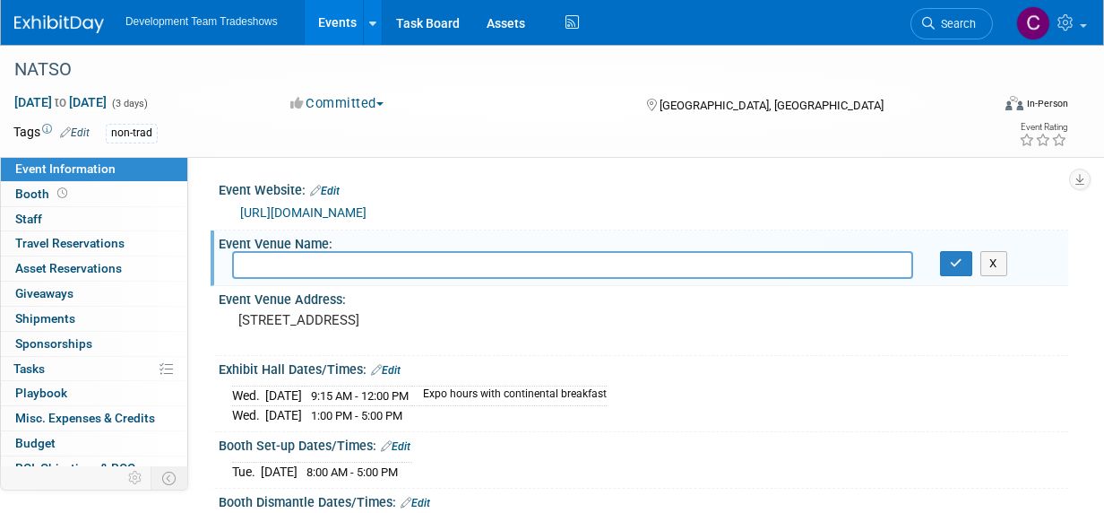
click at [293, 264] on input "text" at bounding box center [572, 265] width 681 height 28
type input "THE CLYDE HOTEL"
click at [956, 261] on icon "button" at bounding box center [956, 263] width 13 height 12
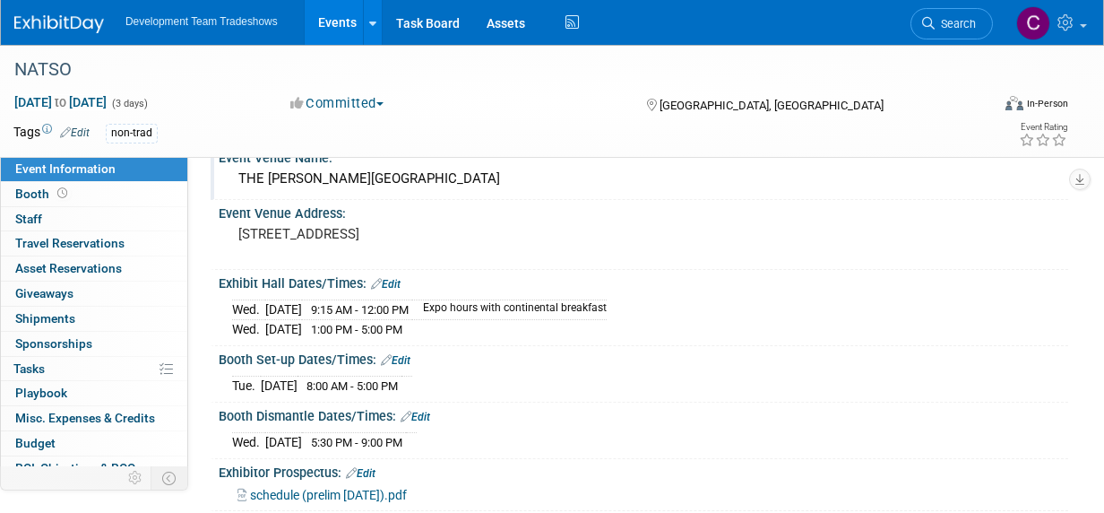
scroll to position [356, 0]
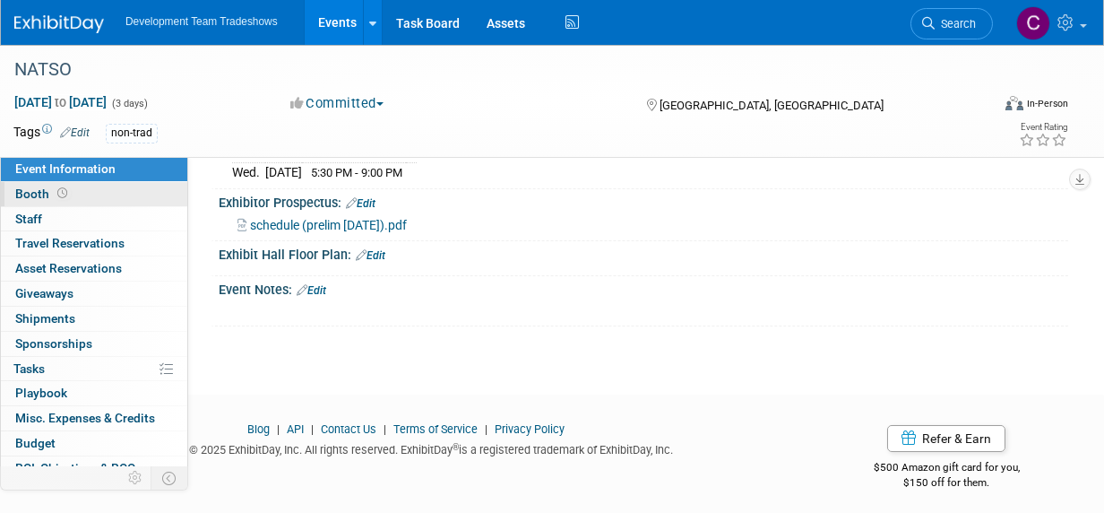
click at [28, 190] on span "Booth" at bounding box center [43, 193] width 56 height 14
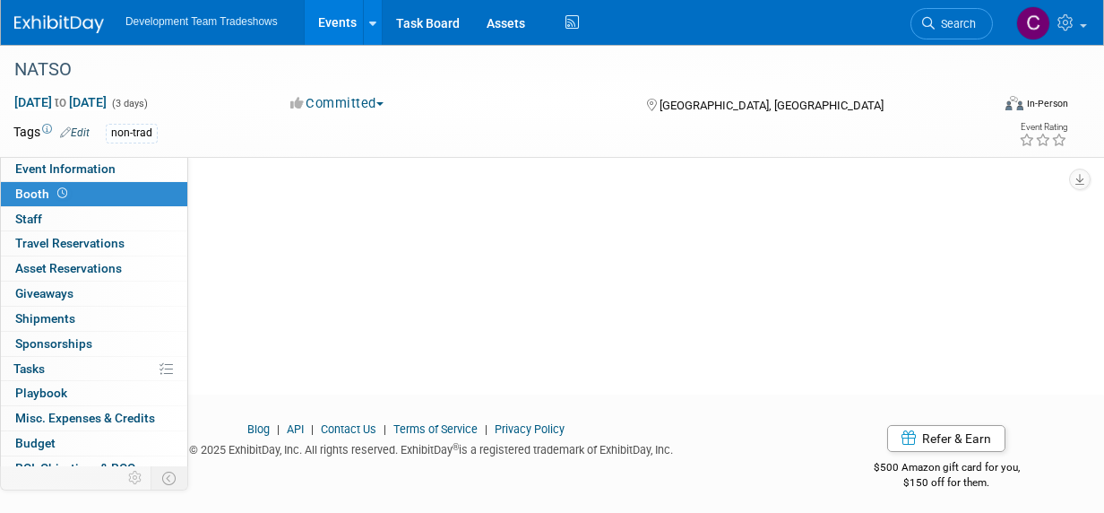
scroll to position [0, 0]
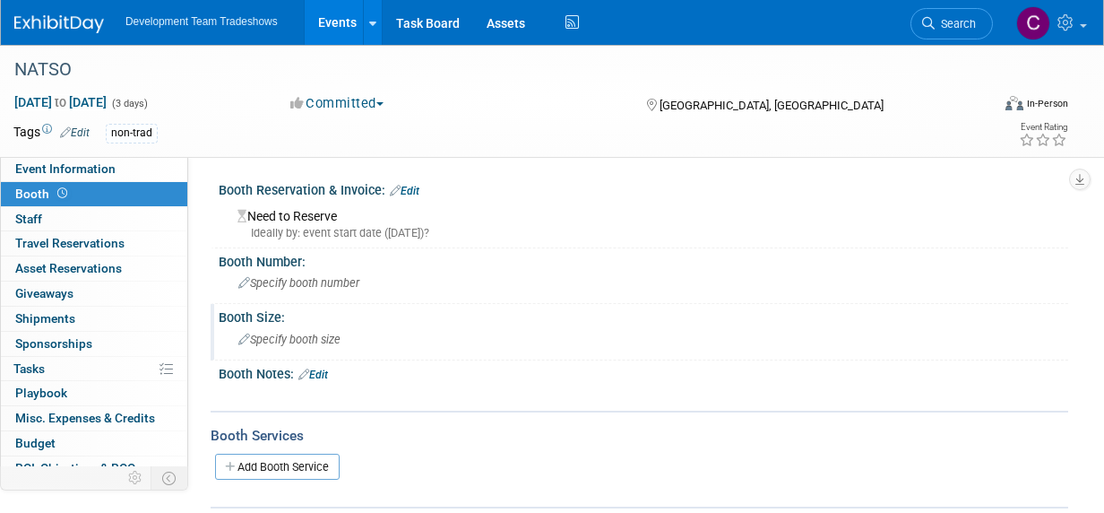
click at [279, 337] on span "Specify booth size" at bounding box center [289, 339] width 102 height 13
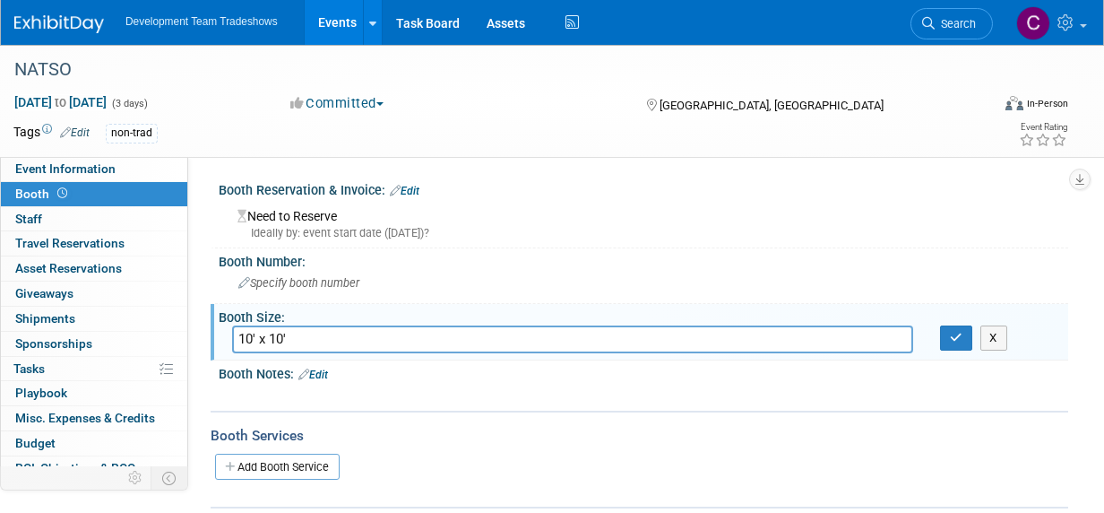
type input "10' x 10'"
click at [476, 459] on div "Add Booth Service" at bounding box center [640, 466] width 858 height 27
click at [960, 338] on icon "button" at bounding box center [956, 338] width 13 height 12
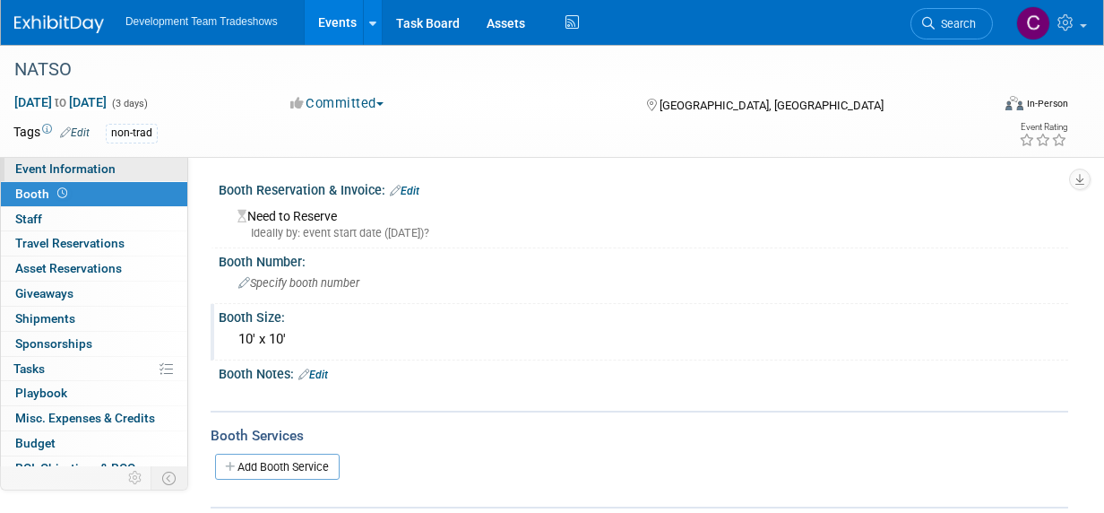
click at [74, 168] on span "Event Information" at bounding box center [65, 168] width 100 height 14
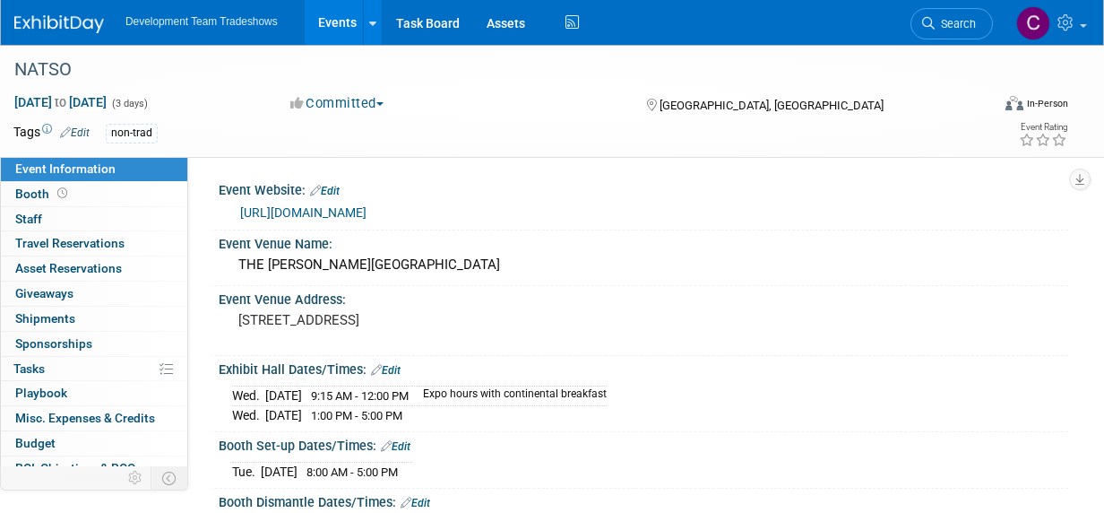
click at [367, 211] on link "https://natsoconnect.com/exhibit-and-sponsor/" at bounding box center [303, 212] width 126 height 14
click at [347, 265] on div "THE CLYDE HOTEL" at bounding box center [643, 265] width 823 height 28
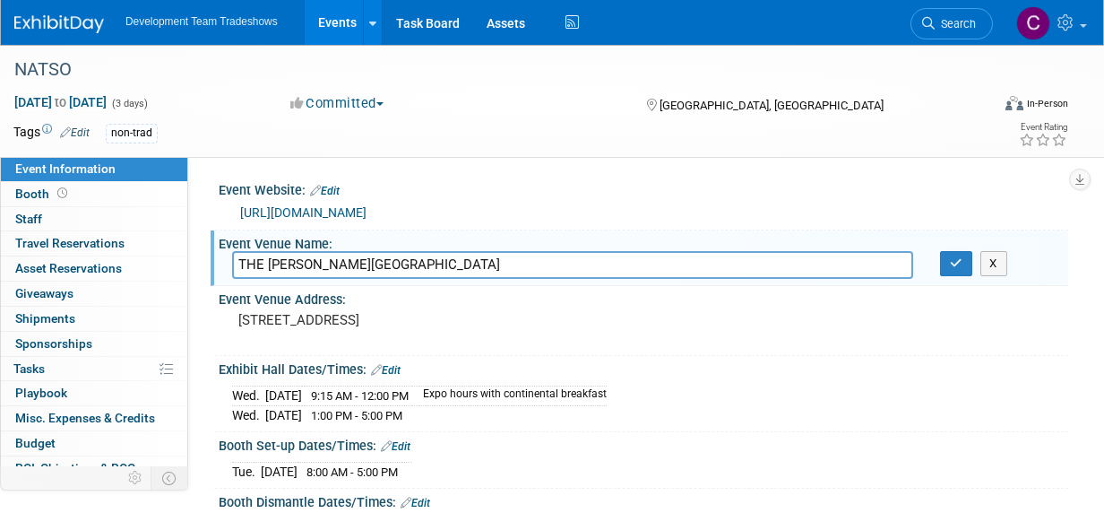
drag, startPoint x: 355, startPoint y: 264, endPoint x: 368, endPoint y: 283, distance: 23.9
click at [249, 264] on input "THE CLYDE HOTEL" at bounding box center [572, 265] width 681 height 28
type input "The Clyde Hotel"
click at [610, 339] on div "Event Venue Address: 330 Tijeras Avenue NW, Albuquerque, NM 87102" at bounding box center [640, 320] width 858 height 69
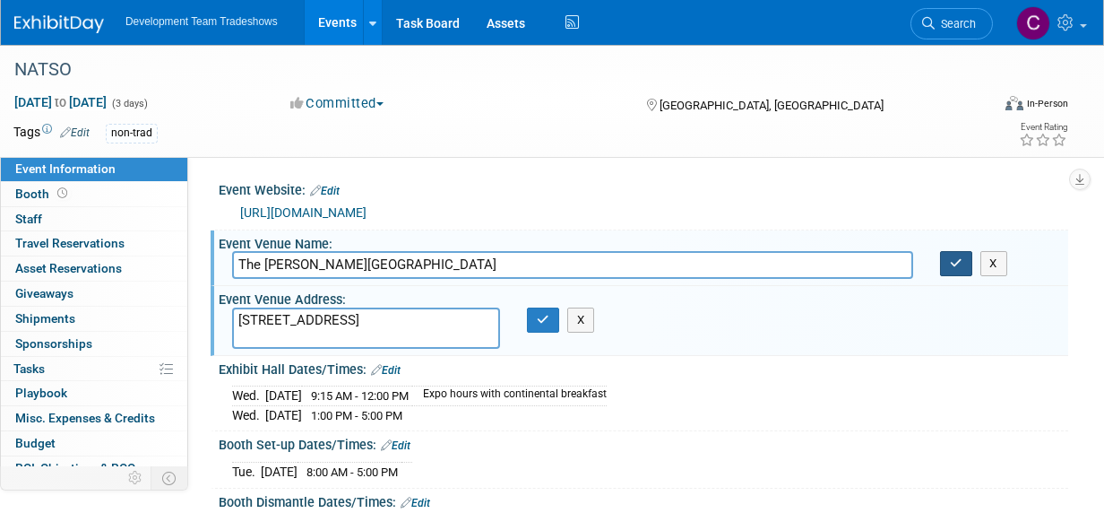
click at [962, 263] on icon "button" at bounding box center [956, 263] width 13 height 12
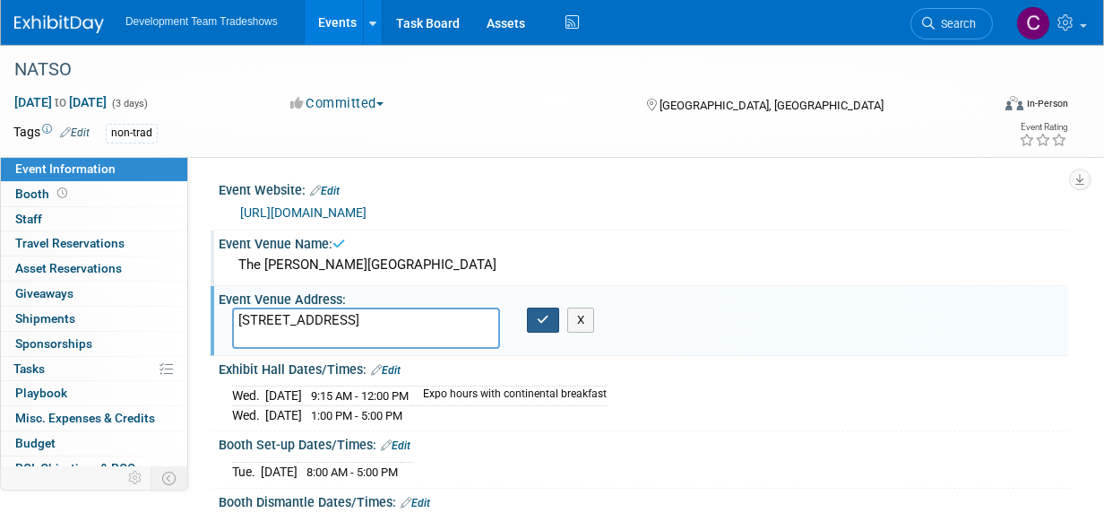
click at [537, 318] on icon "button" at bounding box center [543, 320] width 13 height 12
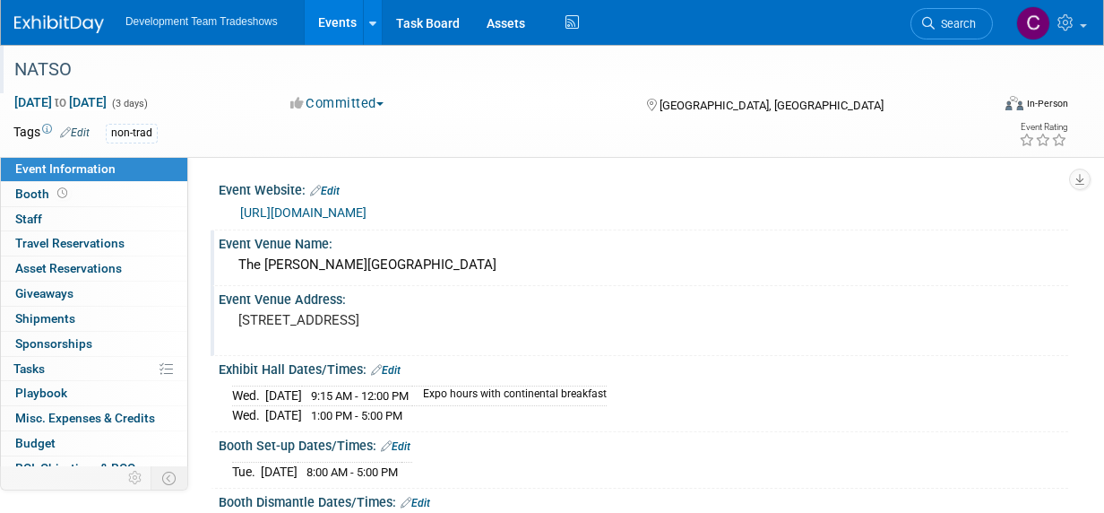
click at [65, 71] on div "NATSO" at bounding box center [493, 70] width 970 height 32
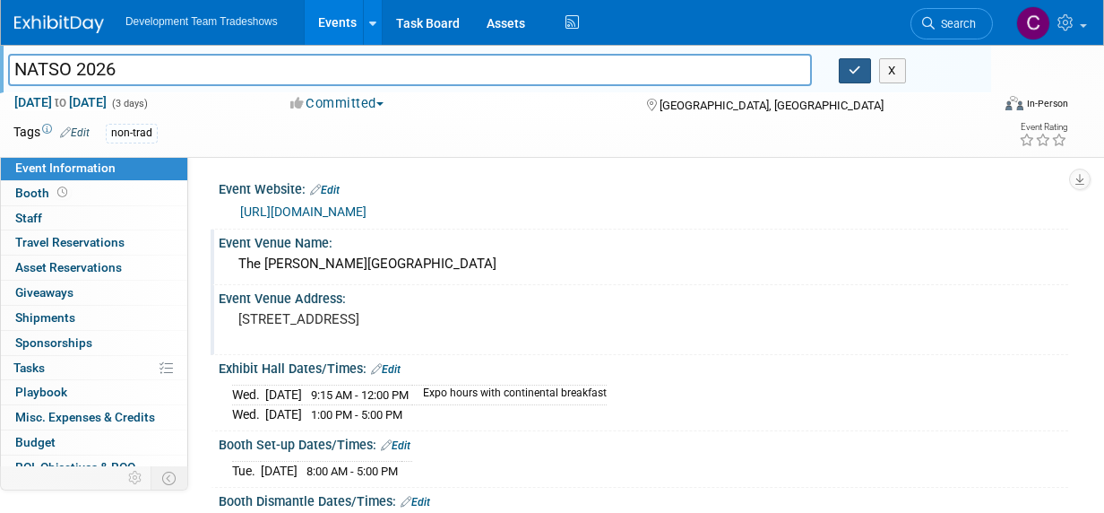
type input "NATSO 2026"
click at [856, 69] on icon "button" at bounding box center [855, 71] width 13 height 12
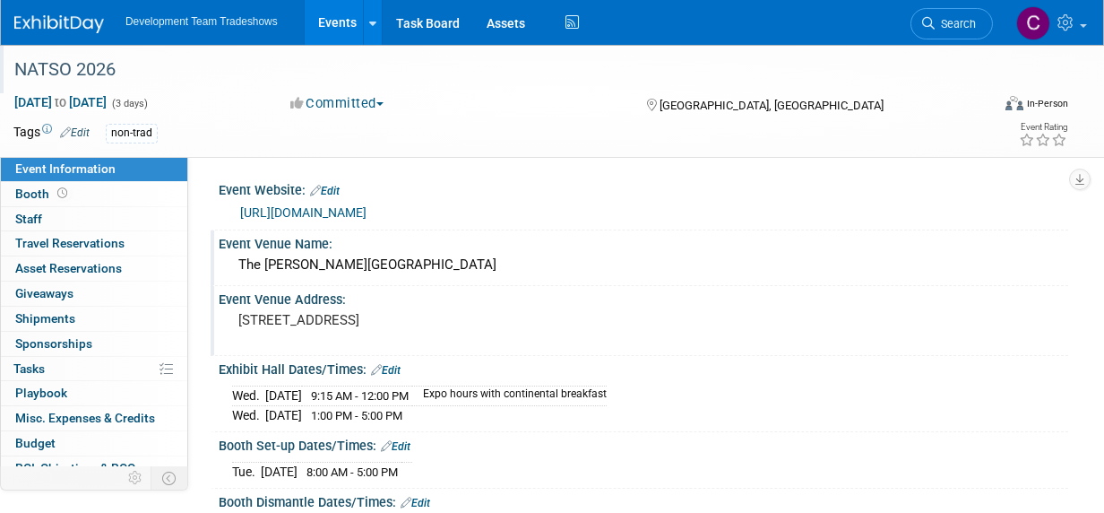
click at [65, 130] on icon at bounding box center [65, 132] width 11 height 12
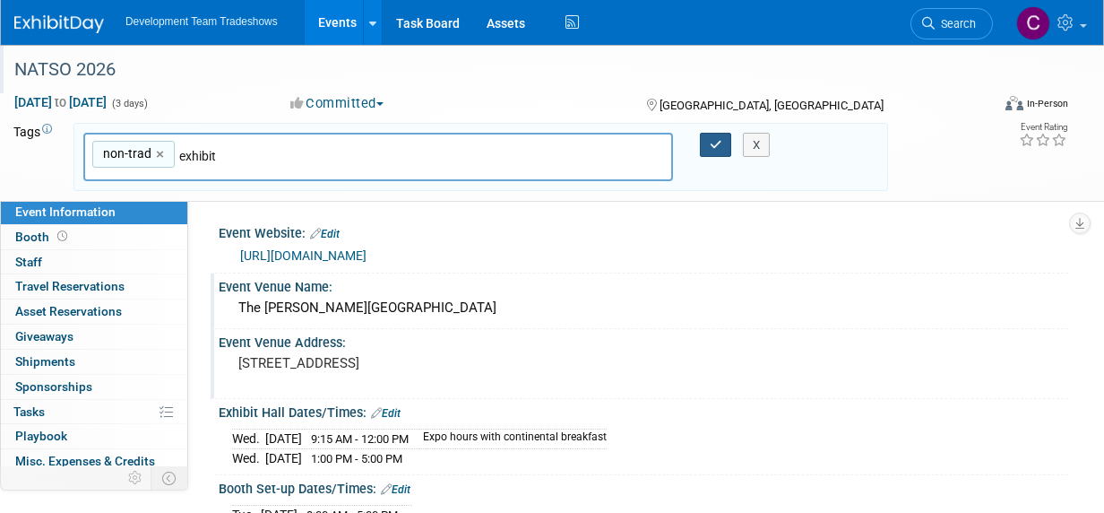
type input "exhibit"
click at [717, 139] on icon "button" at bounding box center [716, 145] width 13 height 12
type input "non-trad,exhibit"
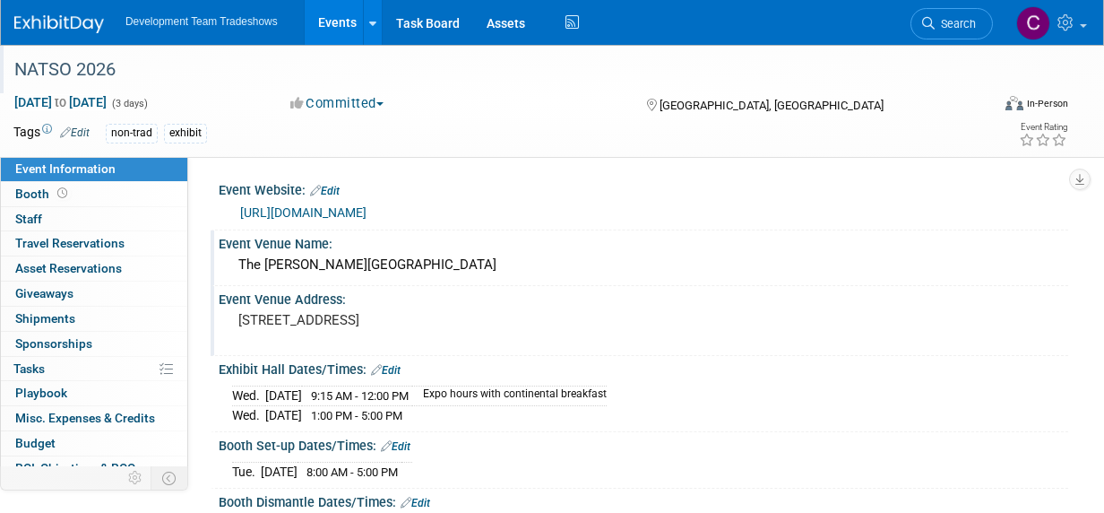
click at [339, 17] on link "Events" at bounding box center [337, 22] width 65 height 45
